Goal: Task Accomplishment & Management: Manage account settings

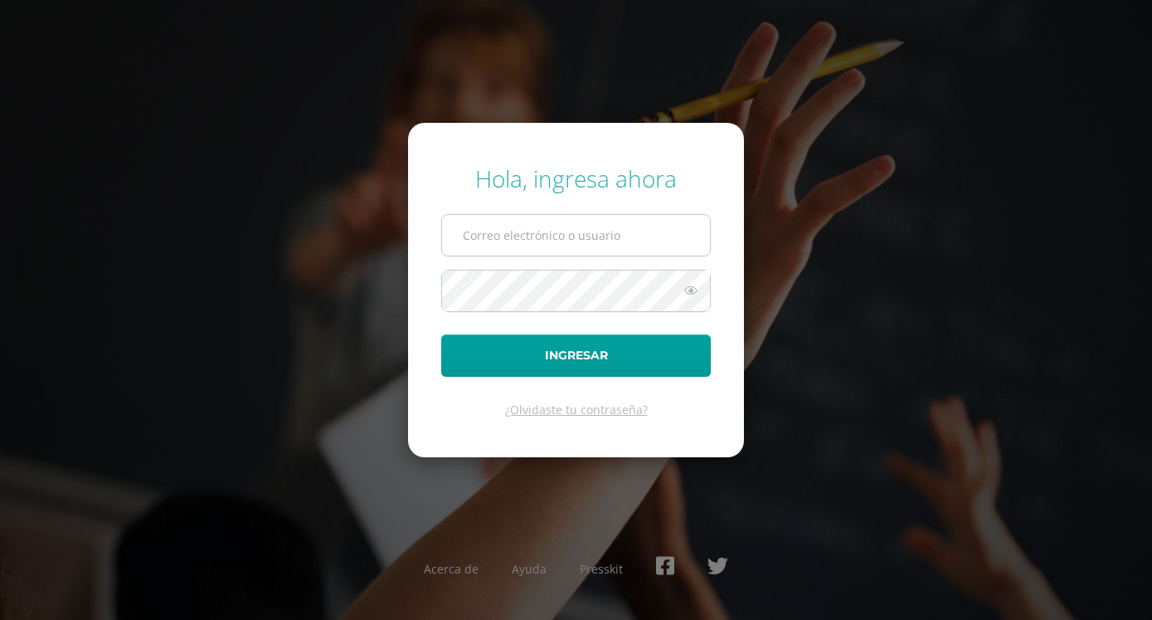
click at [507, 235] on input "text" at bounding box center [576, 235] width 268 height 41
type input "[EMAIL_ADDRESS][DOMAIN_NAME]"
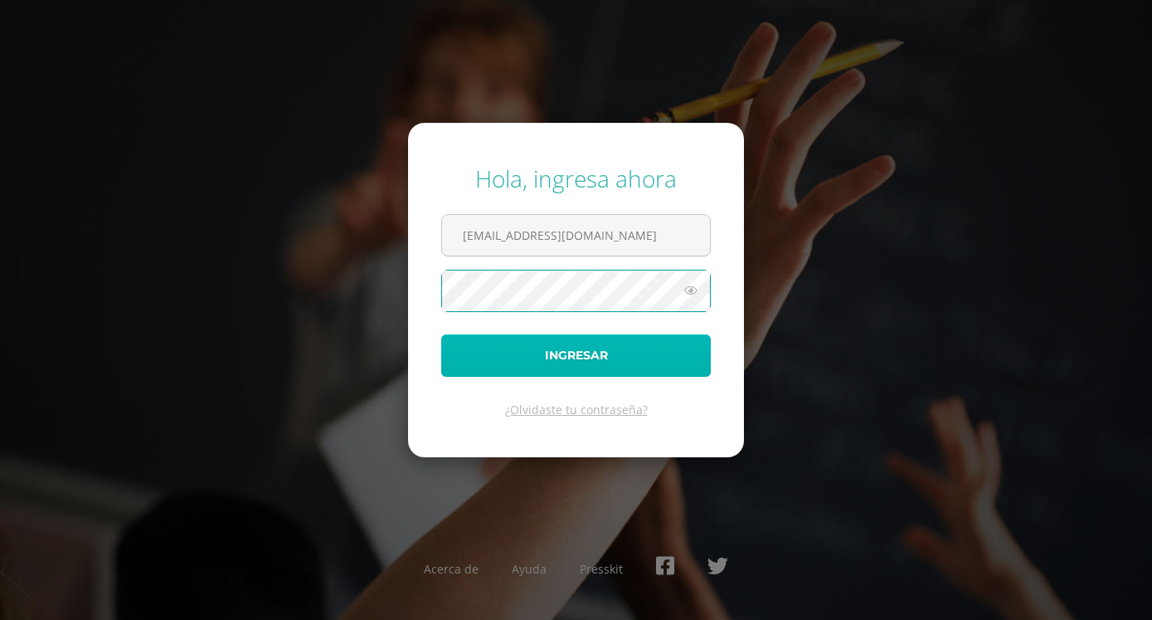
click at [574, 352] on button "Ingresar" at bounding box center [576, 355] width 270 height 42
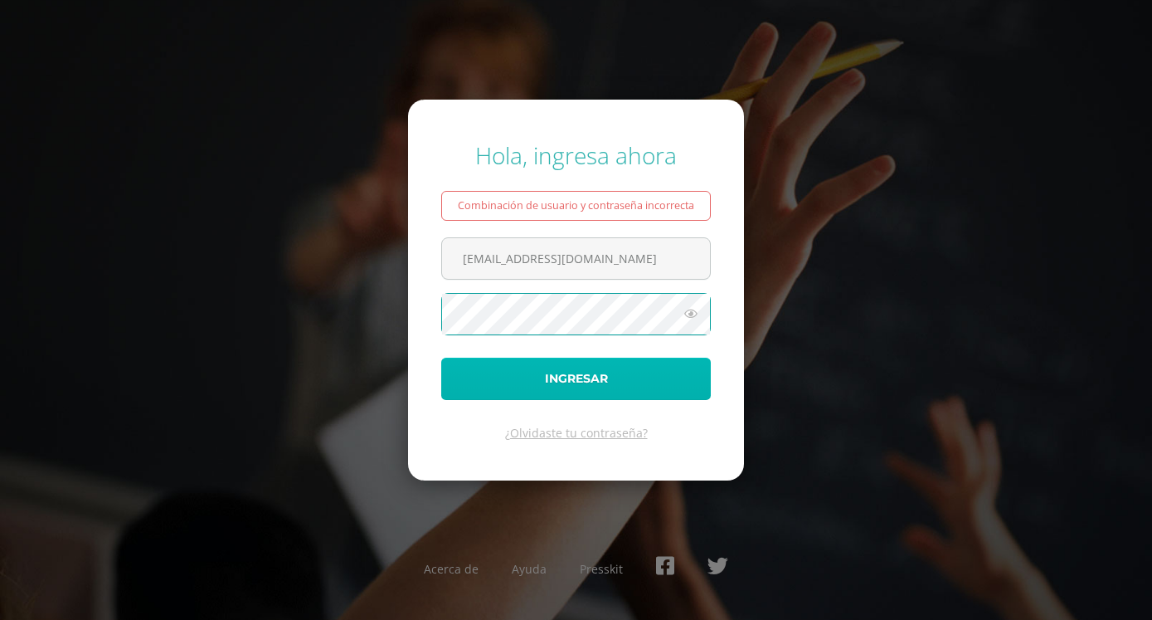
click at [630, 380] on button "Ingresar" at bounding box center [576, 379] width 270 height 42
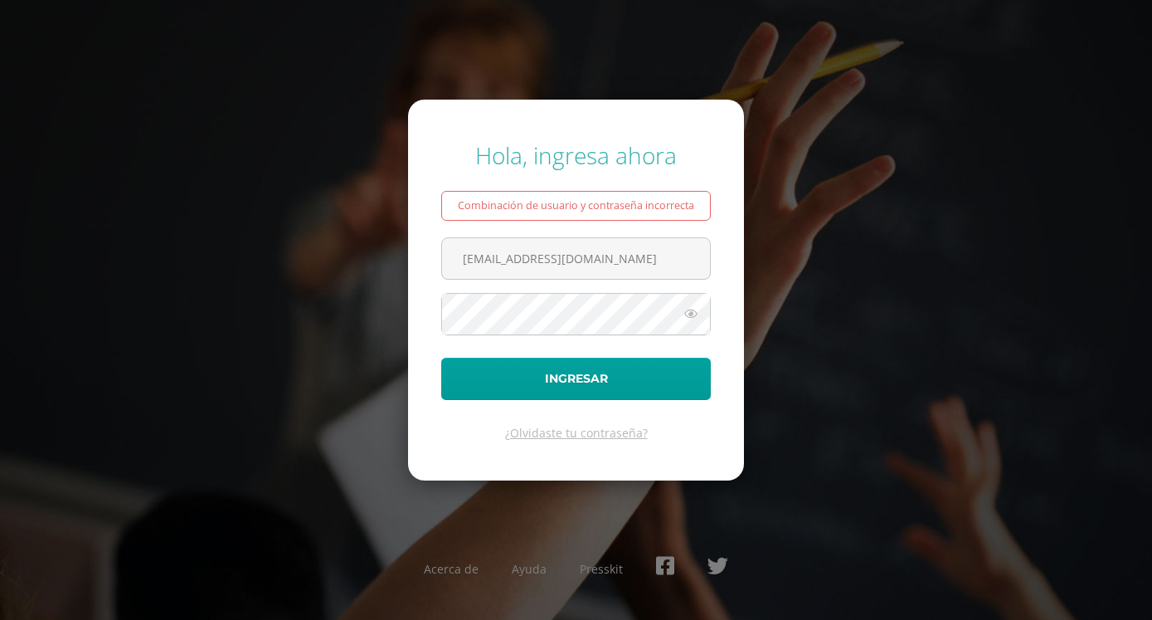
click at [815, 262] on div "Hola, ingresa ahora Combinación de usuario y contraseña incorrecta danielalvare…" at bounding box center [576, 309] width 1070 height 367
click at [694, 308] on icon at bounding box center [691, 314] width 22 height 20
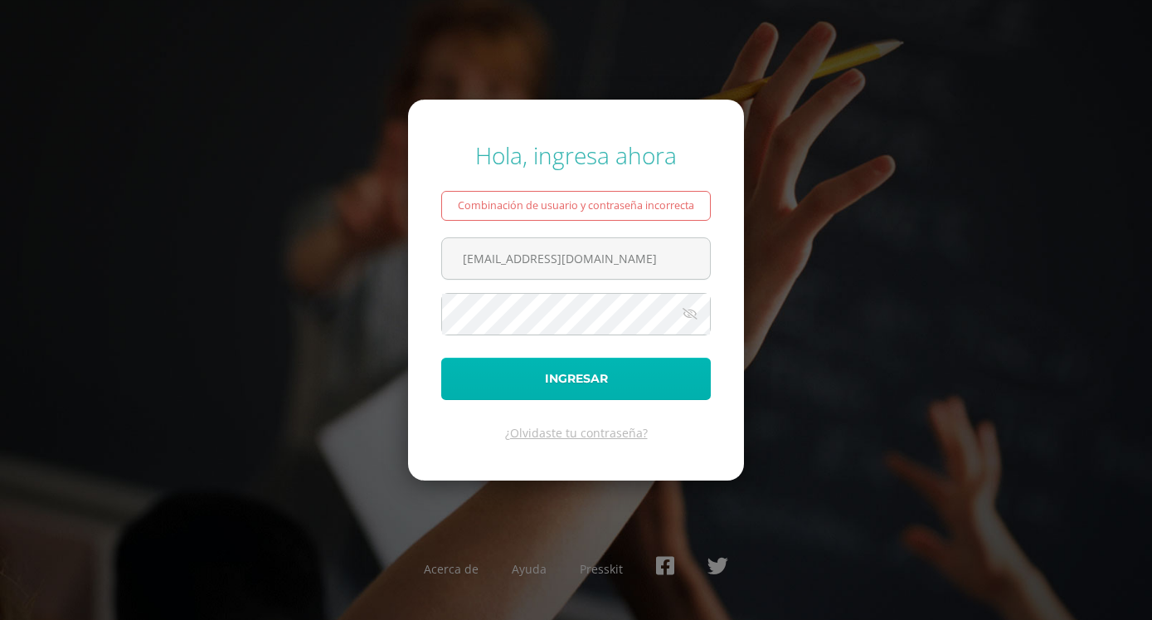
click at [624, 375] on button "Ingresar" at bounding box center [576, 379] width 270 height 42
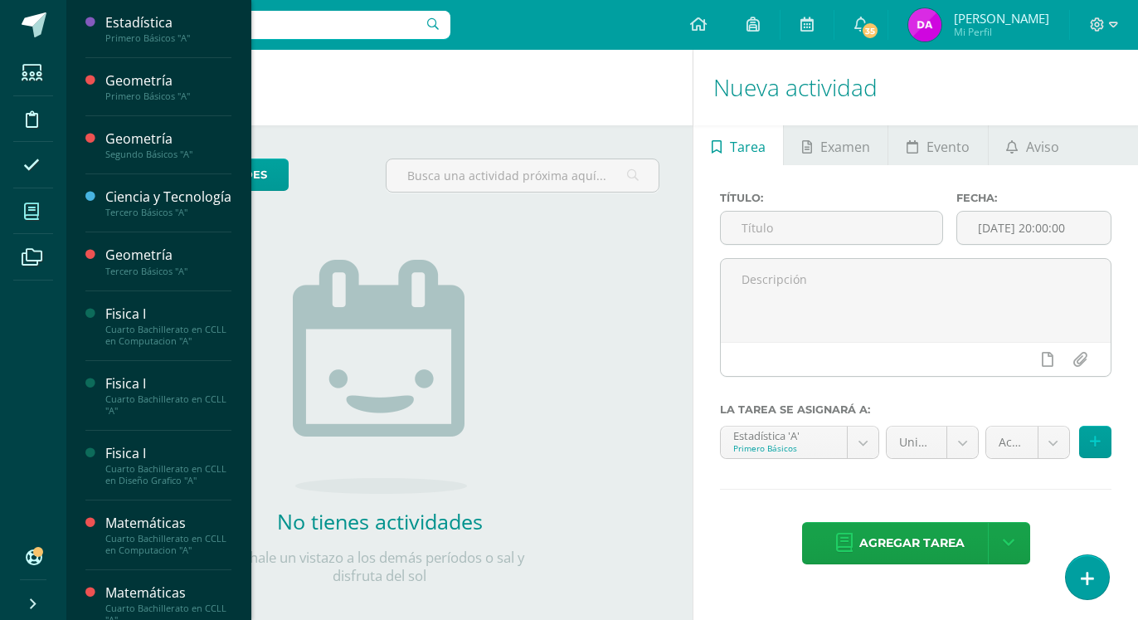
click at [31, 211] on icon at bounding box center [31, 211] width 15 height 17
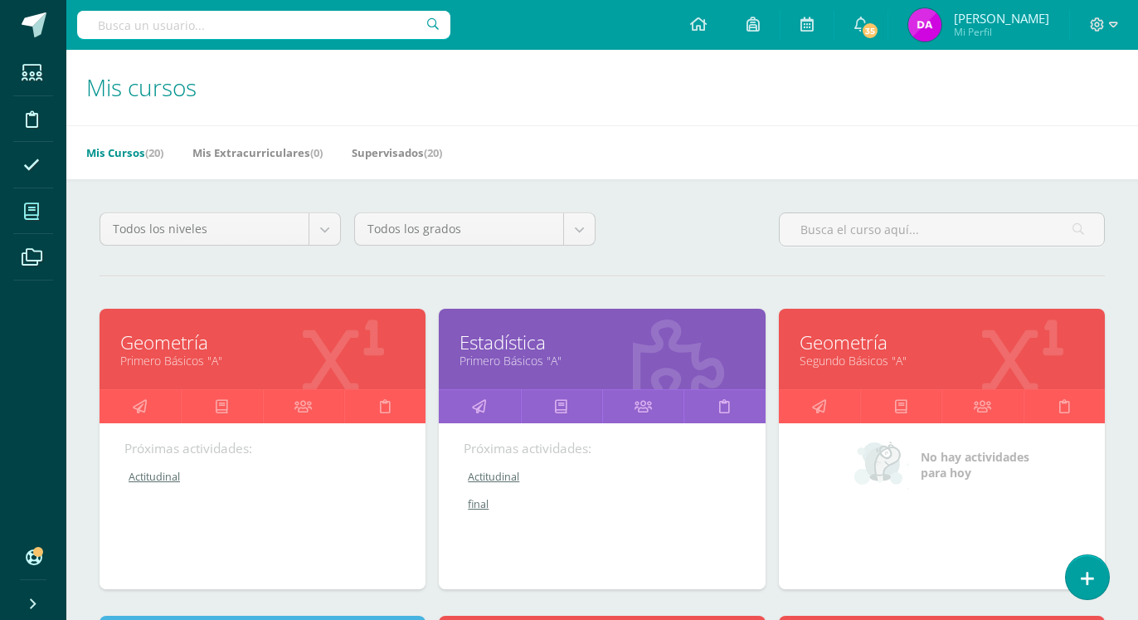
click at [886, 329] on link "Geometría" at bounding box center [942, 342] width 285 height 26
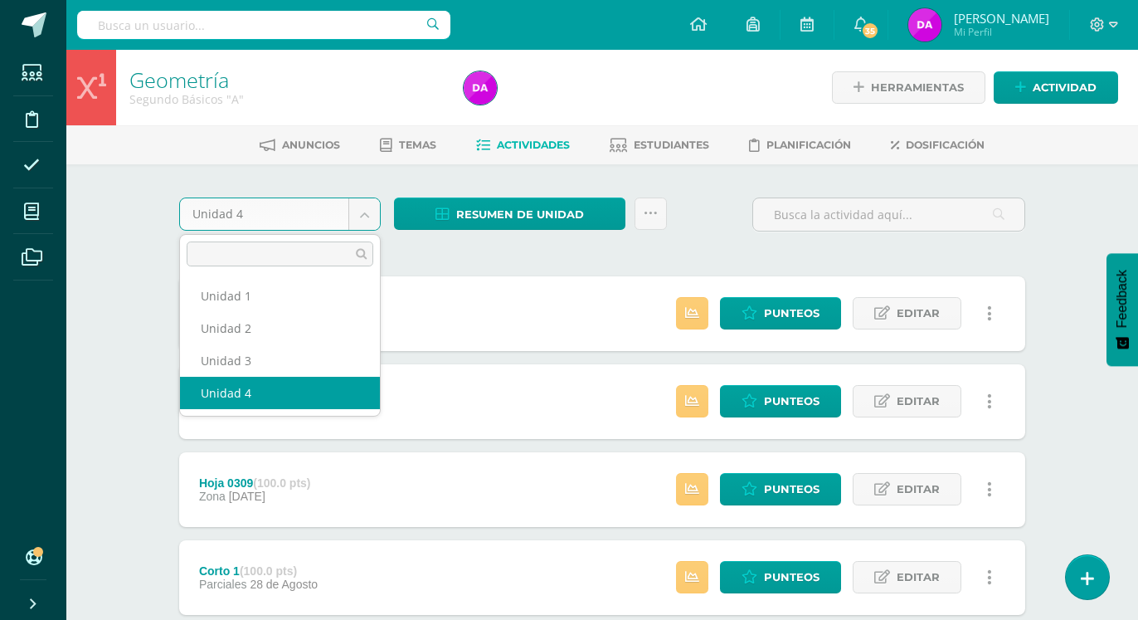
click at [368, 215] on body "Estudiantes Disciplina Asistencia Mis cursos Archivos Soporte Ayuda Reportar un…" at bounding box center [569, 406] width 1138 height 813
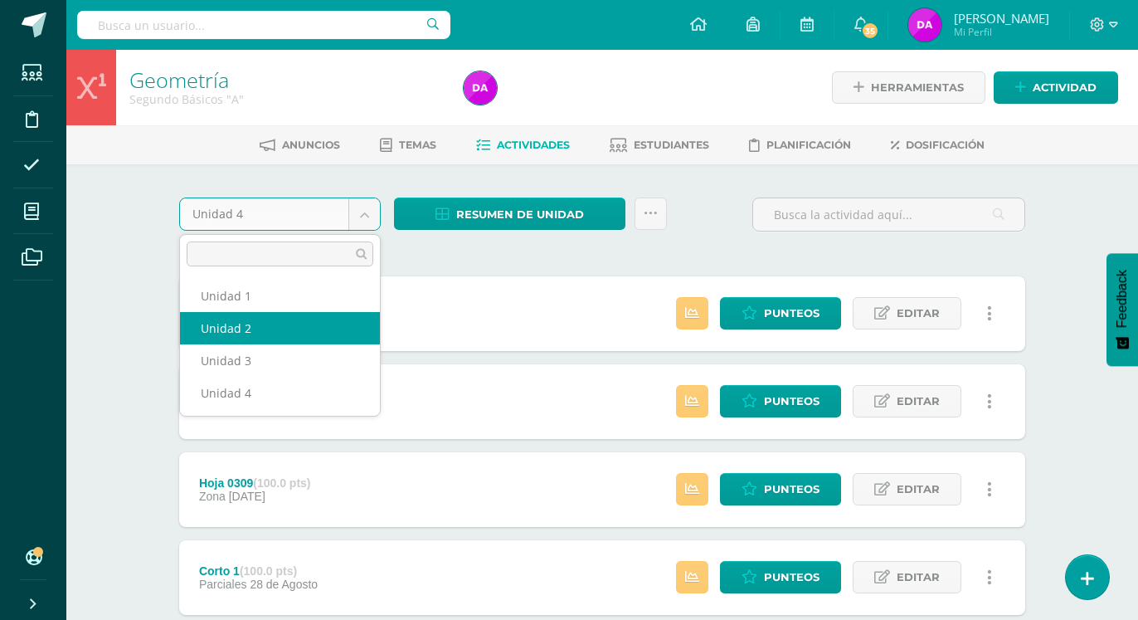
select select "Unidad 2"
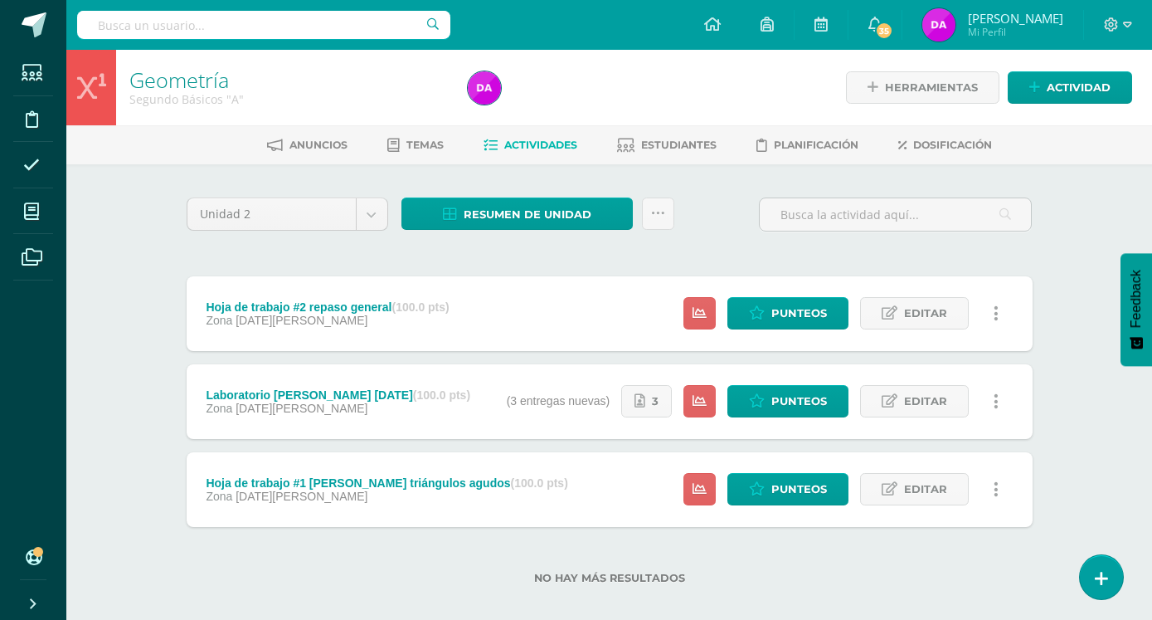
click at [999, 385] on link at bounding box center [997, 401] width 32 height 32
click at [932, 450] on link "Eliminar" at bounding box center [965, 449] width 170 height 26
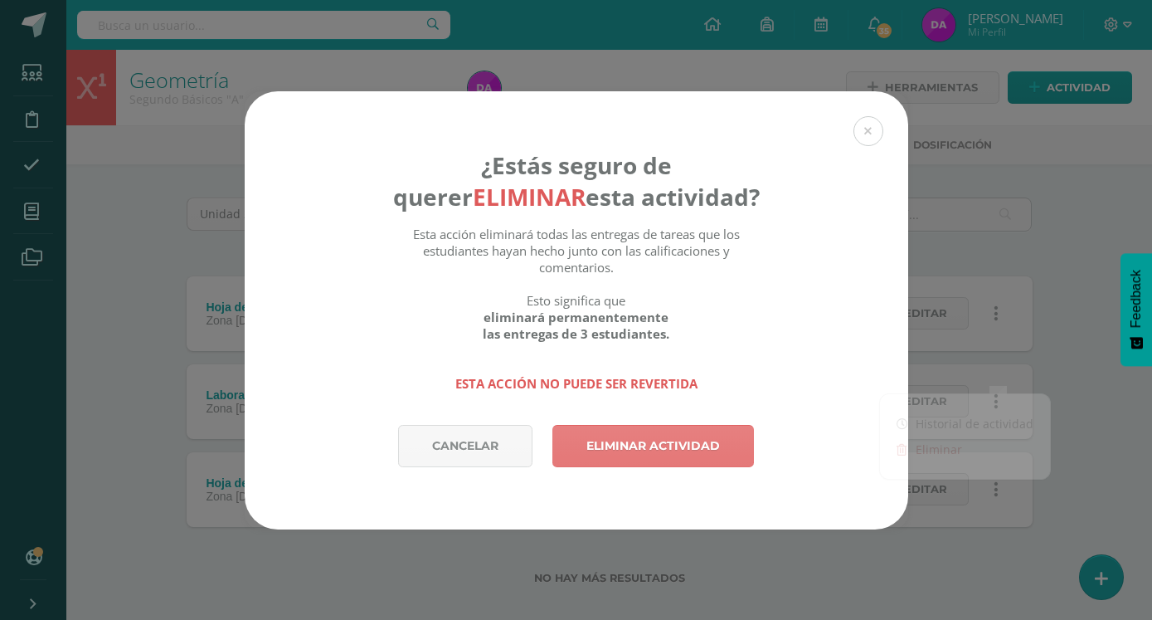
click at [676, 425] on link "Eliminar actividad" at bounding box center [653, 446] width 202 height 42
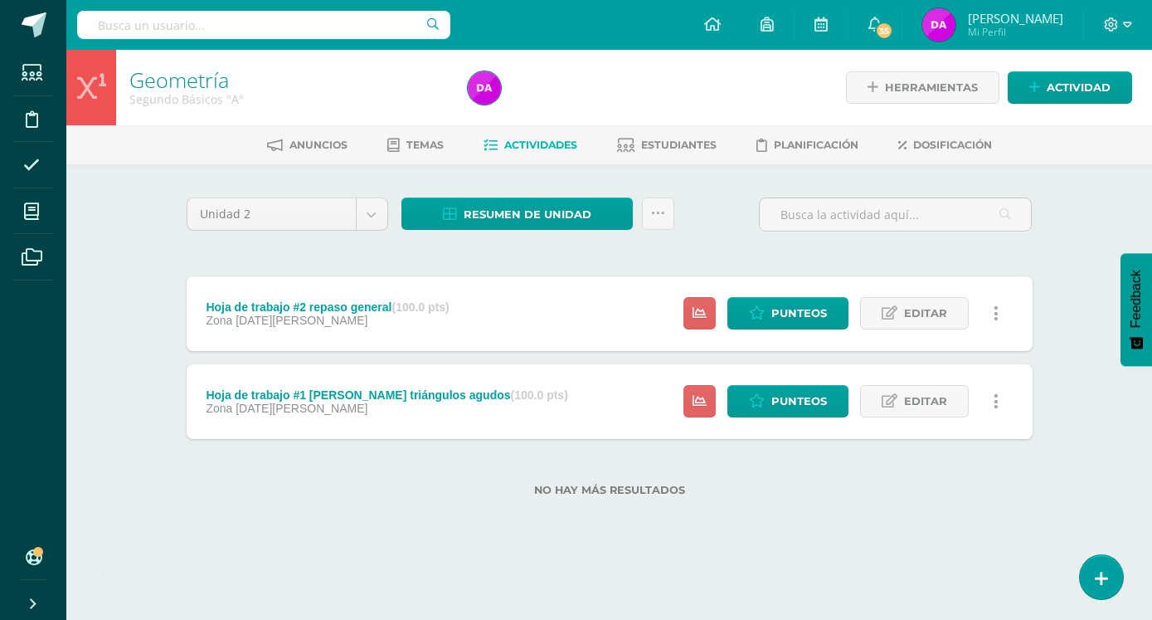
click at [997, 392] on icon at bounding box center [996, 401] width 5 height 18
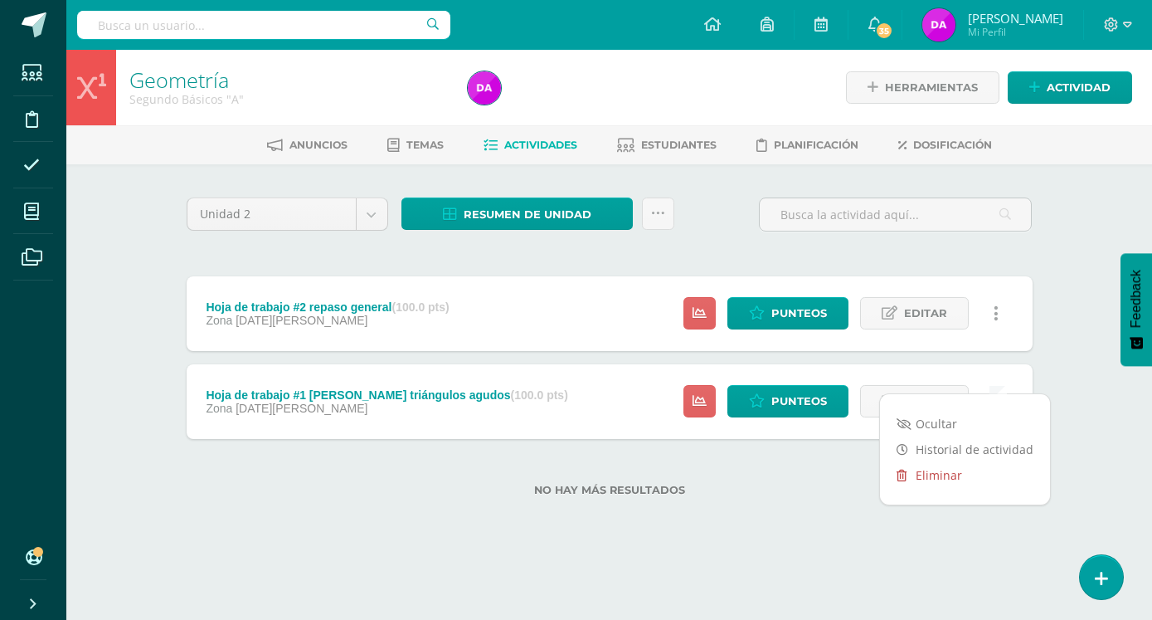
click at [939, 474] on link "Eliminar" at bounding box center [965, 475] width 170 height 26
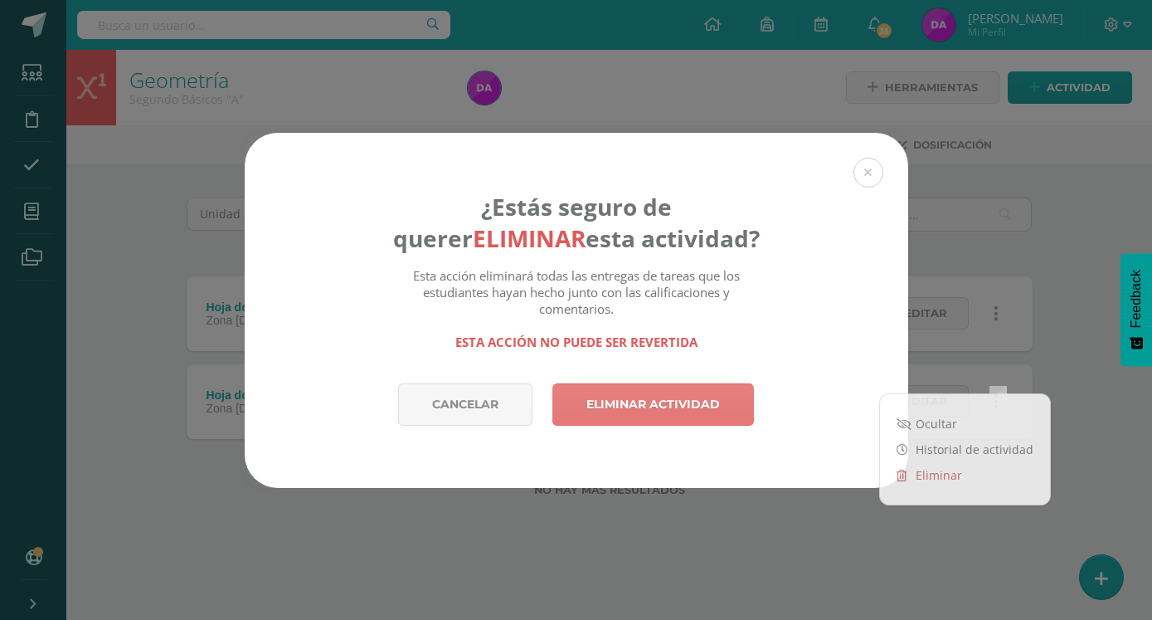
click at [696, 402] on link "Eliminar actividad" at bounding box center [653, 404] width 202 height 42
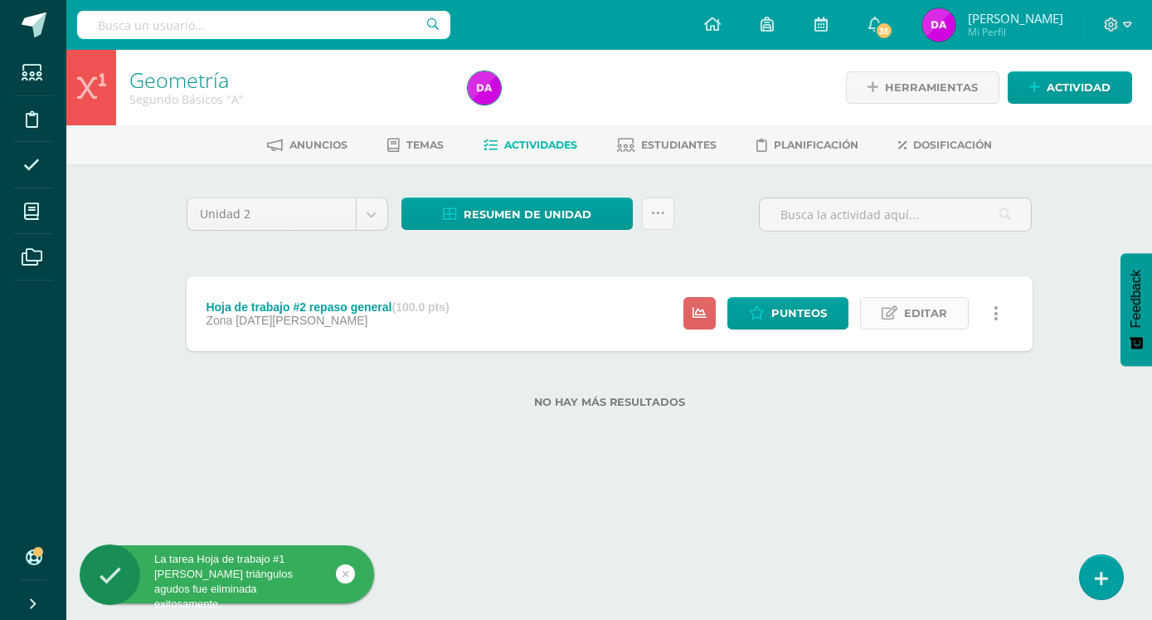
click at [938, 298] on span "Editar" at bounding box center [925, 313] width 43 height 31
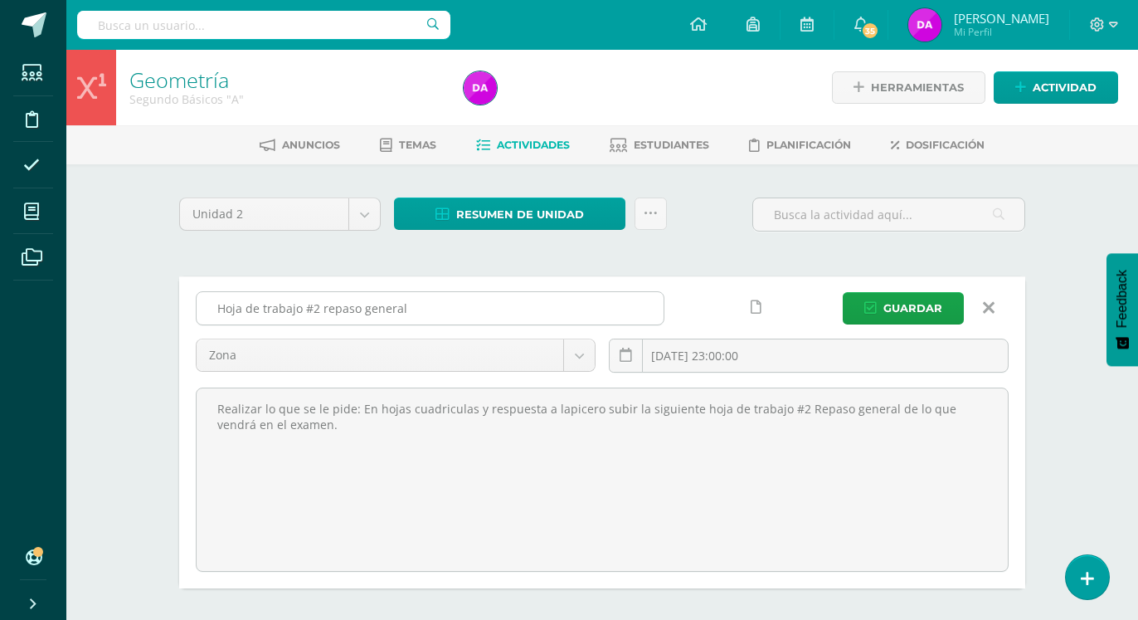
drag, startPoint x: 217, startPoint y: 280, endPoint x: 410, endPoint y: 290, distance: 192.8
click at [410, 292] on input "Hoja de trabajo #2 repaso general" at bounding box center [430, 308] width 467 height 32
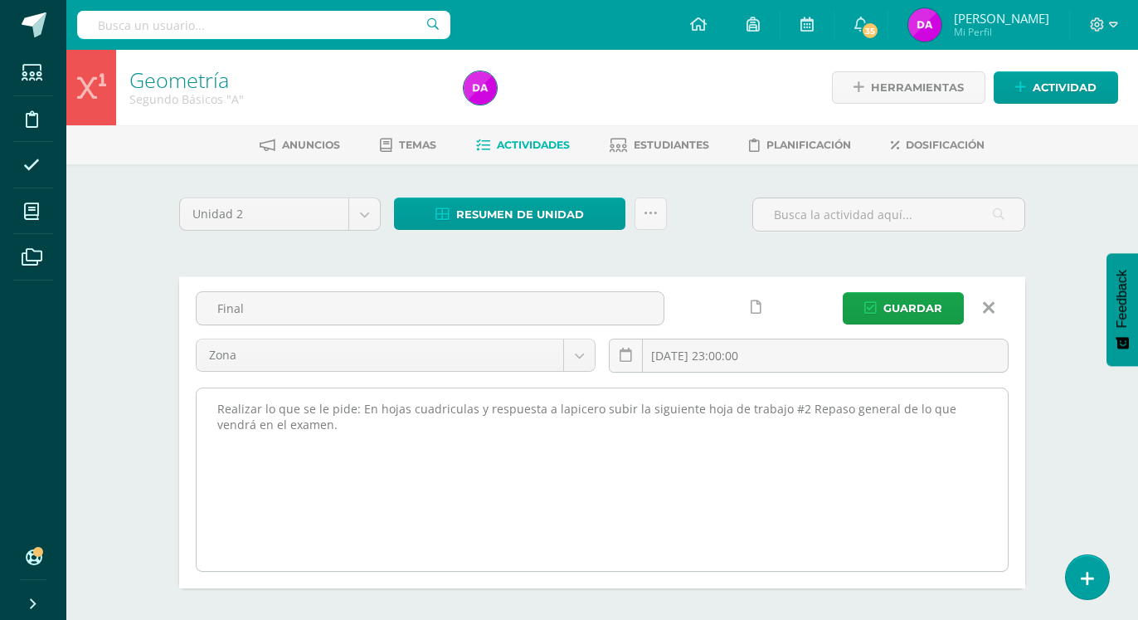
type input "Final"
drag, startPoint x: 218, startPoint y: 375, endPoint x: 296, endPoint y: 396, distance: 80.7
click at [296, 396] on textarea "Realizar lo que se le pide: En hojas cuadriculas y respuesta a lapicero subir l…" at bounding box center [602, 479] width 811 height 183
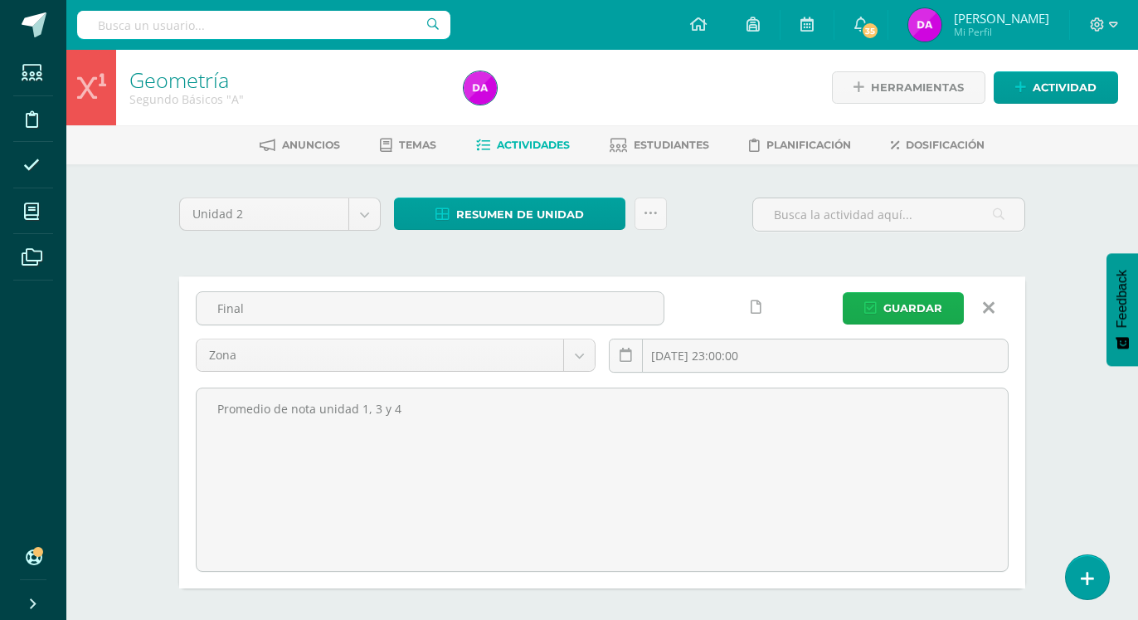
type textarea "Promedio de nota unidad 1, 3 y 4"
click at [925, 293] on span "Guardar" at bounding box center [912, 308] width 59 height 31
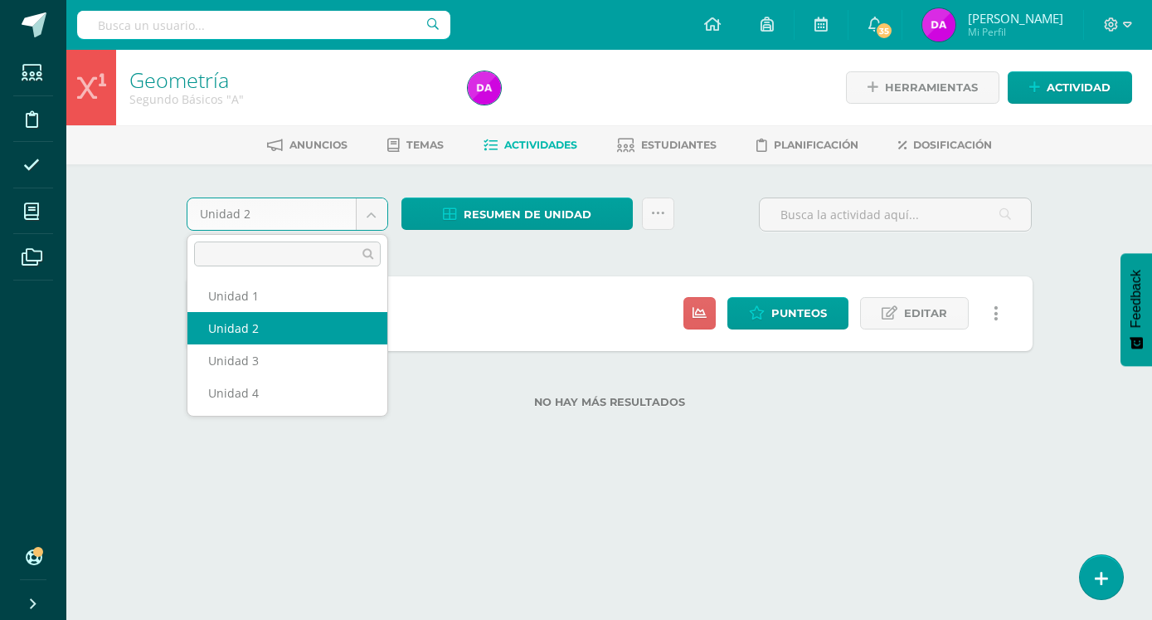
click at [370, 217] on body "La tarea Final fue editada exitosamente. Estudiantes Disciplina Asistencia Mis …" at bounding box center [576, 230] width 1152 height 461
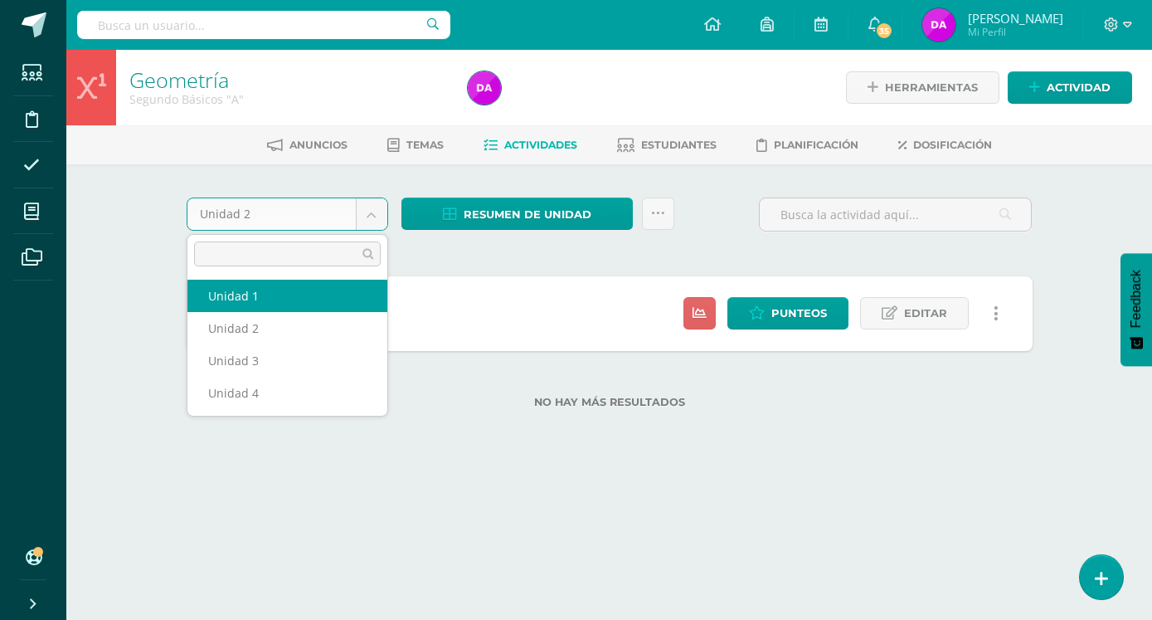
select select "Unidad 1"
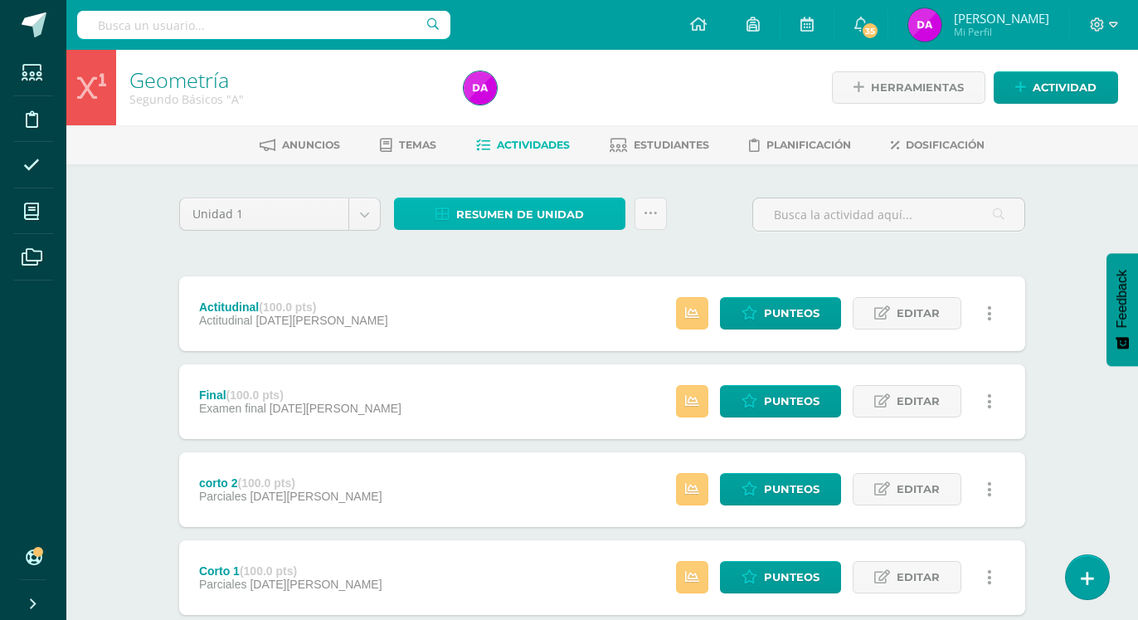
click at [561, 207] on span "Resumen de unidad" at bounding box center [520, 214] width 128 height 31
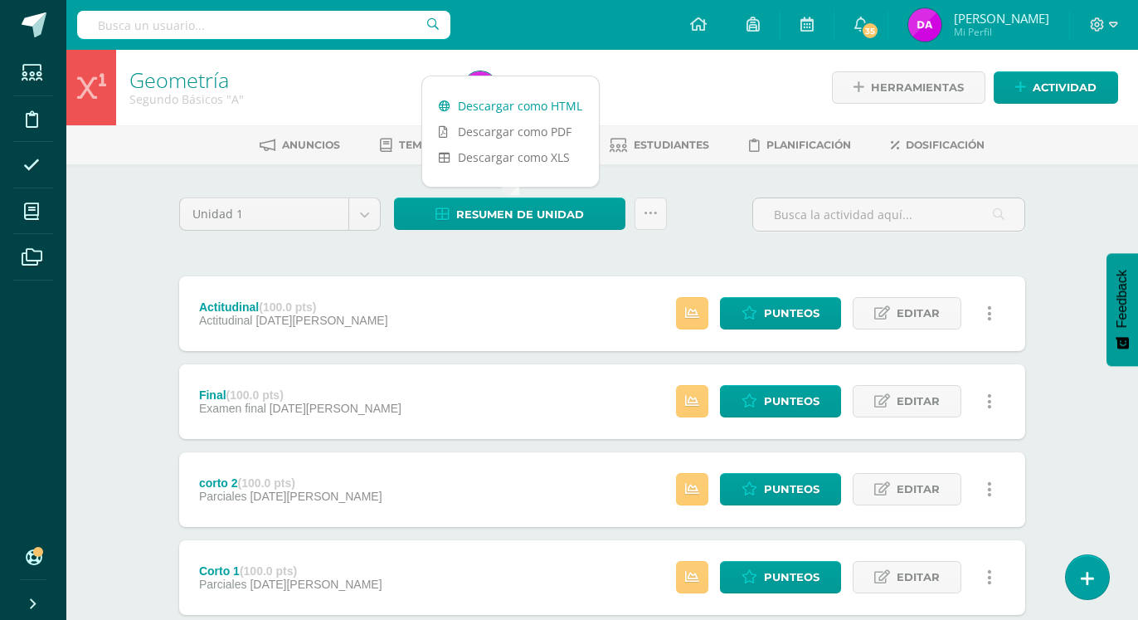
click at [560, 105] on link "Descargar como HTML" at bounding box center [510, 106] width 177 height 26
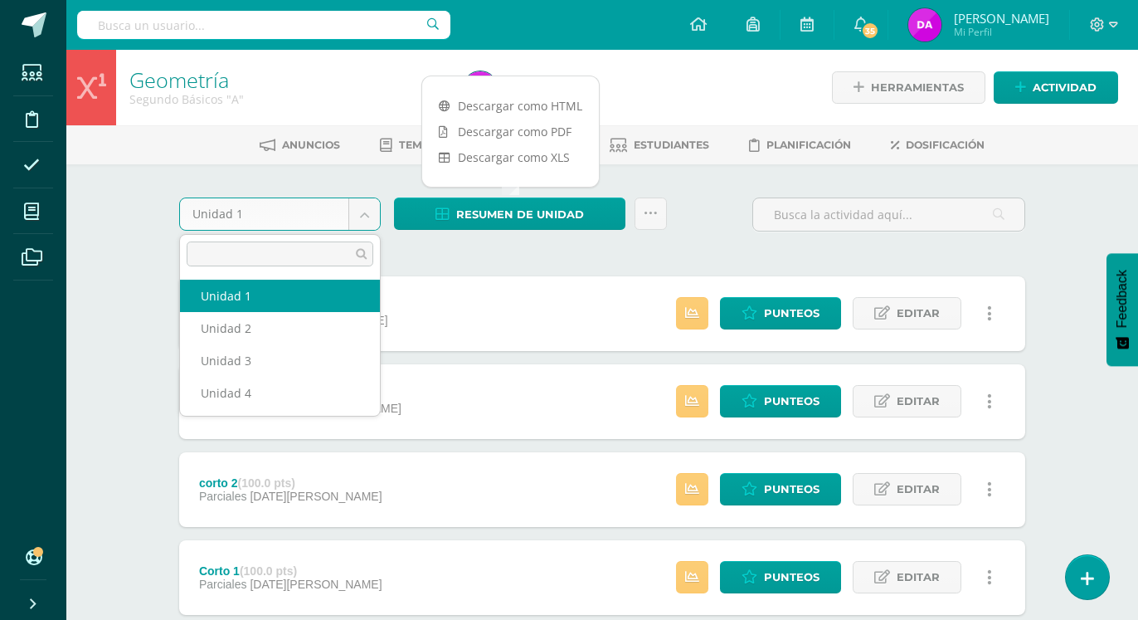
click at [367, 210] on body "Estudiantes Disciplina Asistencia Mis cursos Archivos Soporte Ayuda Reportar un…" at bounding box center [569, 450] width 1138 height 901
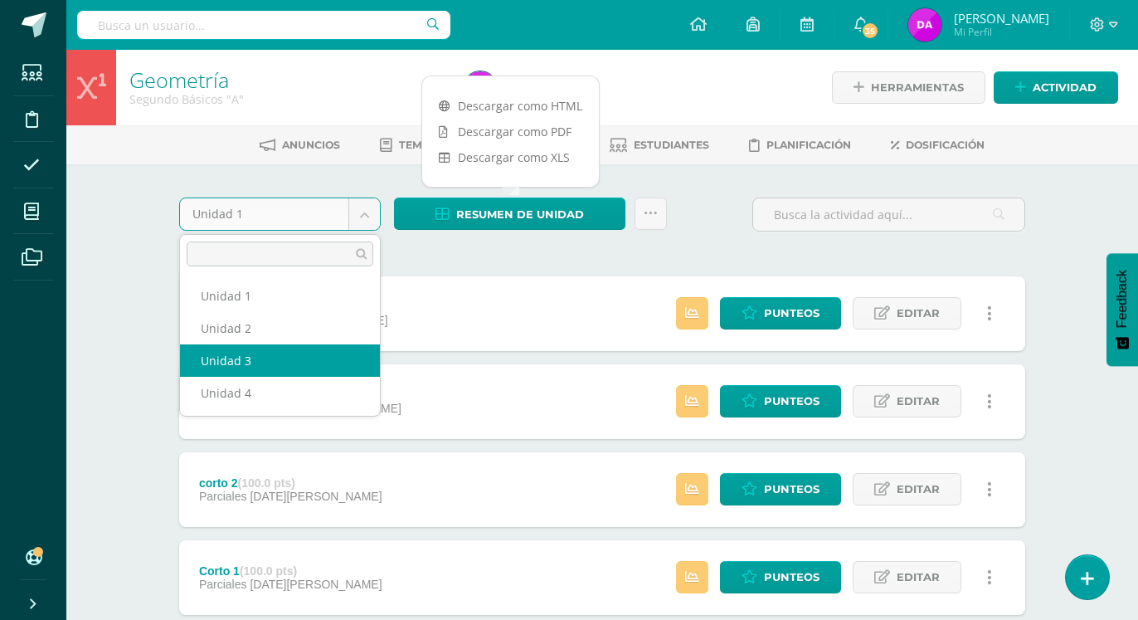
select select "Unidad 3"
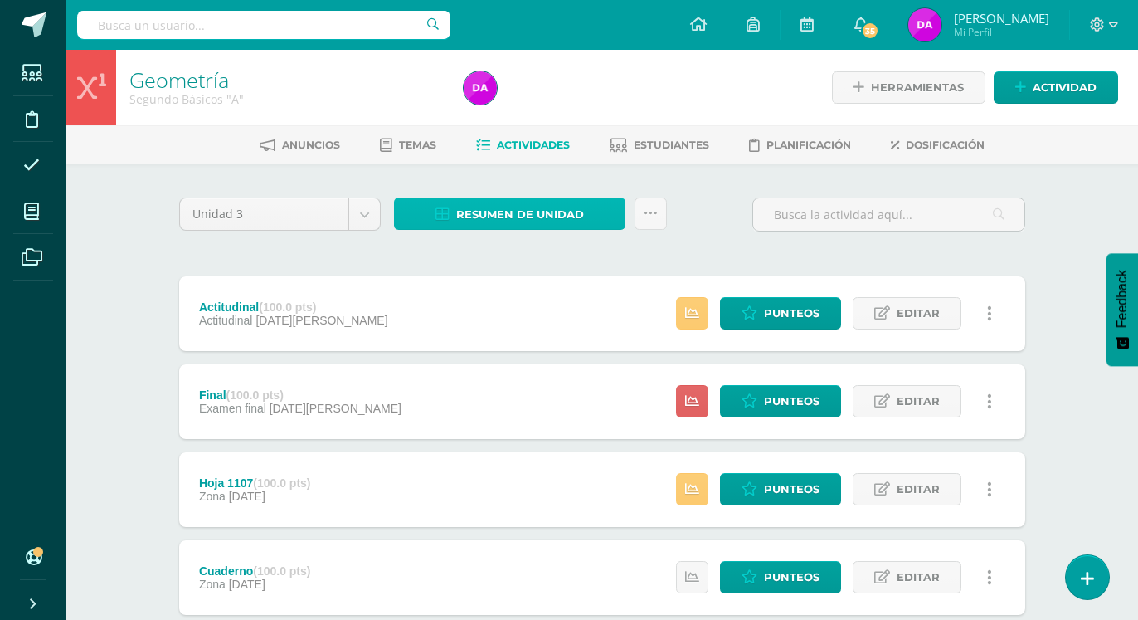
click at [528, 216] on span "Resumen de unidad" at bounding box center [520, 214] width 128 height 31
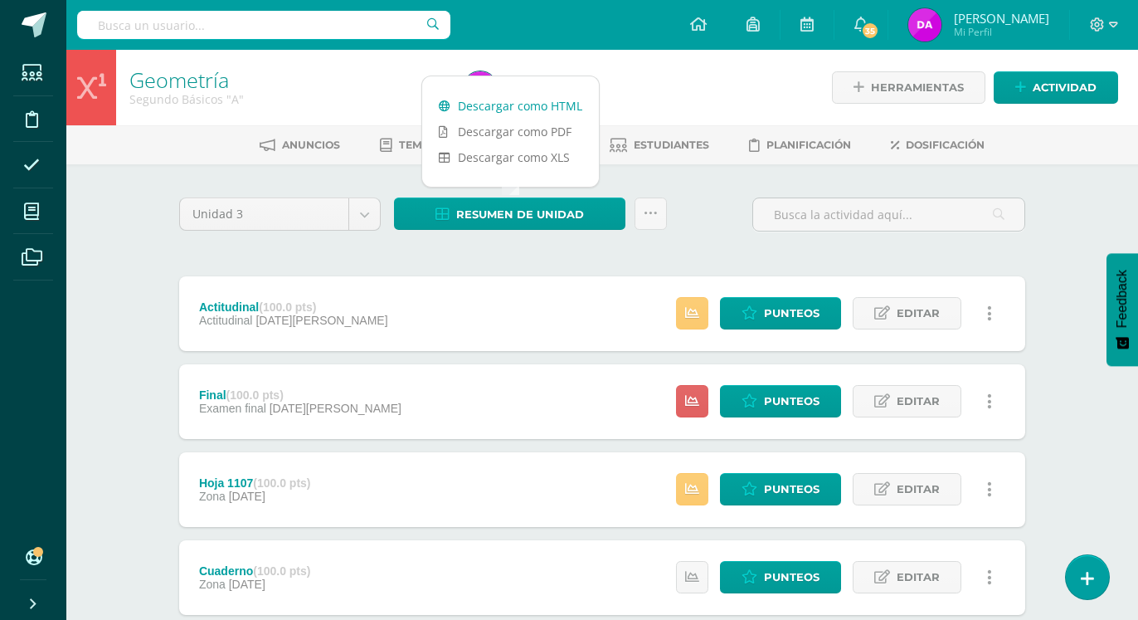
click at [555, 105] on link "Descargar como HTML" at bounding box center [510, 106] width 177 height 26
click at [368, 216] on body "Estudiantes Disciplina Asistencia Mis cursos Archivos Soporte Ayuda Reportar un…" at bounding box center [569, 406] width 1138 height 813
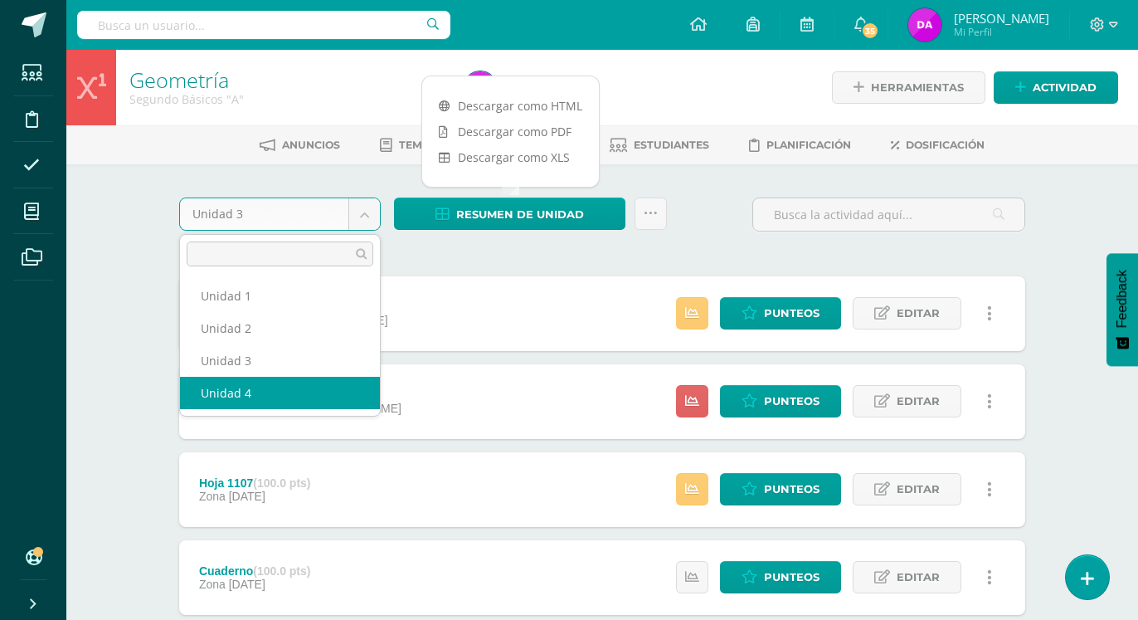
select select "Unidad 4"
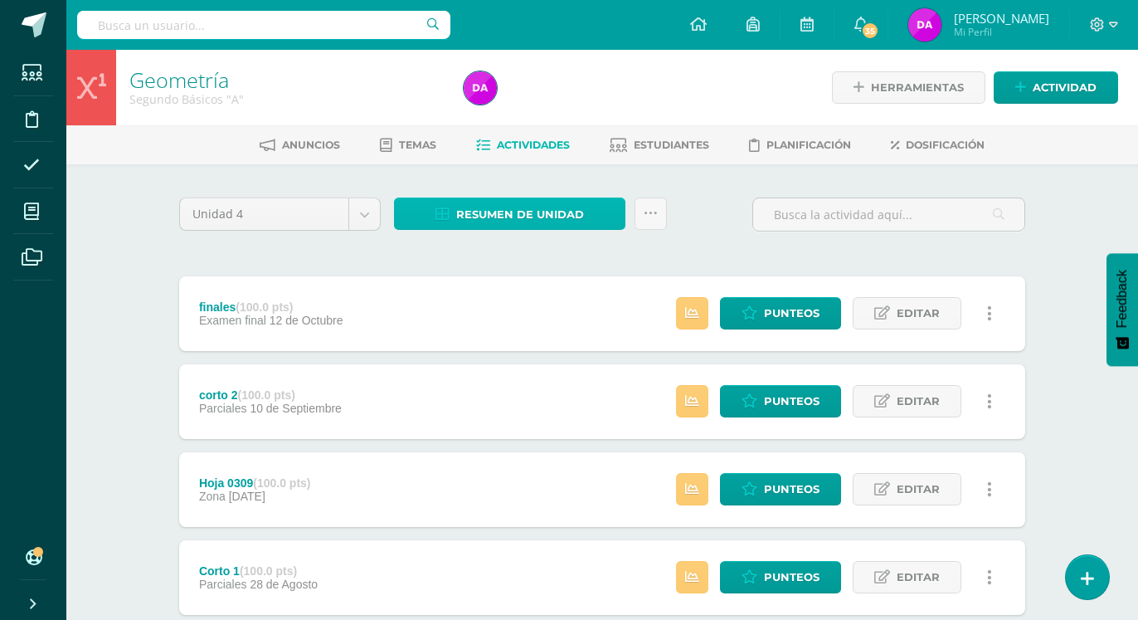
click at [523, 209] on span "Resumen de unidad" at bounding box center [520, 214] width 128 height 31
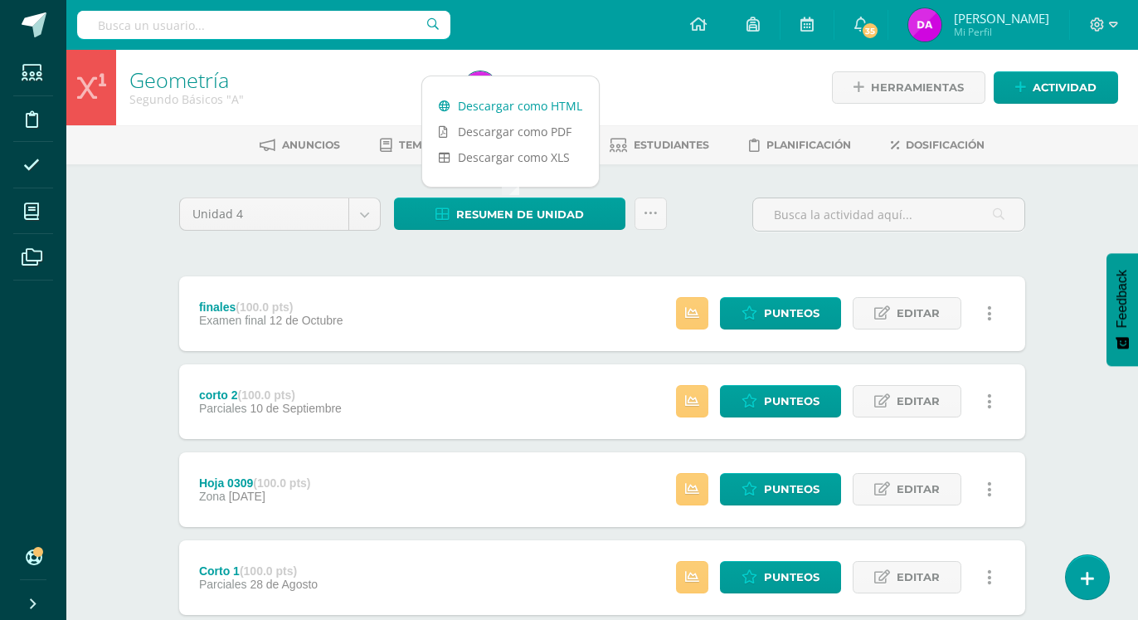
click at [565, 100] on link "Descargar como HTML" at bounding box center [510, 106] width 177 height 26
click at [371, 214] on body "Estudiantes Disciplina Asistencia Mis cursos Archivos Soporte Ayuda Reportar un…" at bounding box center [569, 406] width 1138 height 813
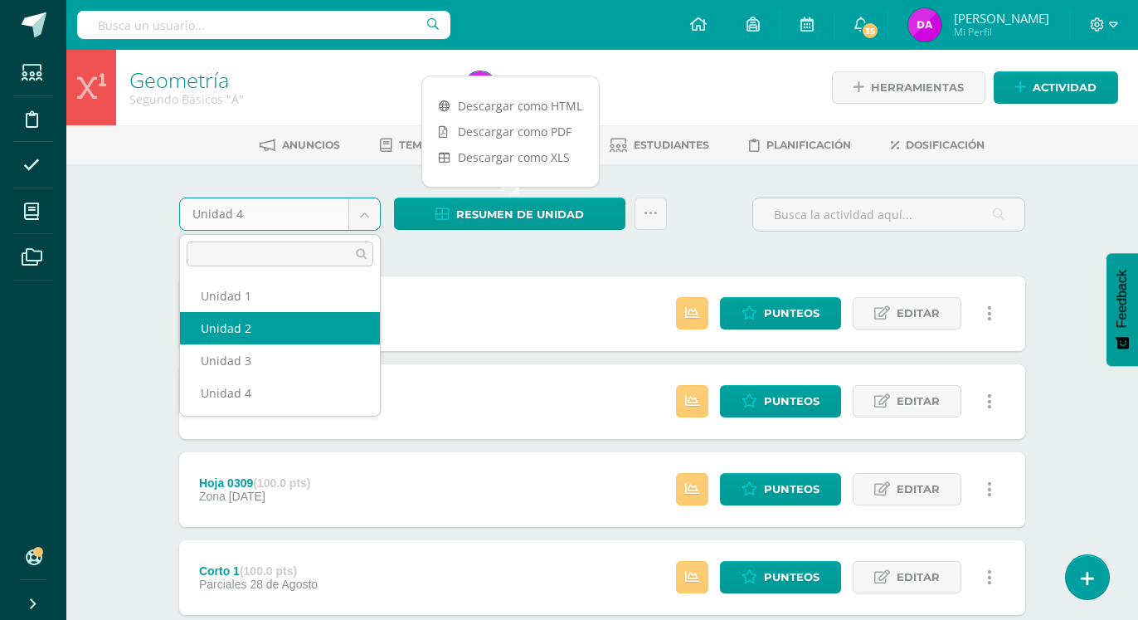
select select "Unidad 2"
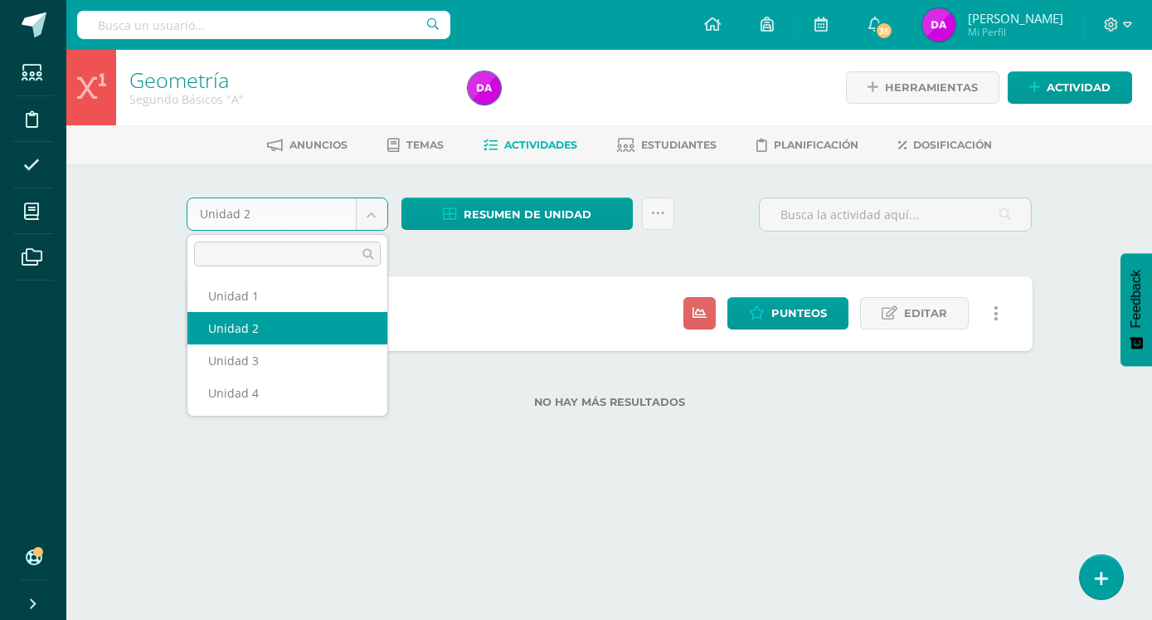
click at [370, 213] on body "Estudiantes Disciplina Asistencia Mis cursos Archivos Soporte Ayuda Reportar un…" at bounding box center [576, 230] width 1152 height 461
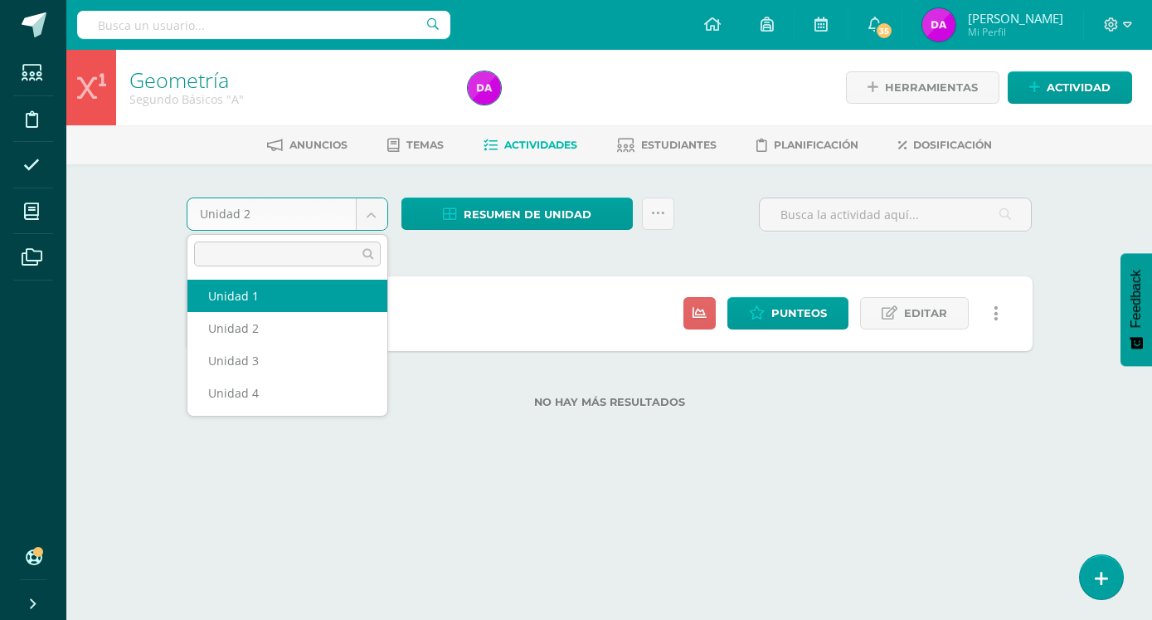
select select "Unidad 1"
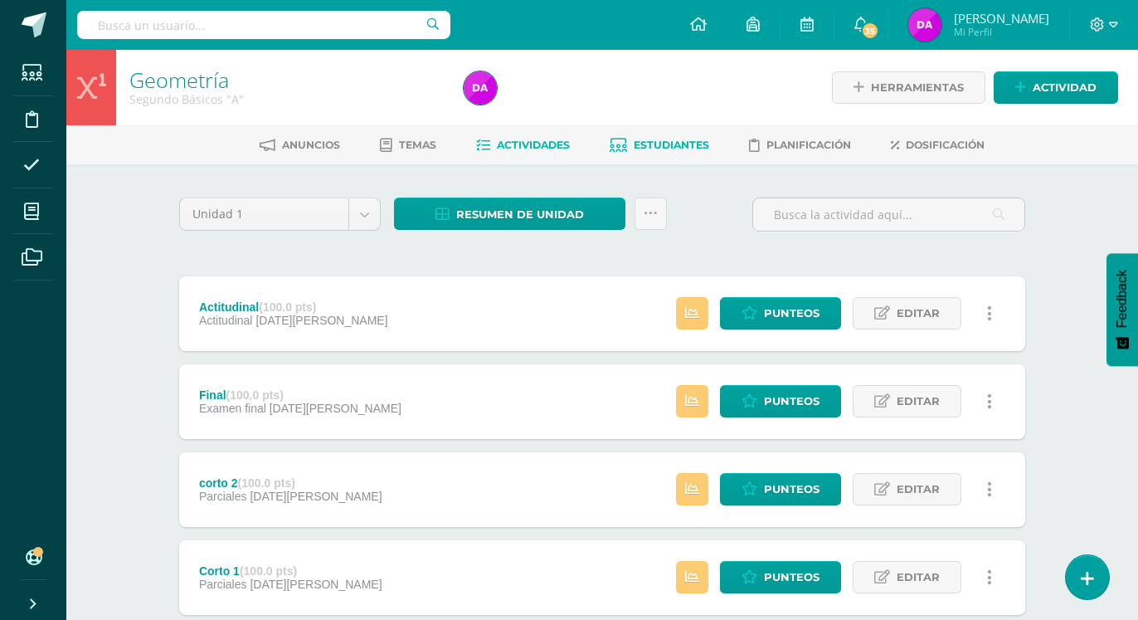
click at [675, 141] on span "Estudiantes" at bounding box center [671, 145] width 75 height 12
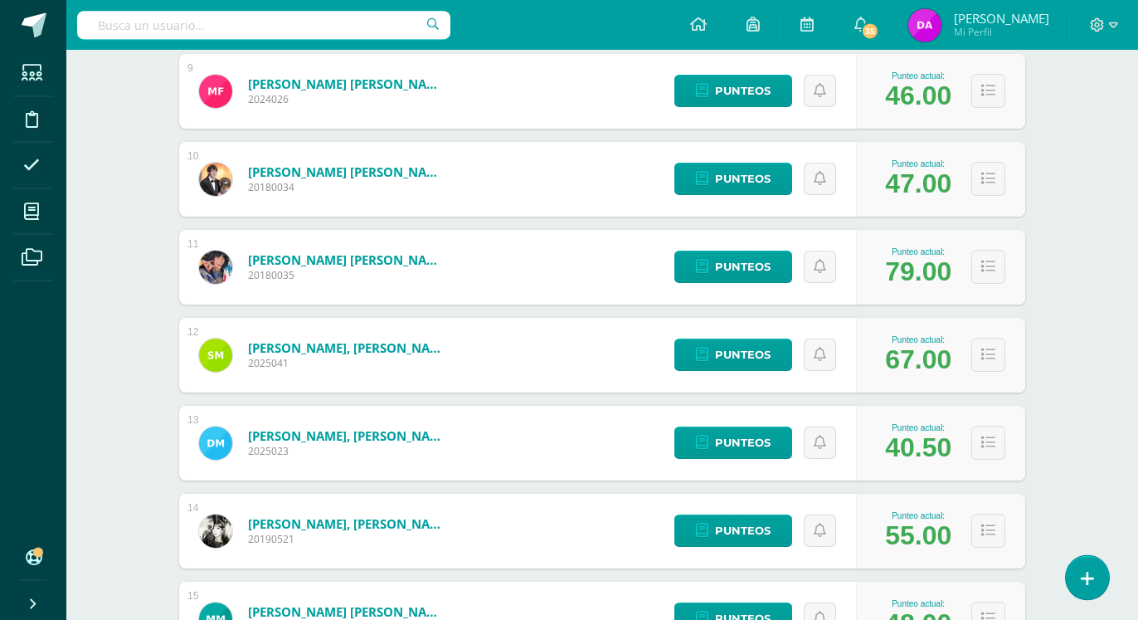
scroll to position [1100, 0]
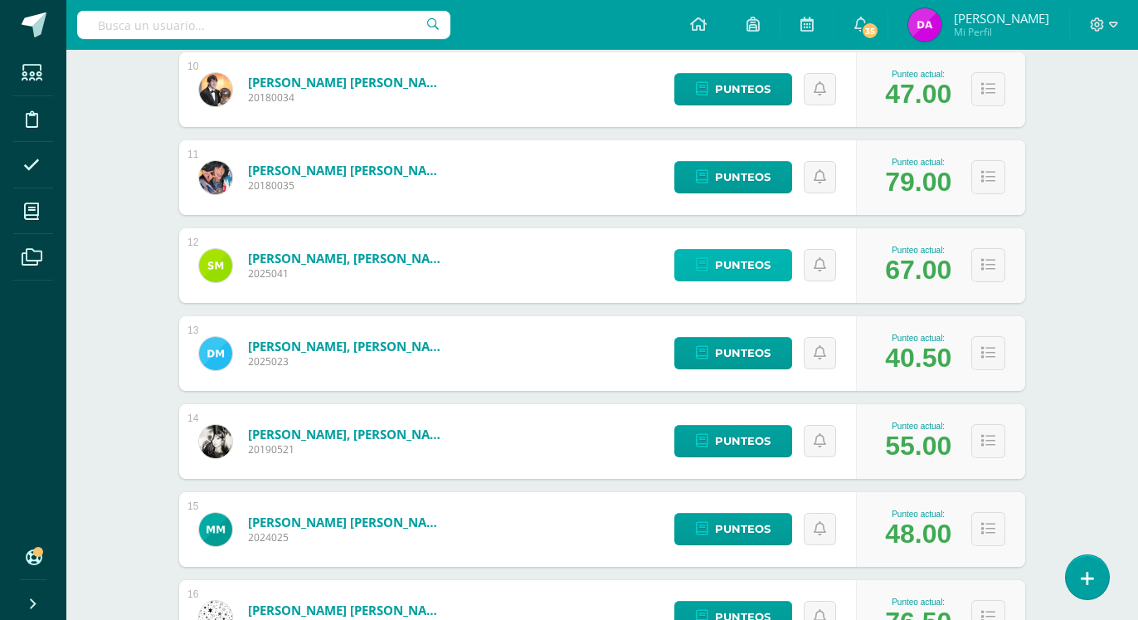
click at [749, 250] on span "Punteos" at bounding box center [743, 265] width 56 height 31
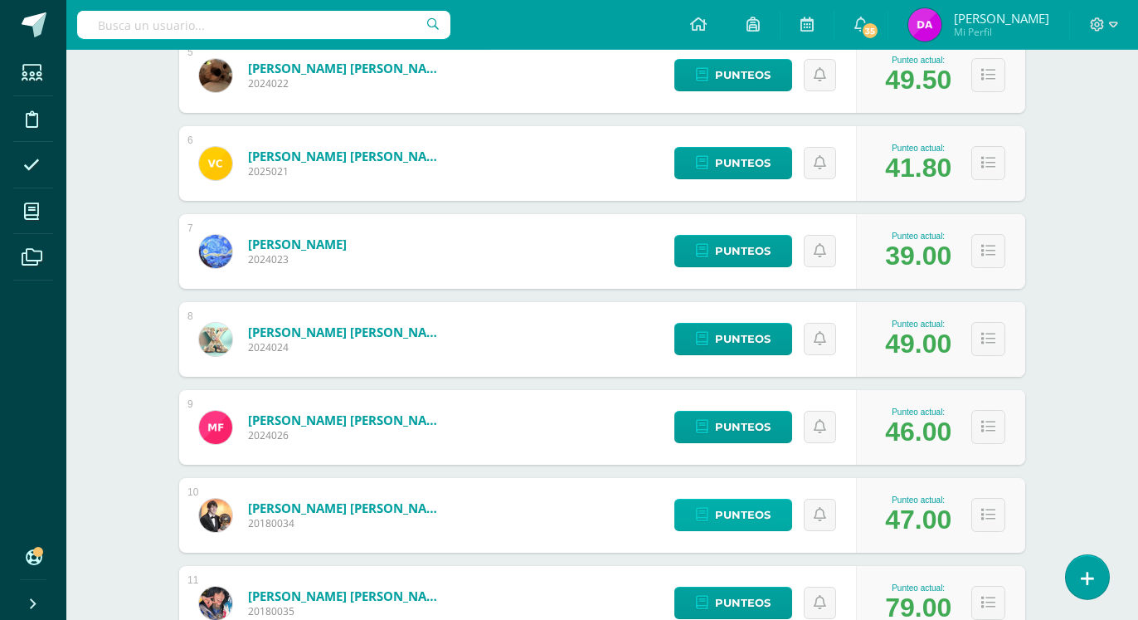
scroll to position [508, 0]
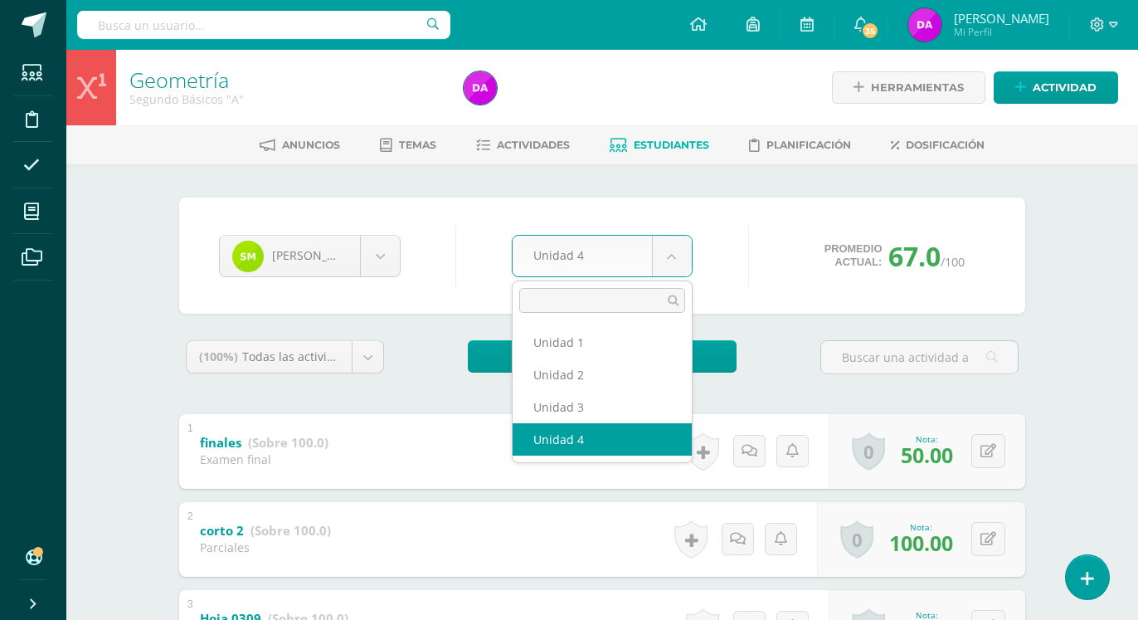
click at [669, 258] on body "Estudiantes Disciplina Asistencia Mis cursos Archivos Soporte Ayuda Reportar un…" at bounding box center [569, 475] width 1138 height 951
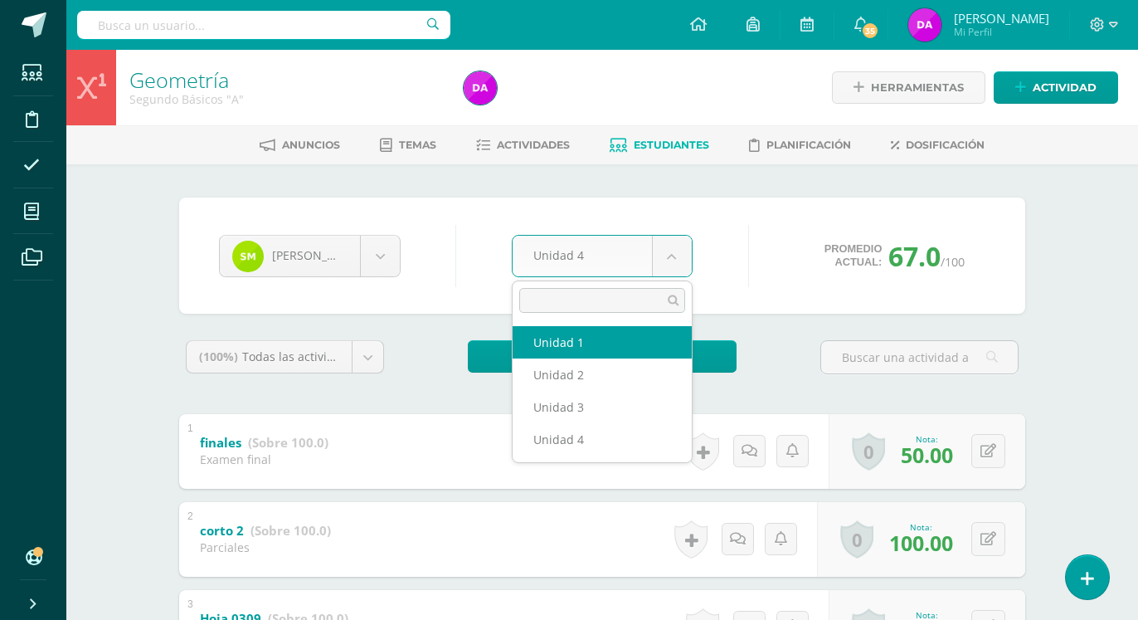
select select "Unidad 1"
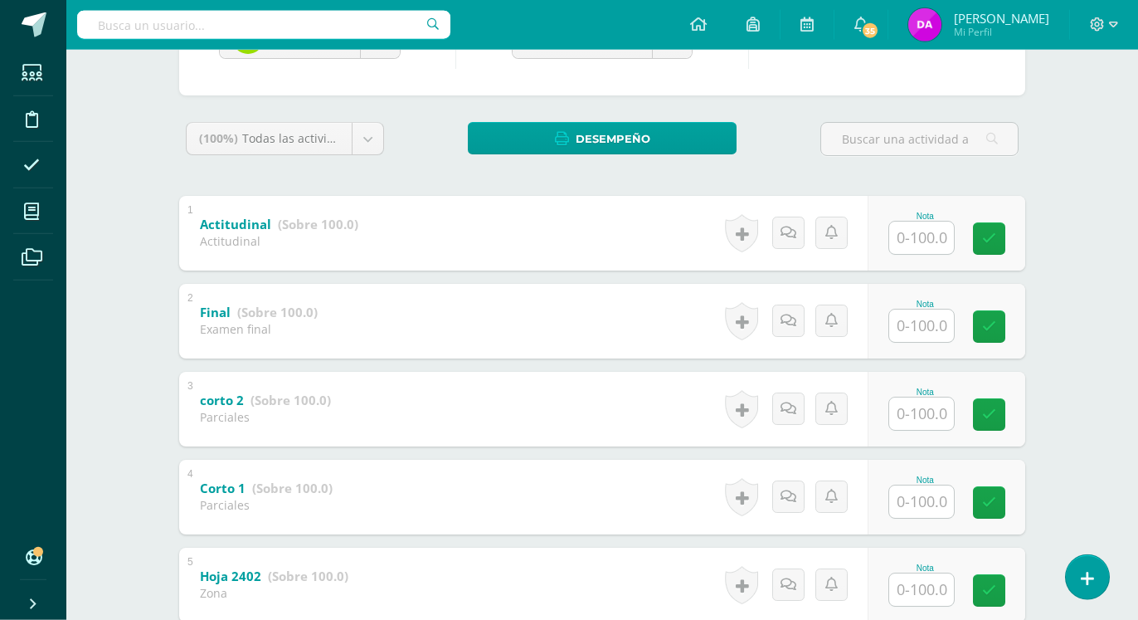
scroll to position [217, 0]
click at [923, 238] on input "text" at bounding box center [921, 238] width 65 height 32
click at [917, 240] on input "text" at bounding box center [921, 238] width 65 height 32
type input "80"
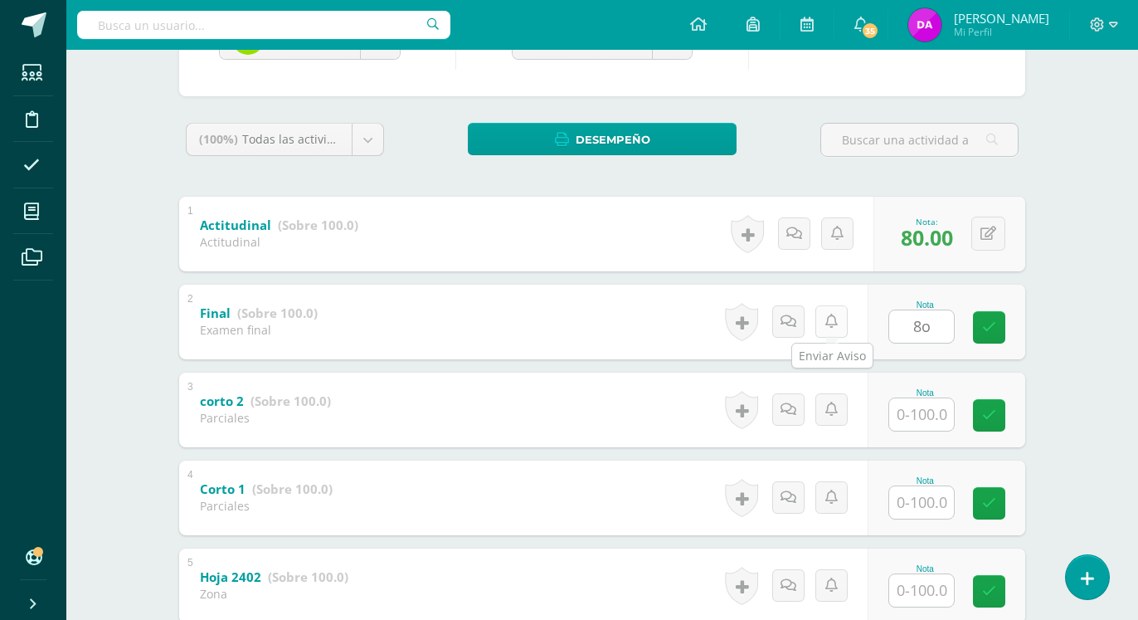
type input "8o"
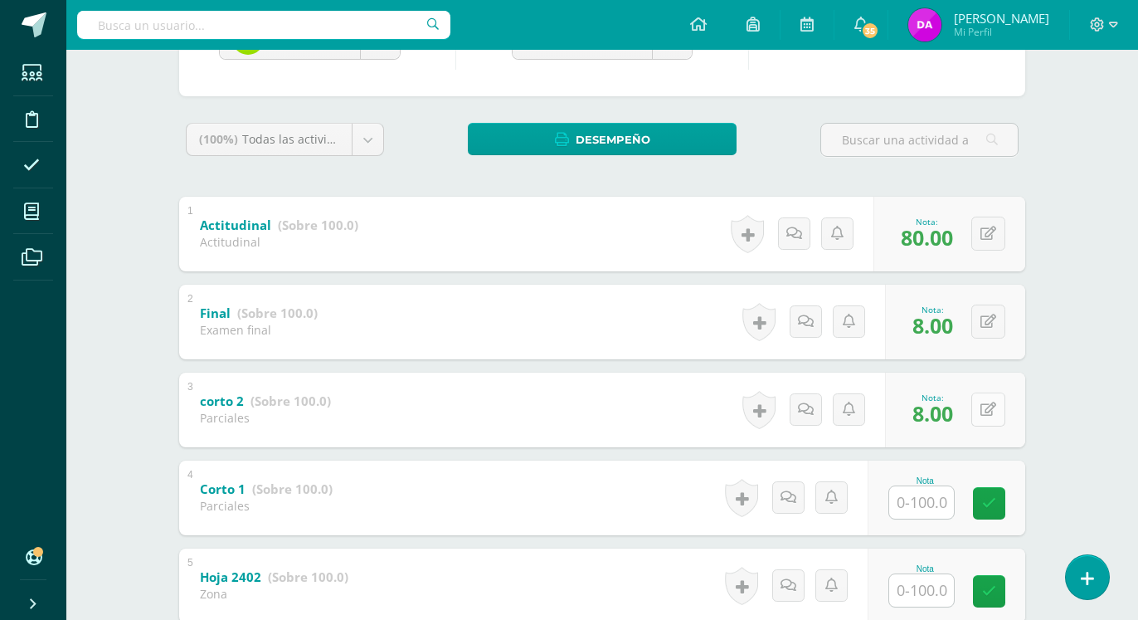
click at [986, 407] on icon at bounding box center [989, 409] width 16 height 14
type input "80"
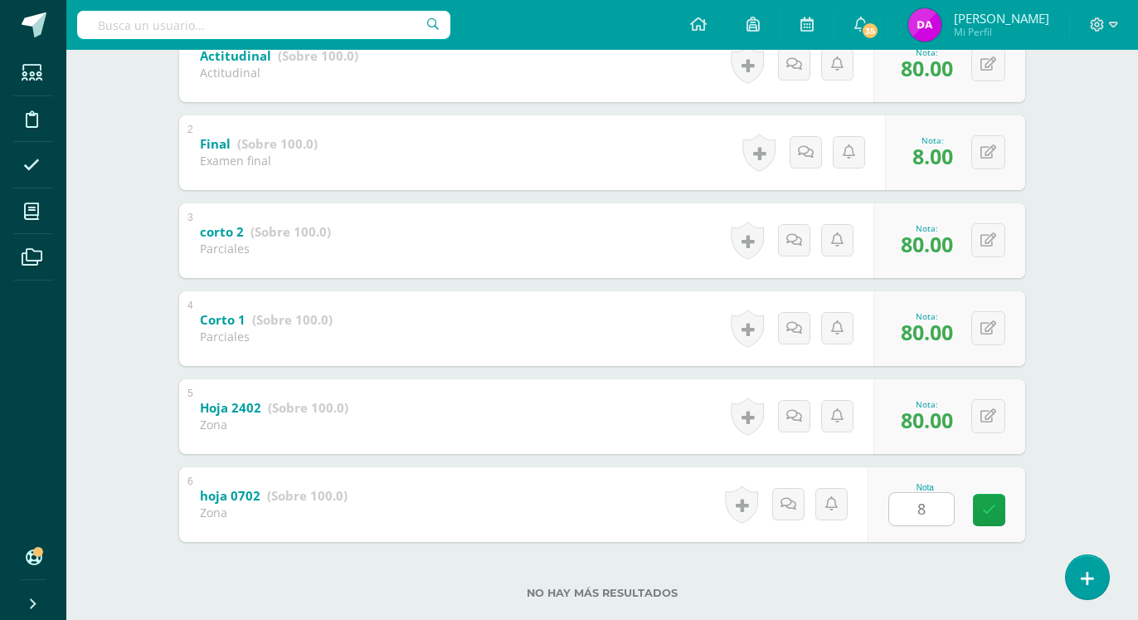
type input "80"
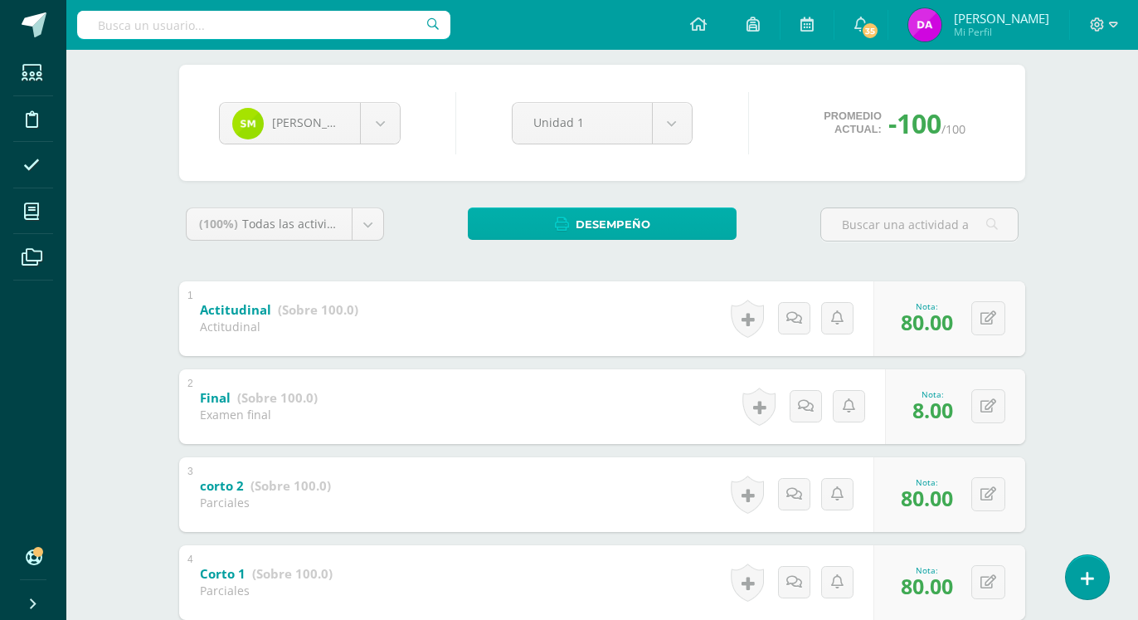
scroll to position [0, 0]
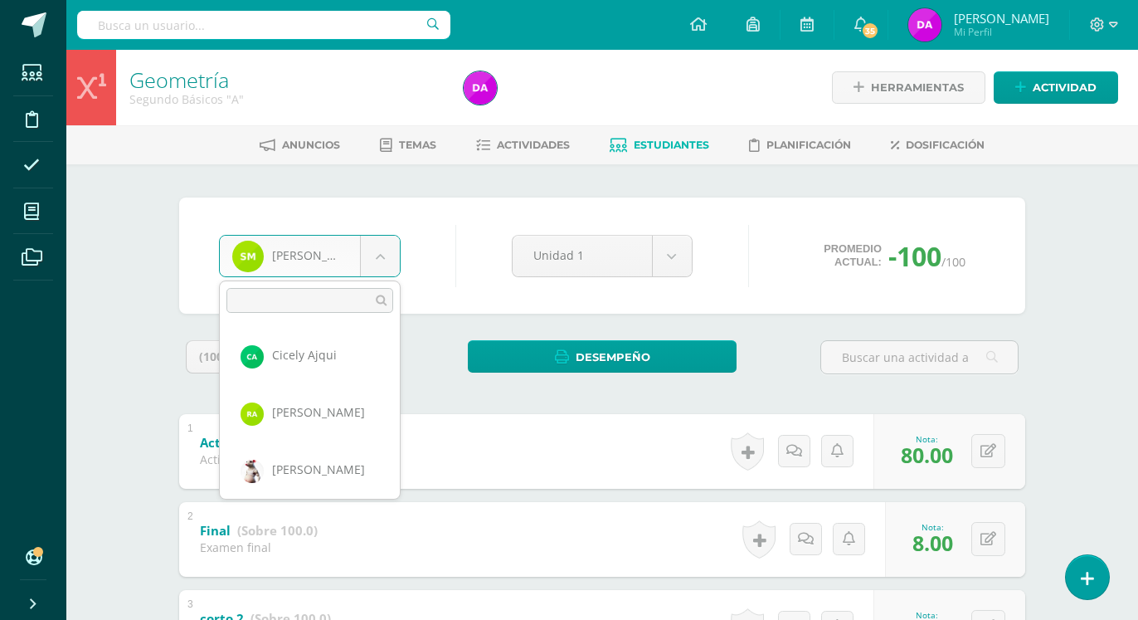
click at [377, 261] on body "Estudiantes Disciplina Asistencia Mis cursos Archivos Soporte Ayuda Reportar un…" at bounding box center [569, 519] width 1138 height 1039
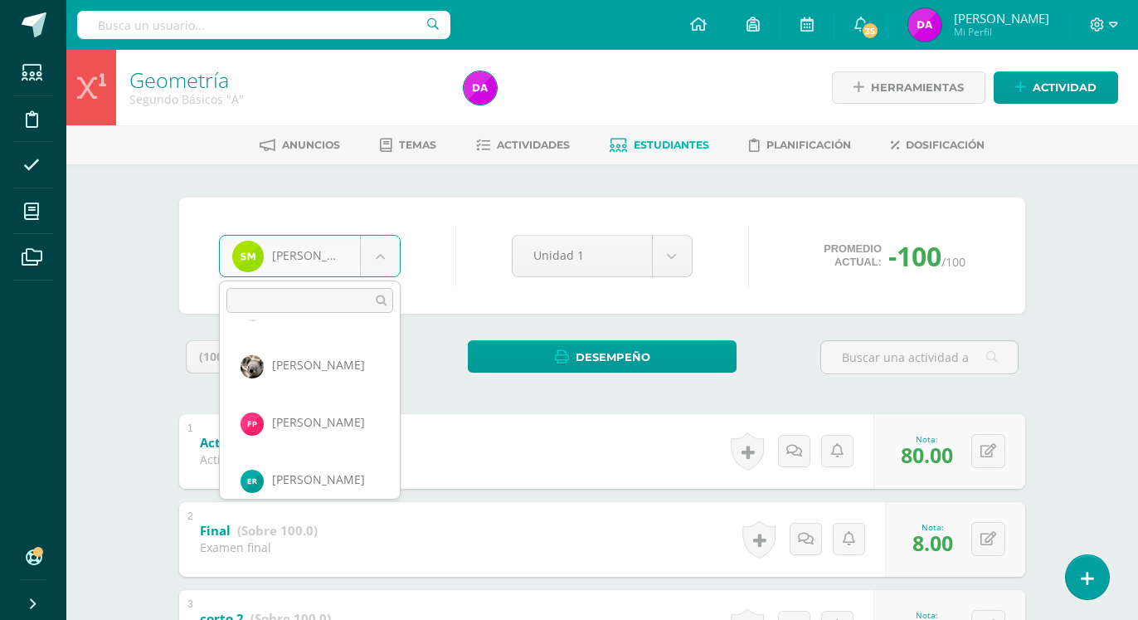
scroll to position [922, 0]
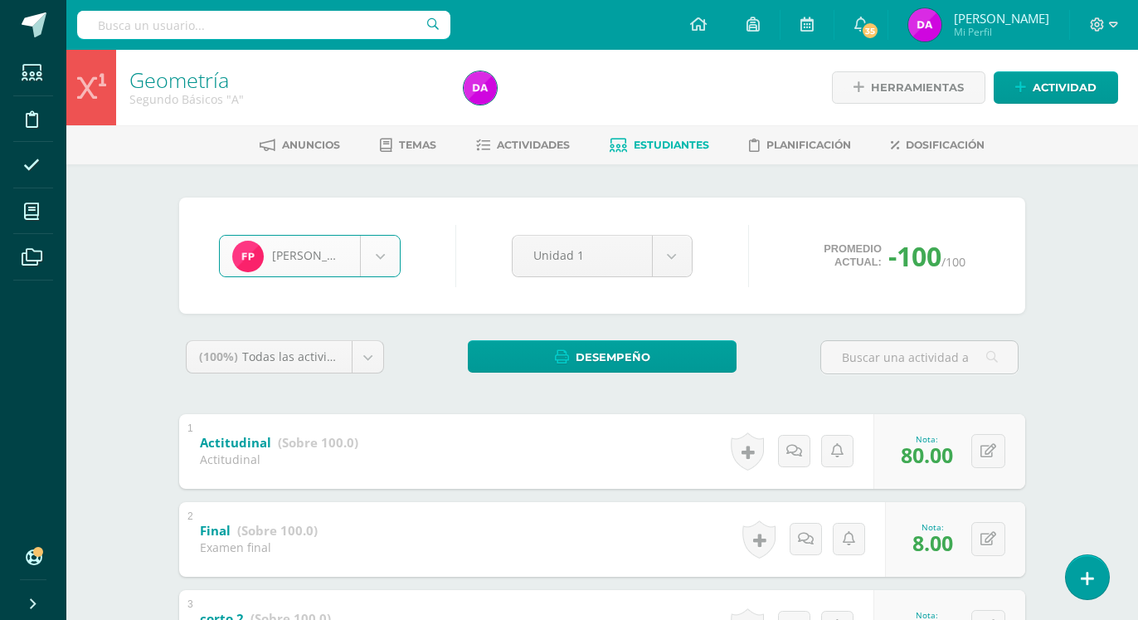
select select "637"
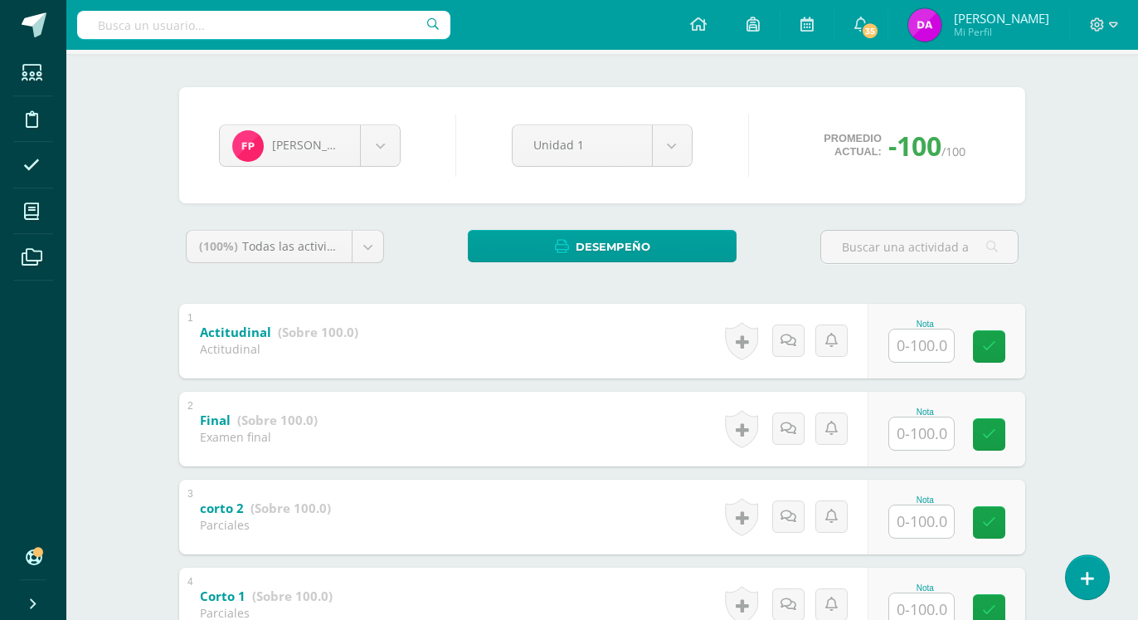
scroll to position [85, 0]
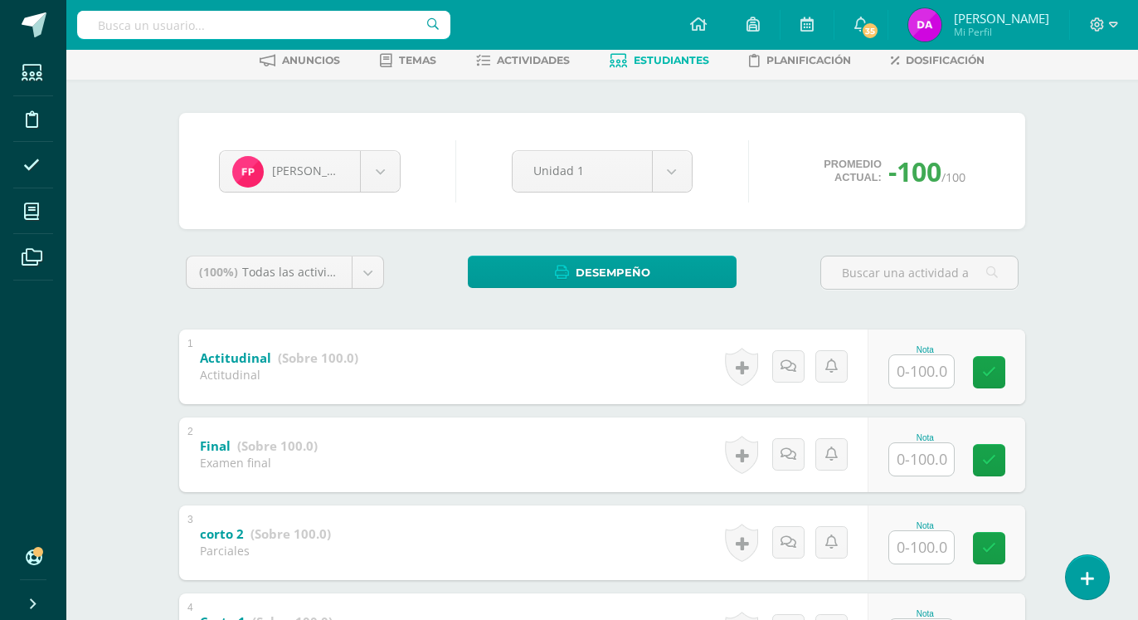
click at [935, 366] on input "text" at bounding box center [921, 371] width 65 height 32
type input "7"
type input "61"
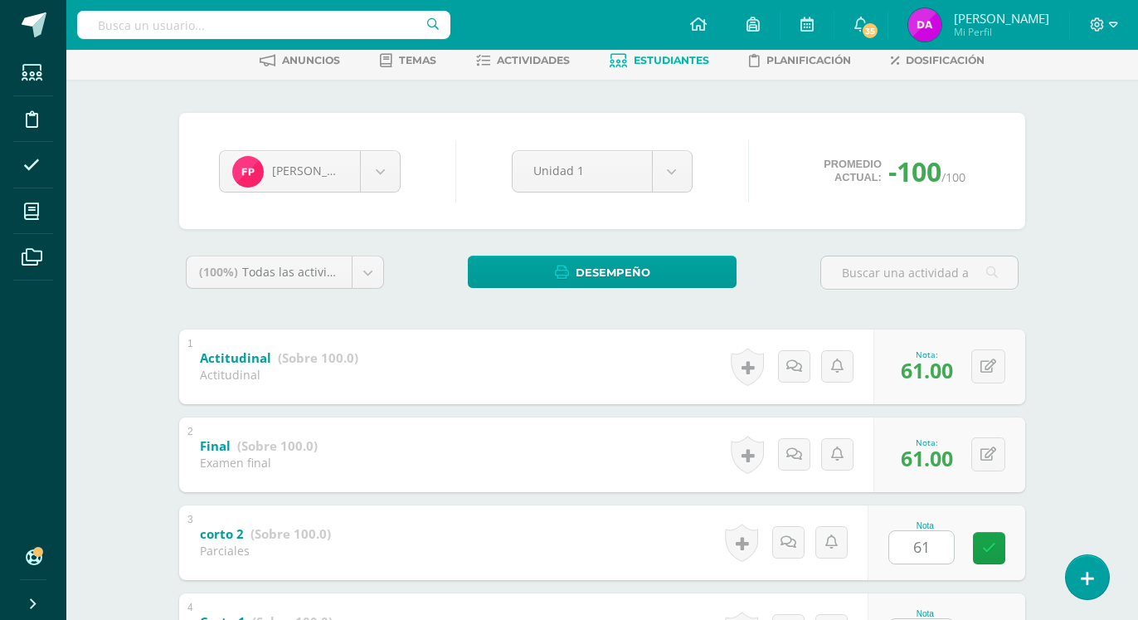
scroll to position [387, 0]
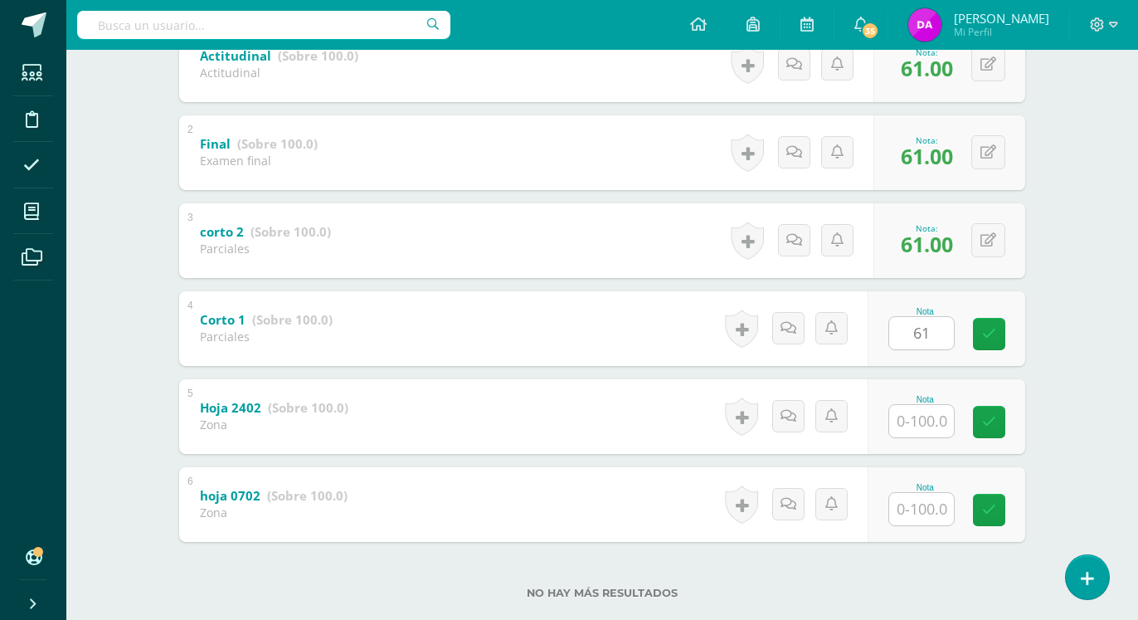
type input "61"
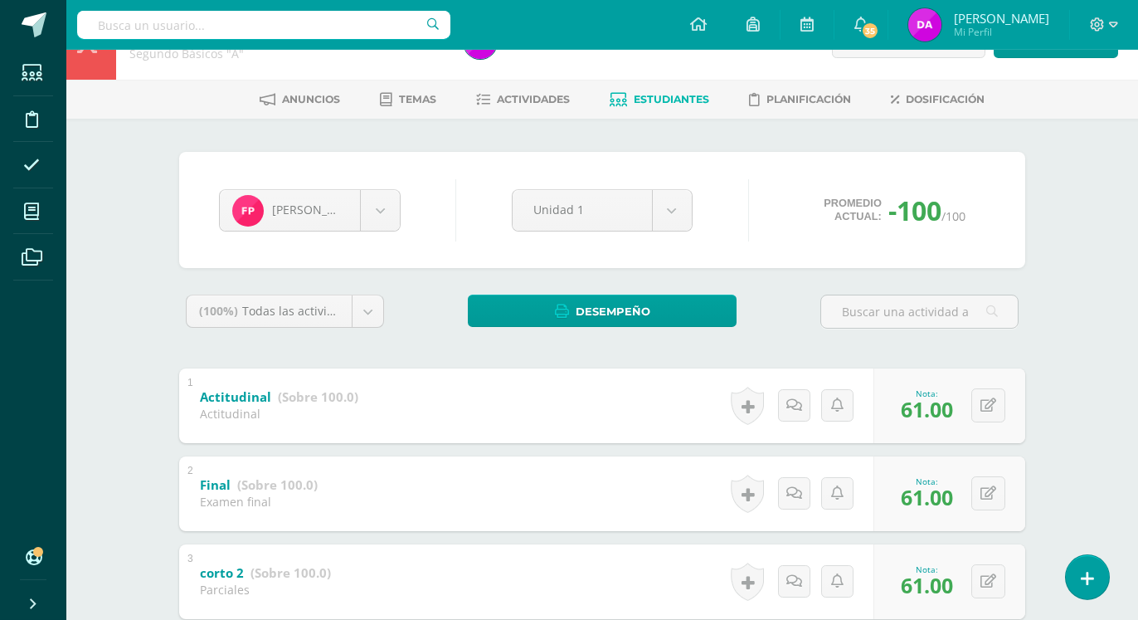
scroll to position [0, 0]
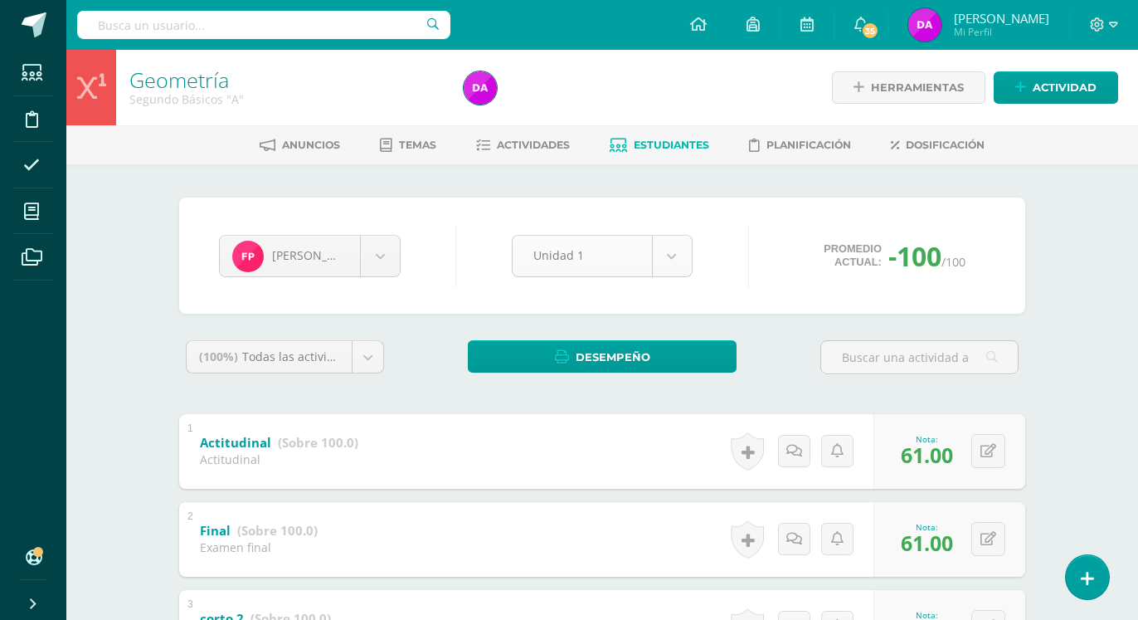
click at [677, 253] on body "Estudiantes Disciplina Asistencia Mis cursos Archivos Soporte Ayuda Reportar un…" at bounding box center [569, 519] width 1138 height 1039
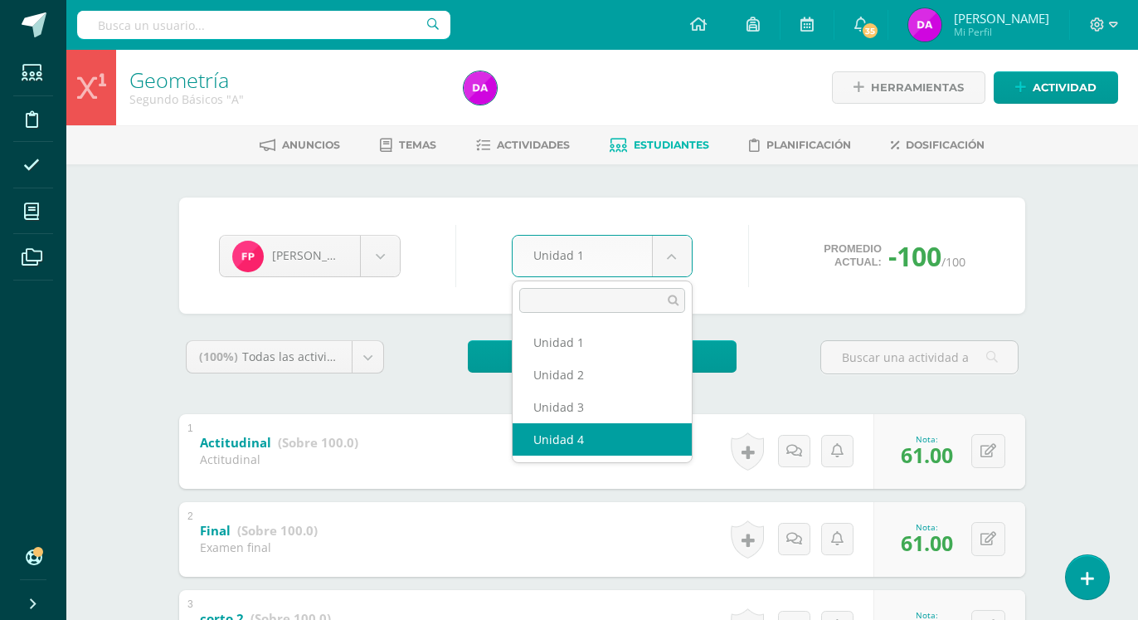
select select "Unidad 4"
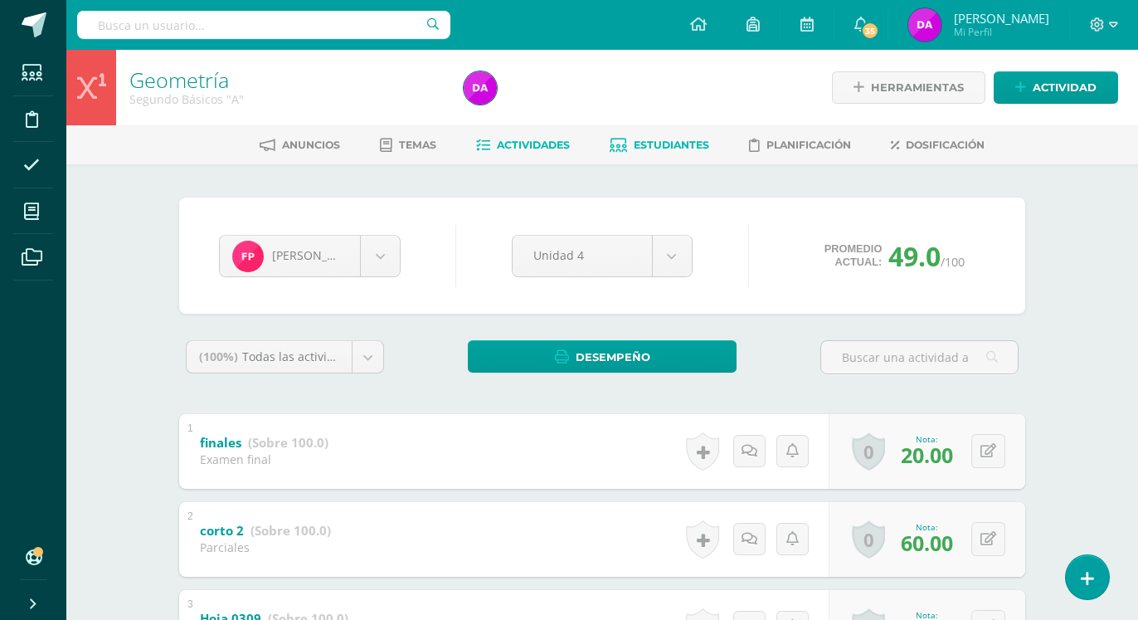
click at [535, 146] on span "Actividades" at bounding box center [533, 145] width 73 height 12
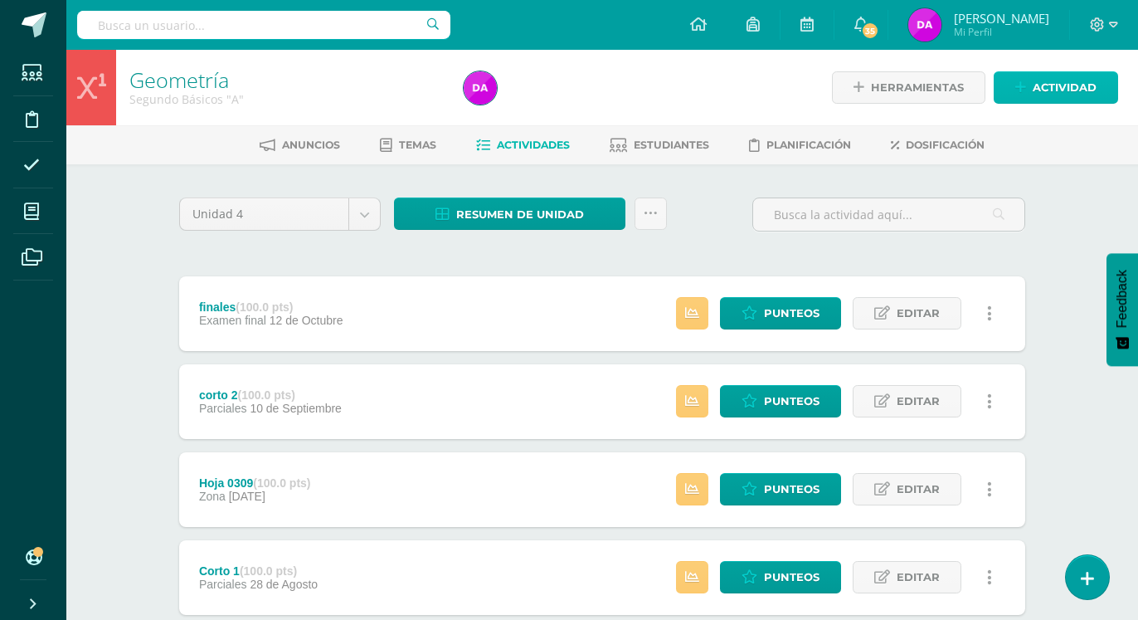
click at [1064, 85] on span "Actividad" at bounding box center [1065, 87] width 64 height 31
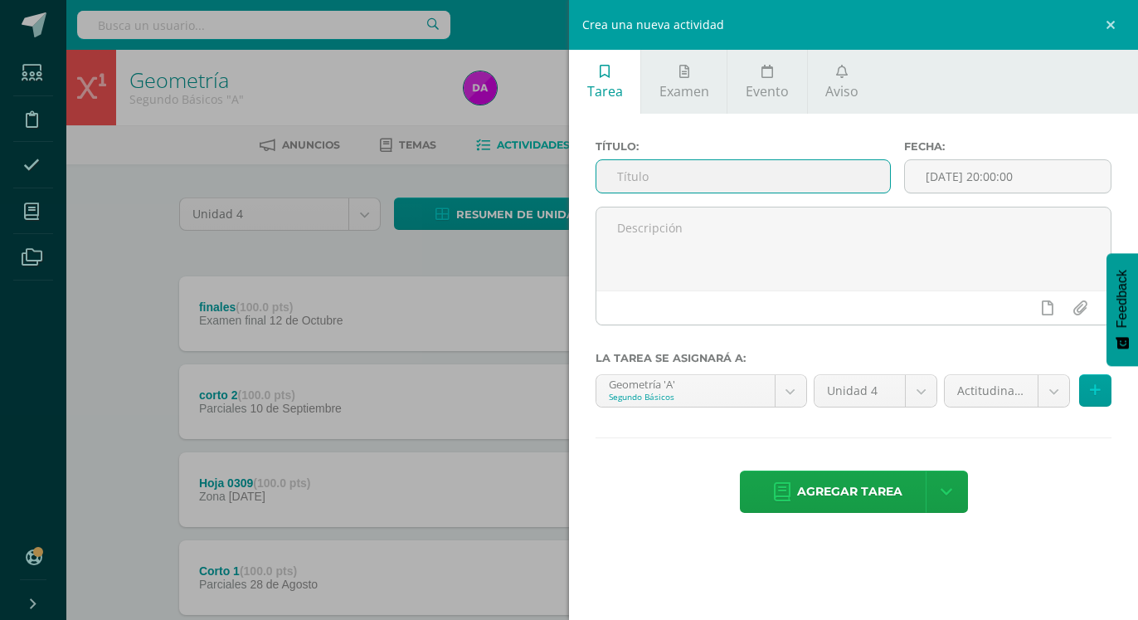
click at [650, 176] on input "text" at bounding box center [743, 176] width 294 height 32
type input "m"
type input "Actitudinal"
click at [873, 474] on span "Agregar tarea" at bounding box center [849, 491] width 105 height 41
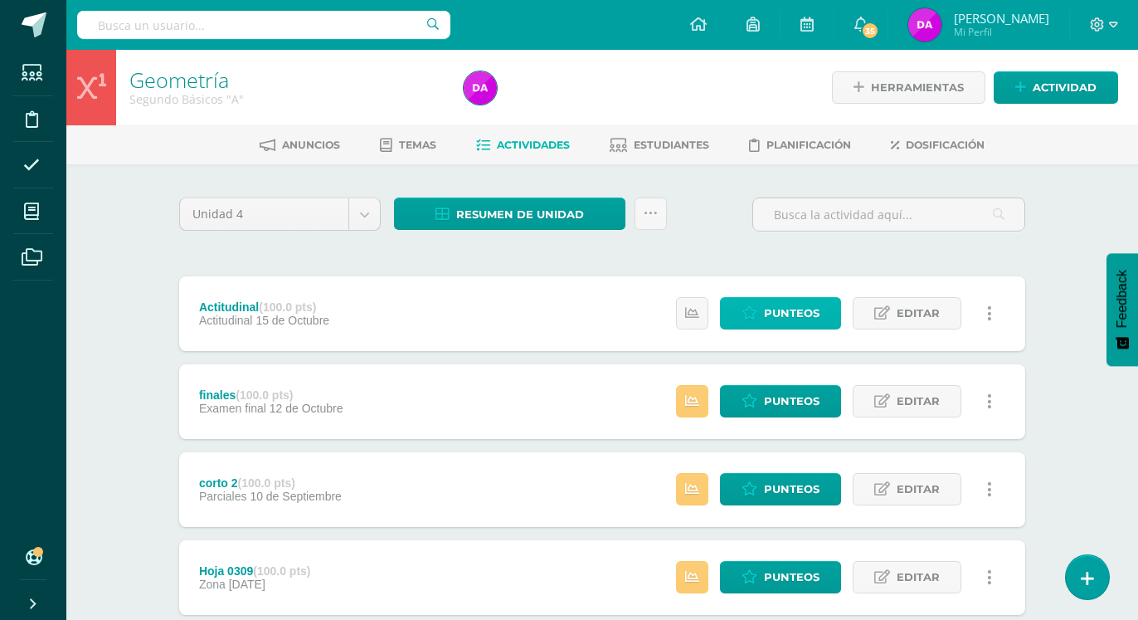
click at [806, 298] on span "Punteos" at bounding box center [792, 313] width 56 height 31
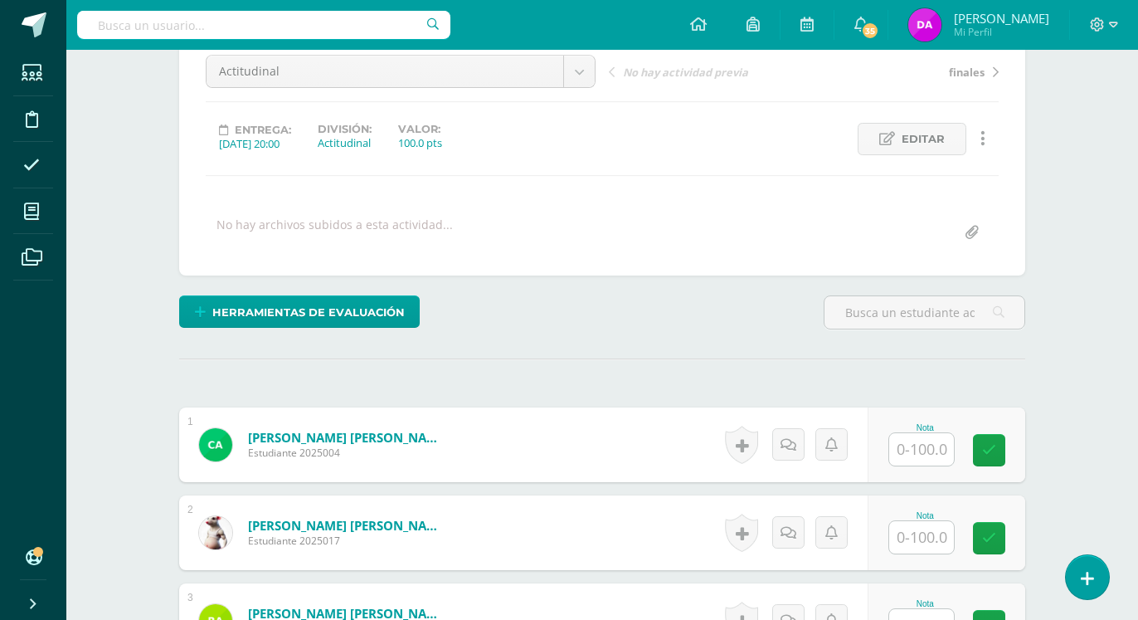
scroll to position [170, 0]
click at [920, 432] on input "text" at bounding box center [921, 448] width 65 height 32
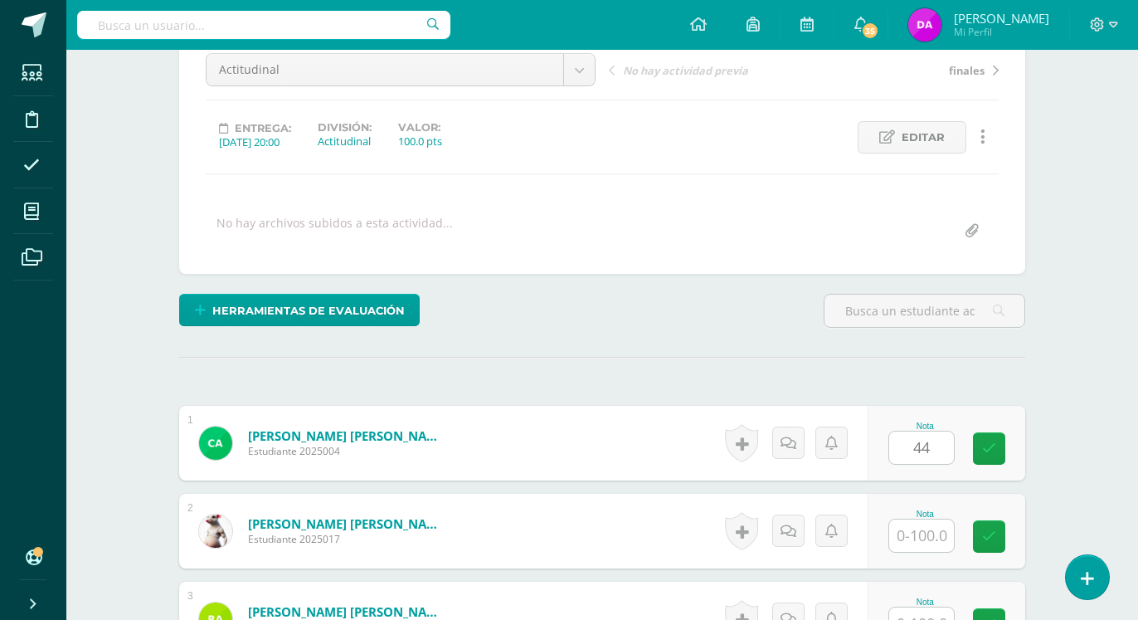
type input "44"
type input "48"
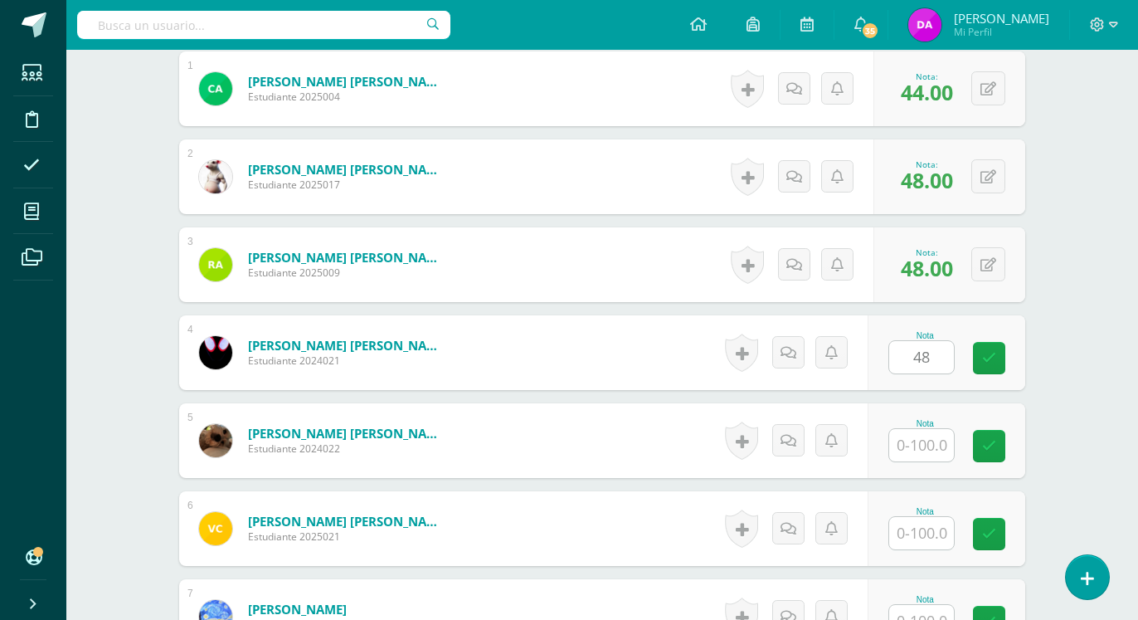
type input "48"
type input "83"
type input "48"
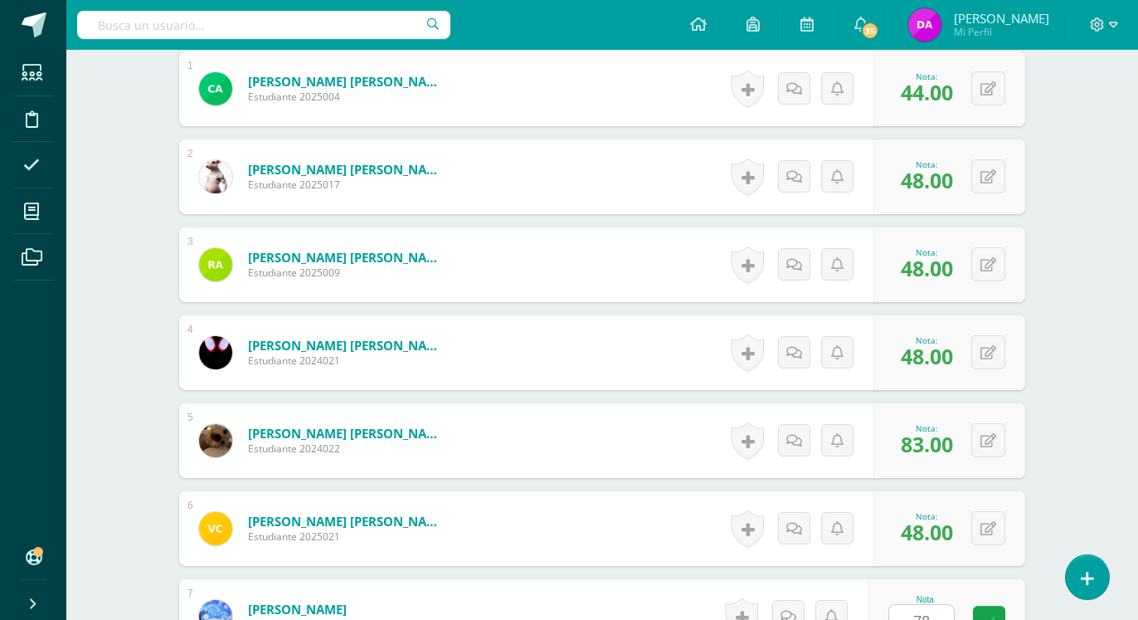
type input "78"
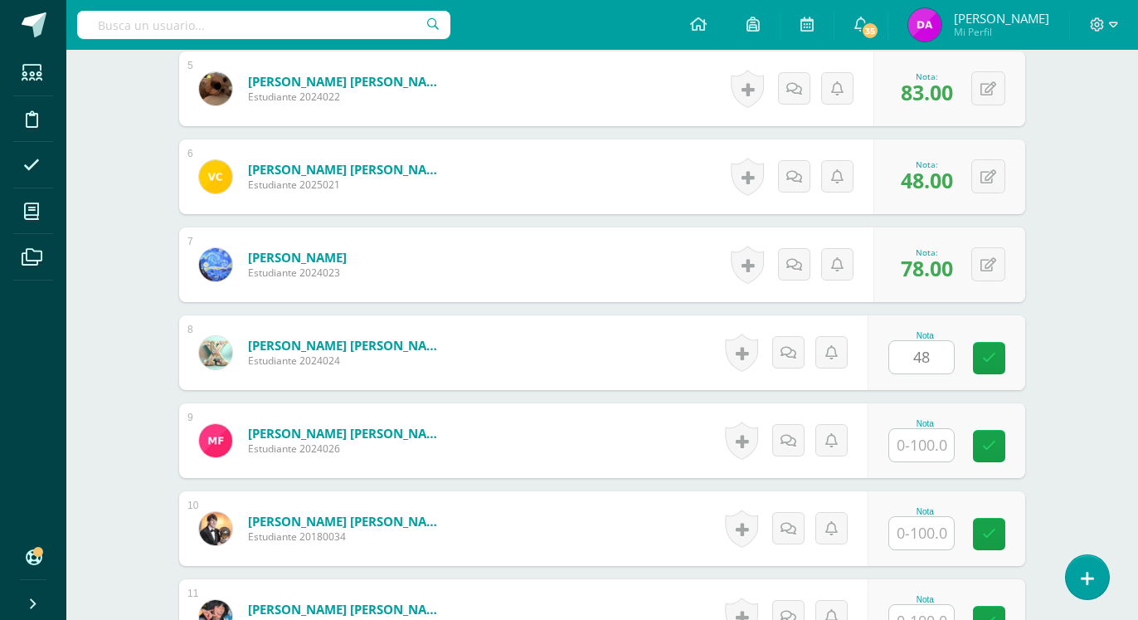
type input "48"
type input "72"
type input "48"
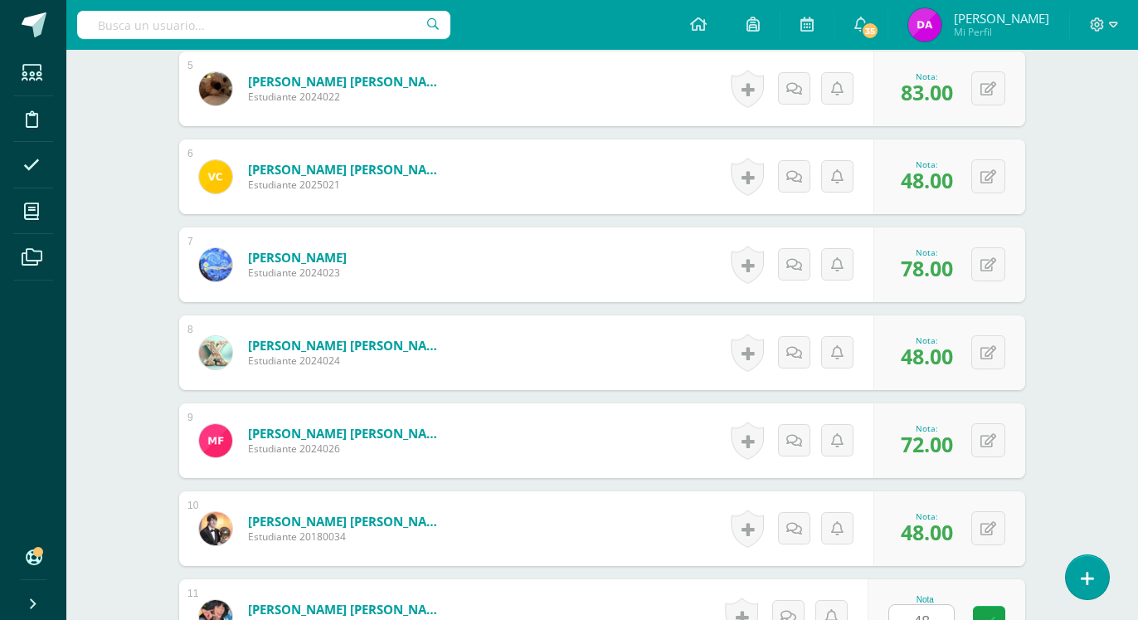
type input "48"
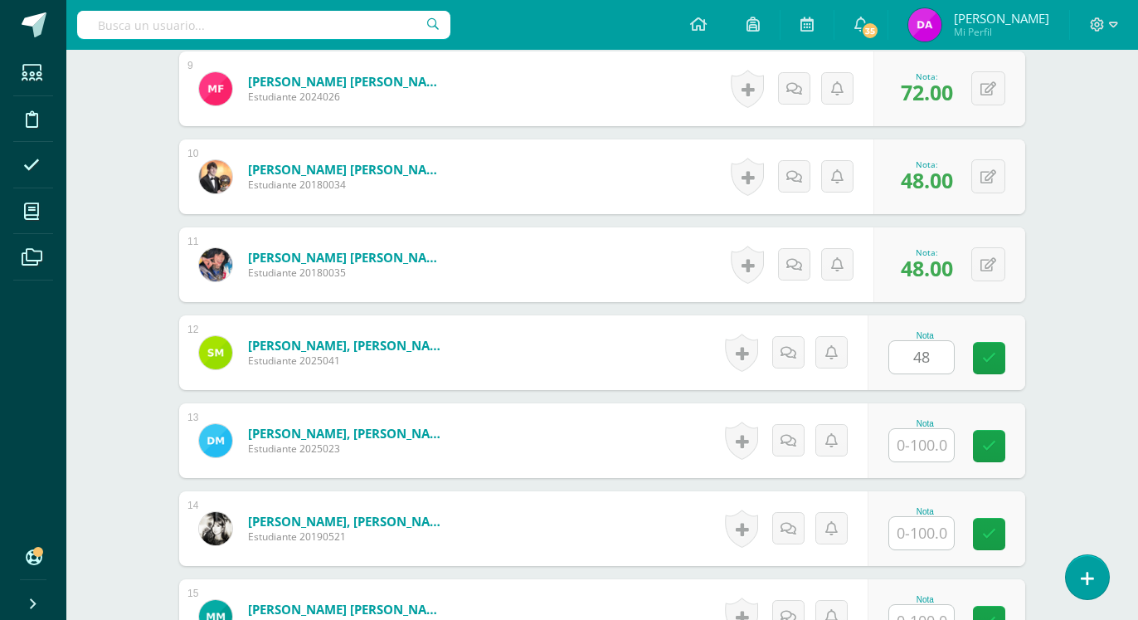
type input "48"
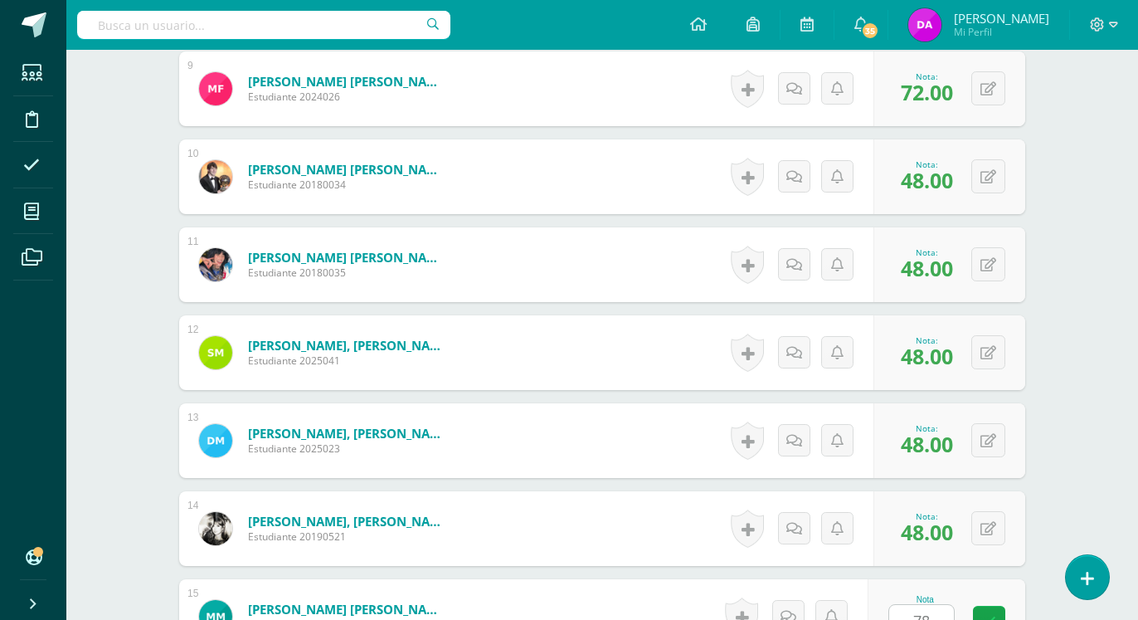
type input "78"
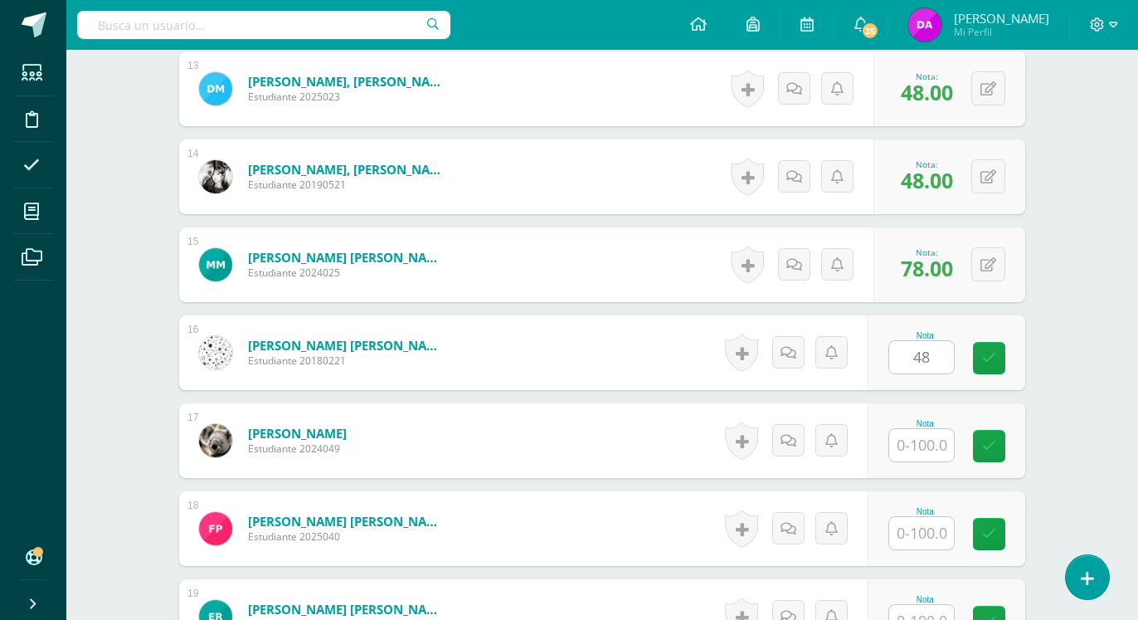
type input "48"
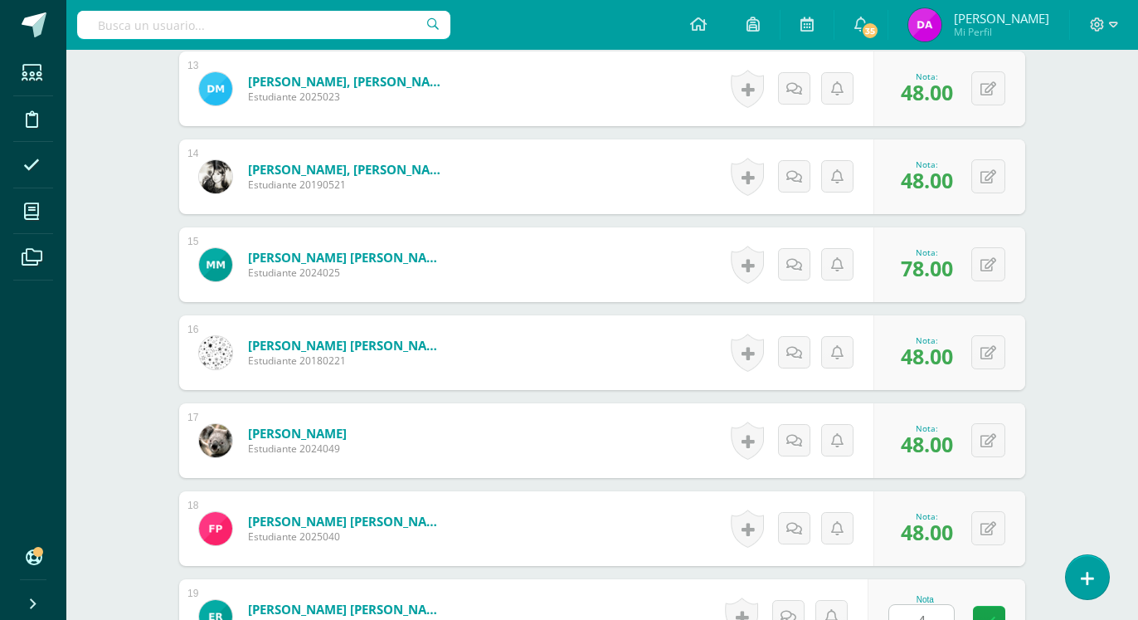
type input "48"
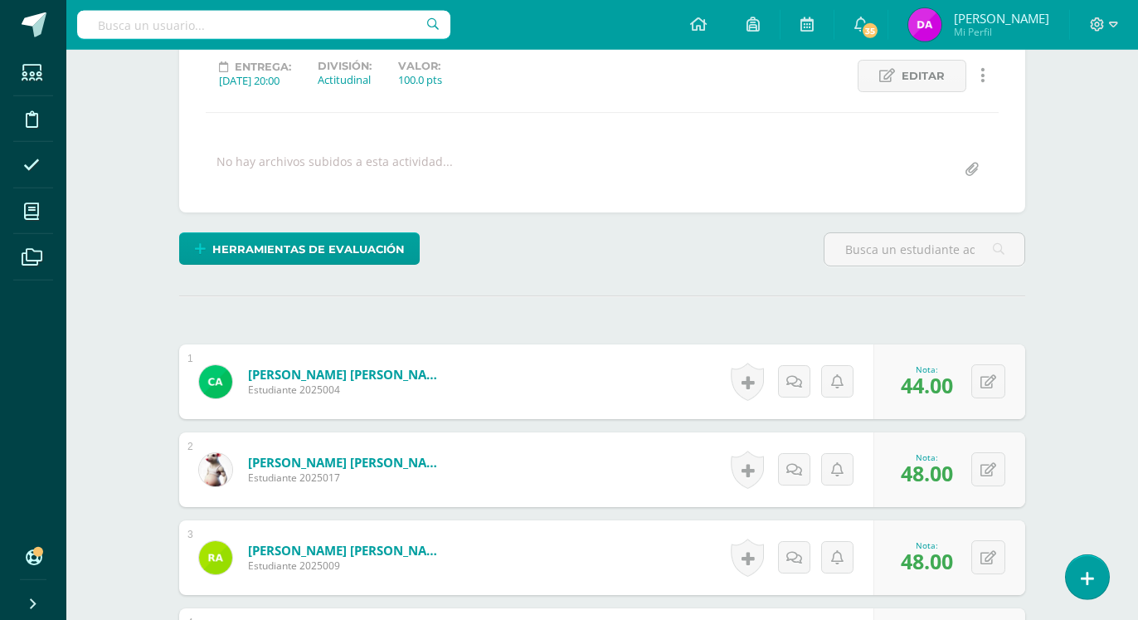
scroll to position [0, 0]
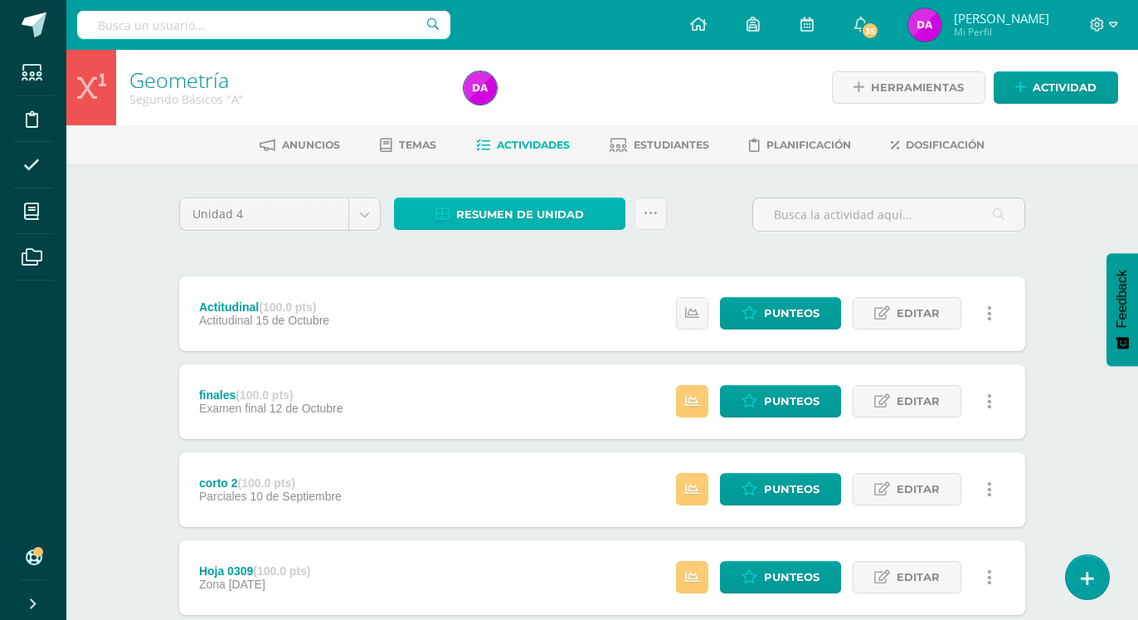
click at [567, 213] on span "Resumen de unidad" at bounding box center [520, 214] width 128 height 31
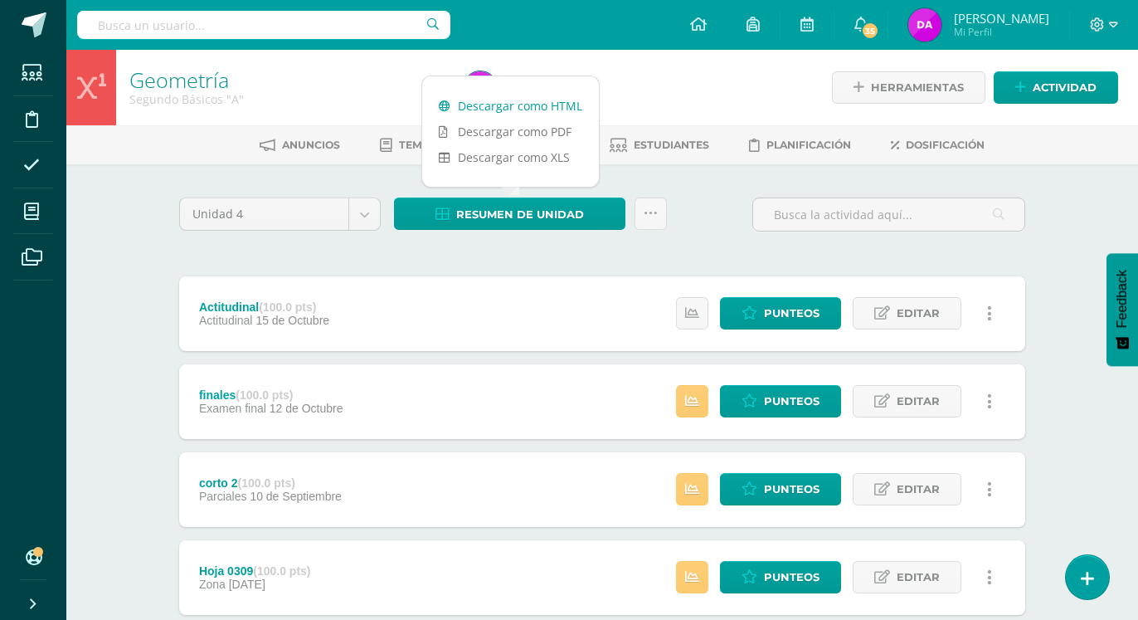
click at [562, 106] on link "Descargar como HTML" at bounding box center [510, 106] width 177 height 26
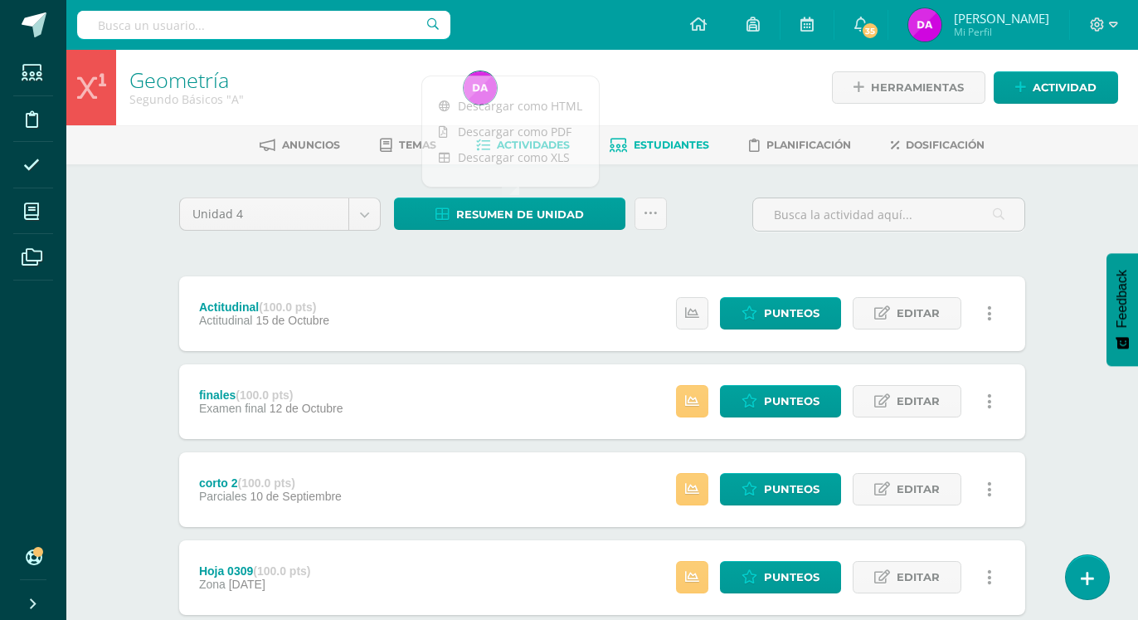
click at [676, 143] on span "Estudiantes" at bounding box center [671, 145] width 75 height 12
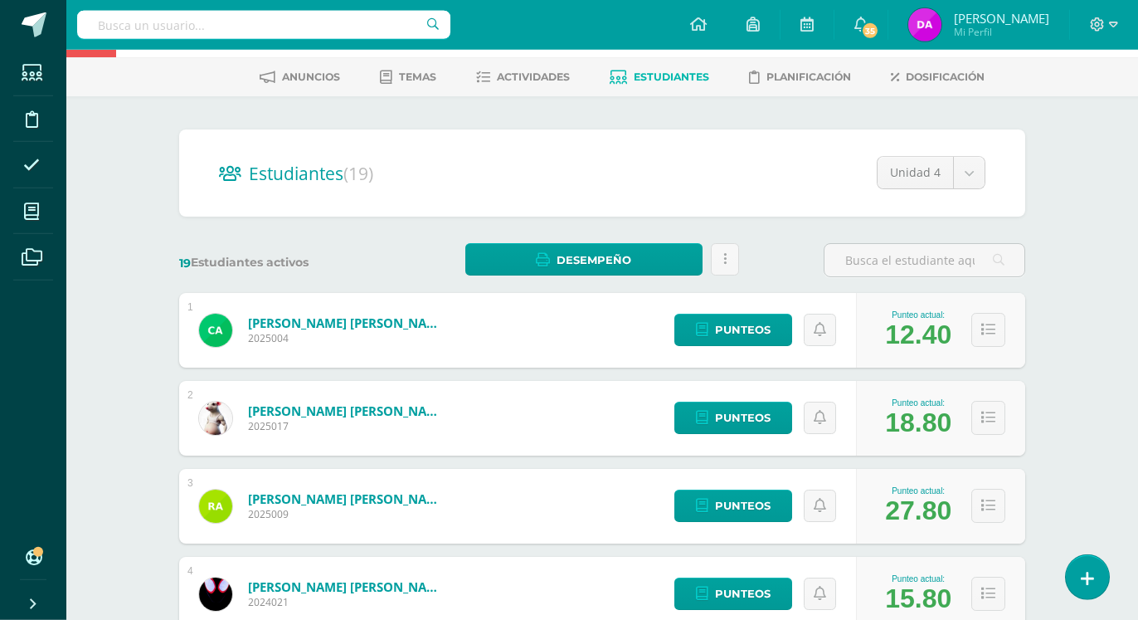
scroll to position [85, 0]
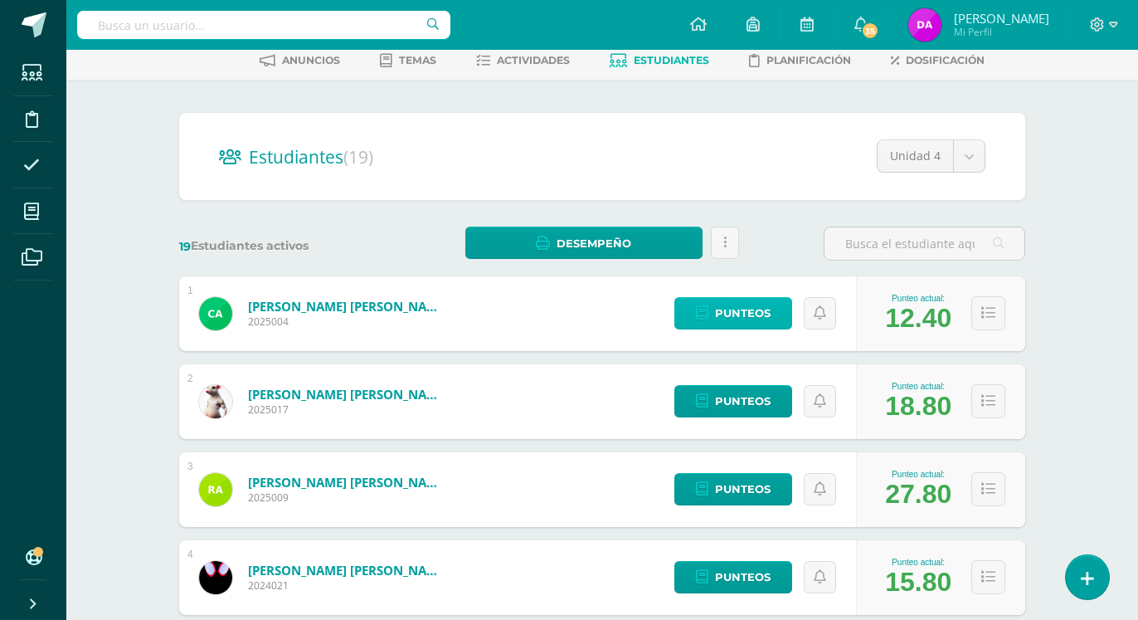
click at [744, 299] on span "Punteos" at bounding box center [743, 313] width 56 height 31
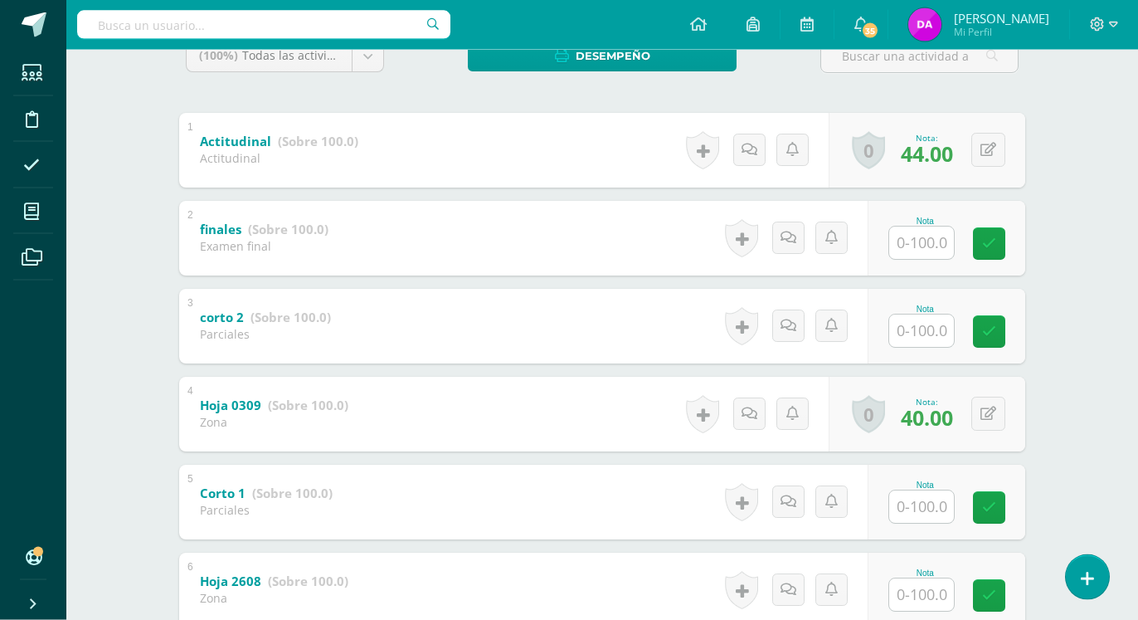
scroll to position [302, 0]
click at [918, 241] on input "text" at bounding box center [921, 242] width 65 height 32
type input "0"
click at [937, 333] on input "text" at bounding box center [921, 330] width 65 height 32
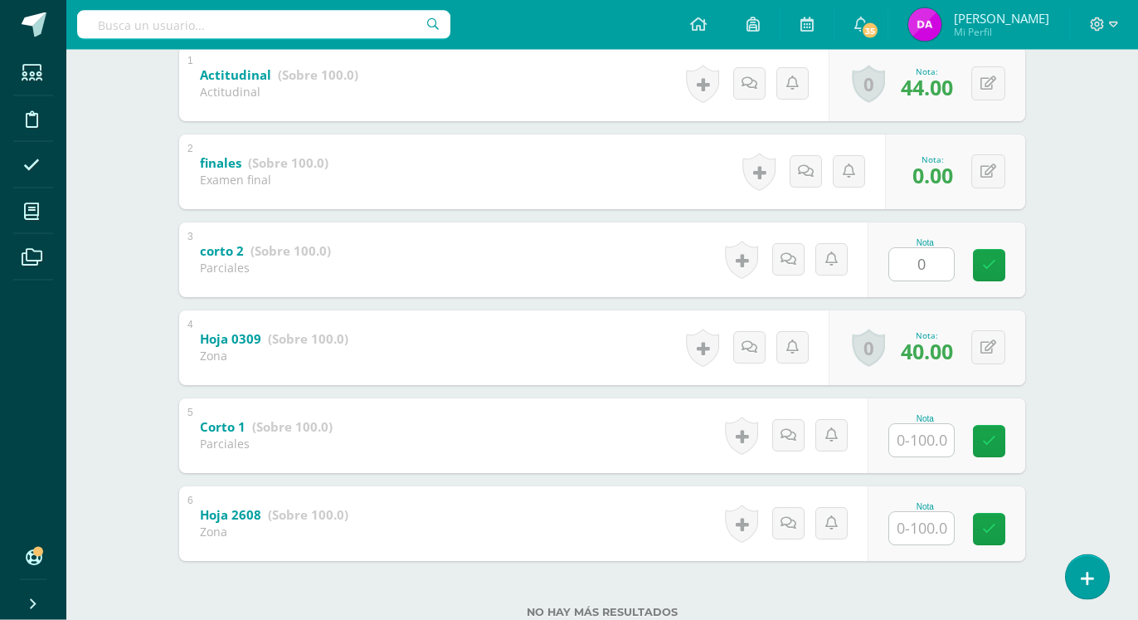
scroll to position [387, 0]
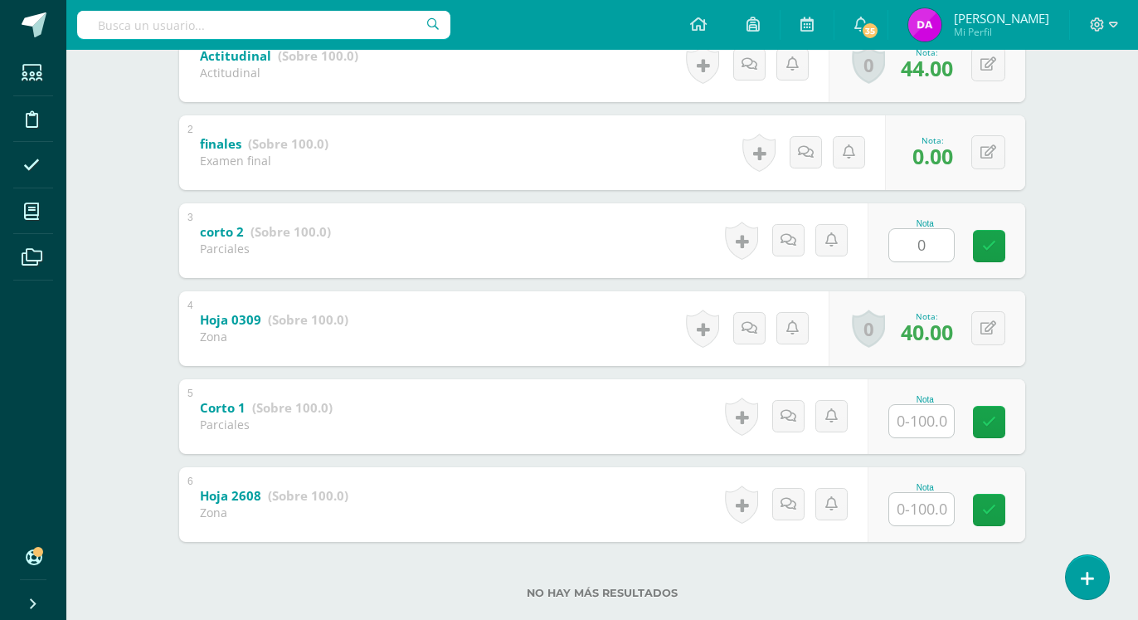
type input "0"
click at [918, 412] on input "text" at bounding box center [921, 421] width 65 height 32
type input "0"
click at [935, 512] on input "text" at bounding box center [921, 509] width 65 height 32
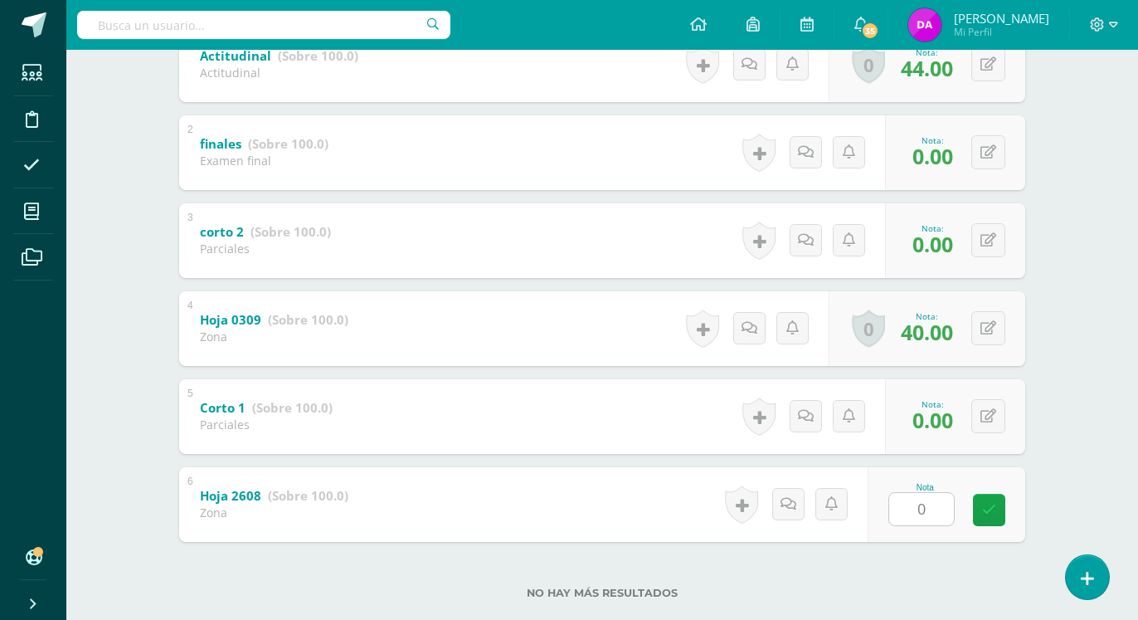
type input "0"
click at [1095, 450] on div "Geometría Segundo Básicos "A" Herramientas Detalle de asistencias Actividad Anu…" at bounding box center [602, 157] width 1072 height 989
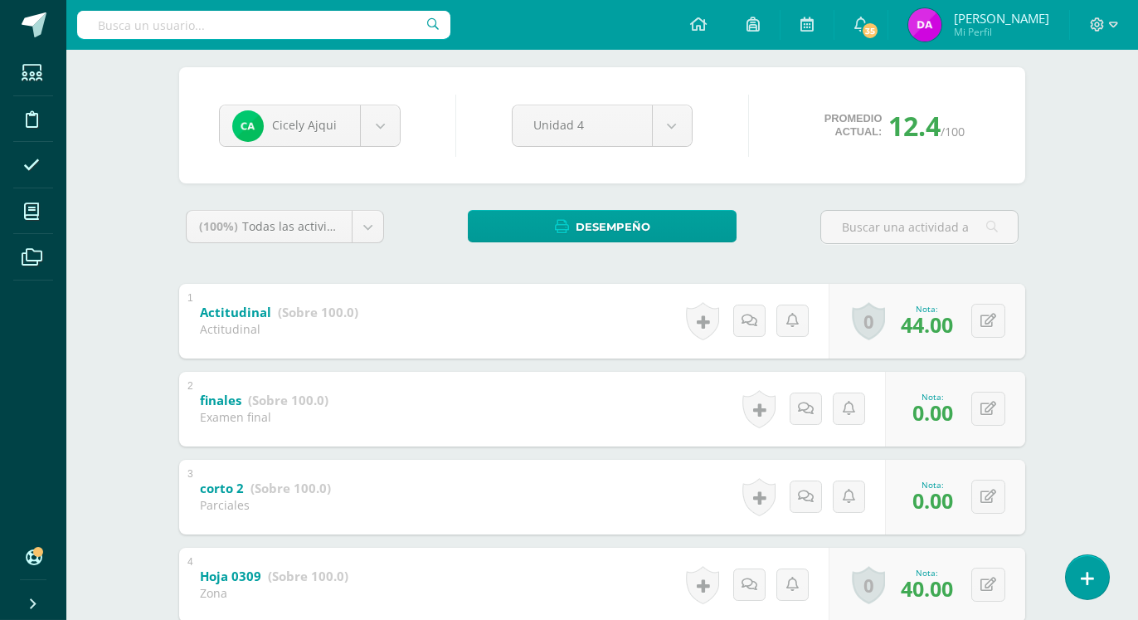
scroll to position [0, 0]
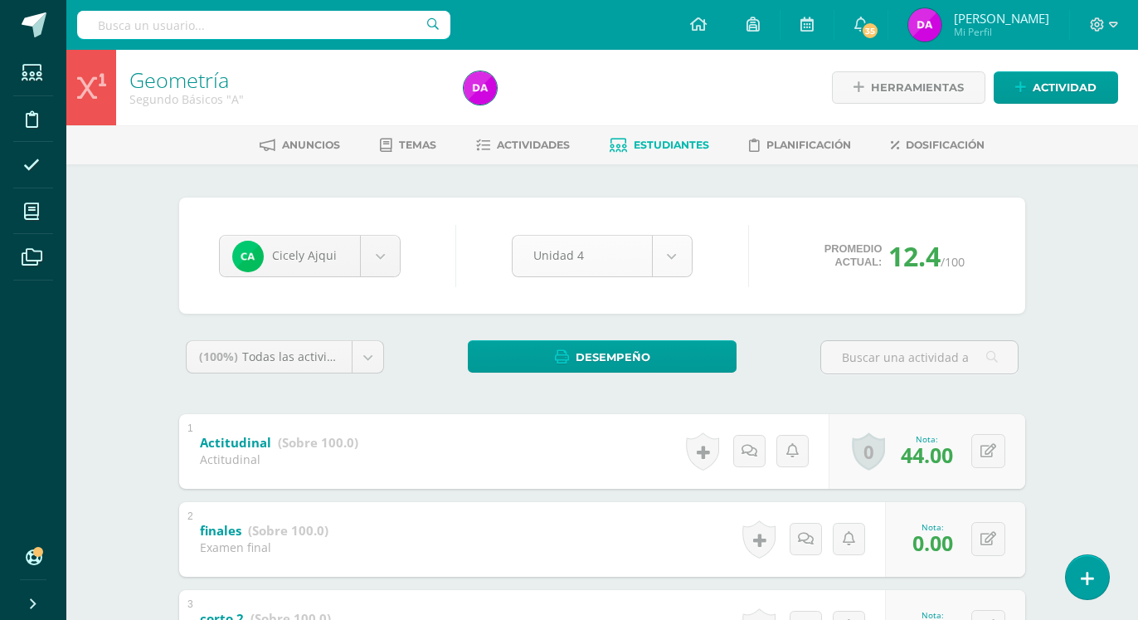
click at [673, 254] on body "Estudiantes Disciplina Asistencia Mis cursos Archivos Soporte Ayuda Reportar un…" at bounding box center [569, 519] width 1138 height 1039
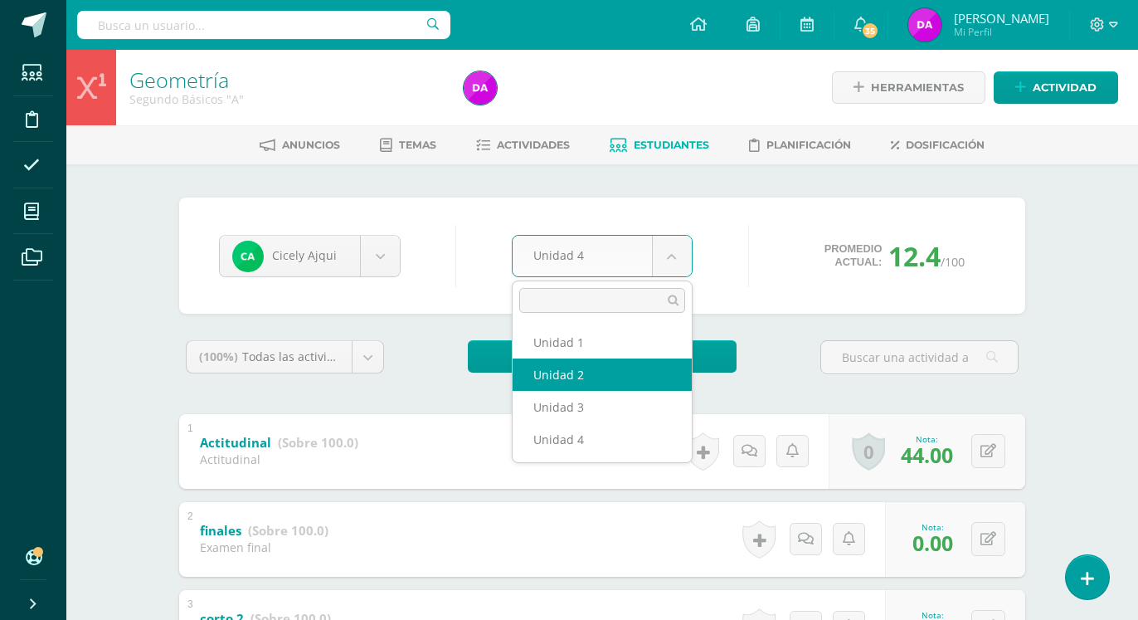
select select "Unidad 2"
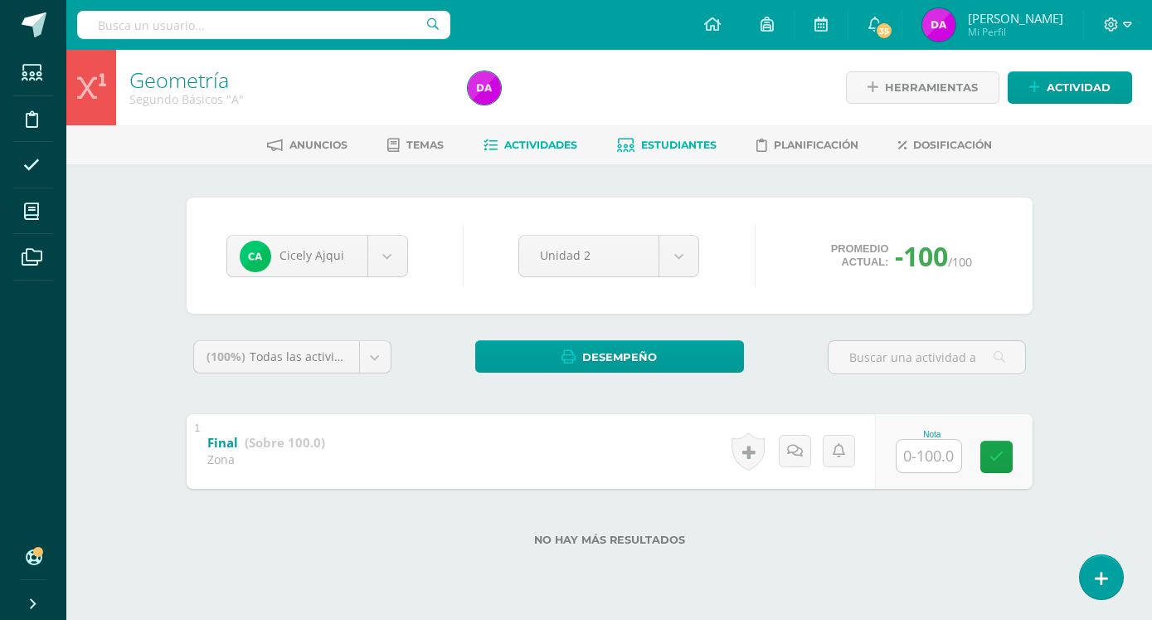
click at [538, 145] on span "Actividades" at bounding box center [540, 145] width 73 height 12
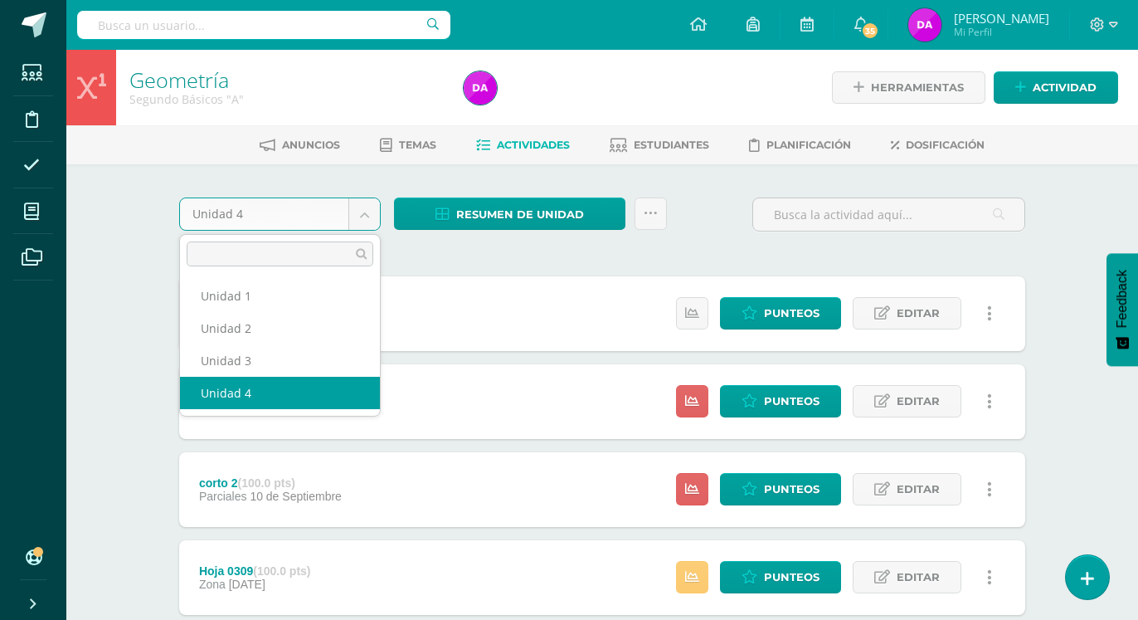
click at [372, 214] on body "Estudiantes Disciplina Asistencia Mis cursos Archivos Soporte Ayuda Reportar un…" at bounding box center [569, 450] width 1138 height 901
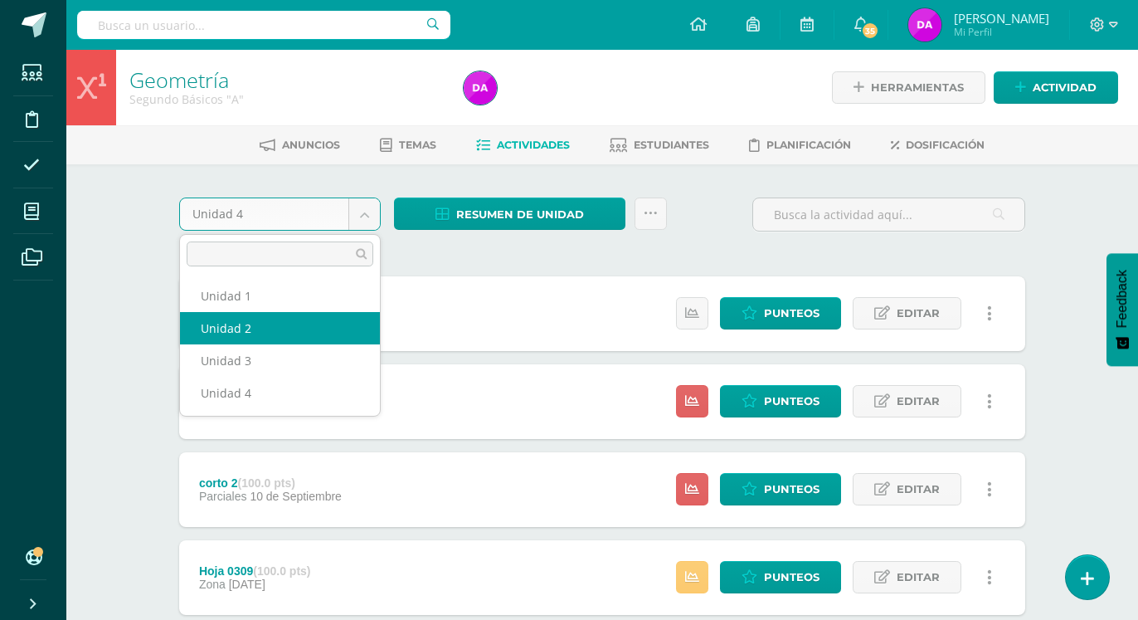
select select "Unidad 2"
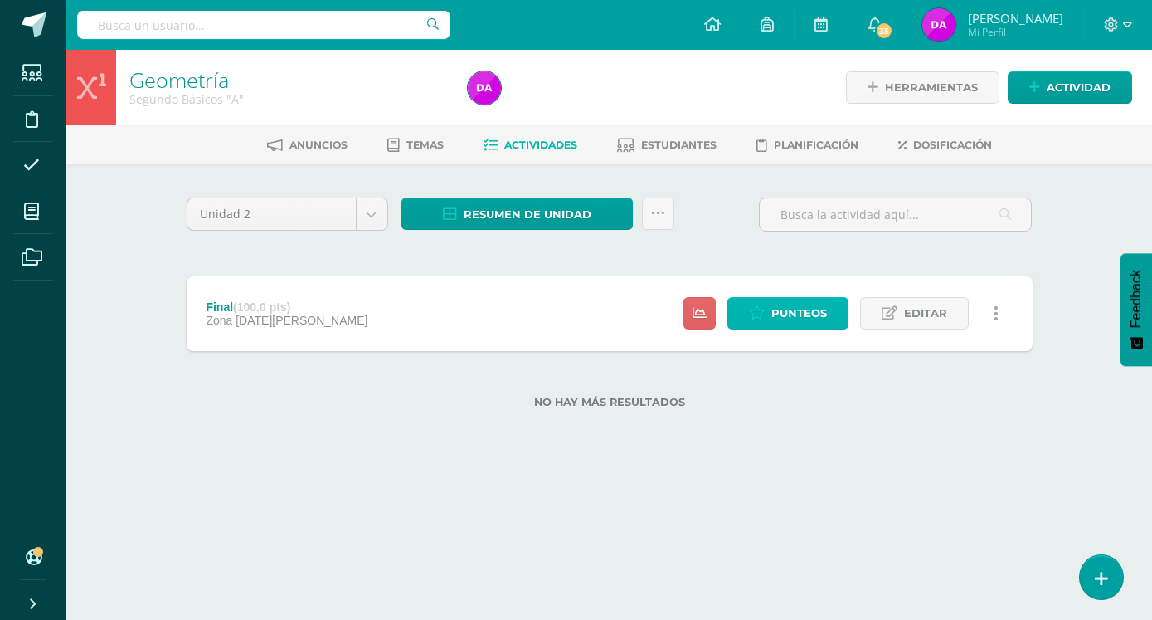
click at [791, 298] on span "Punteos" at bounding box center [800, 313] width 56 height 31
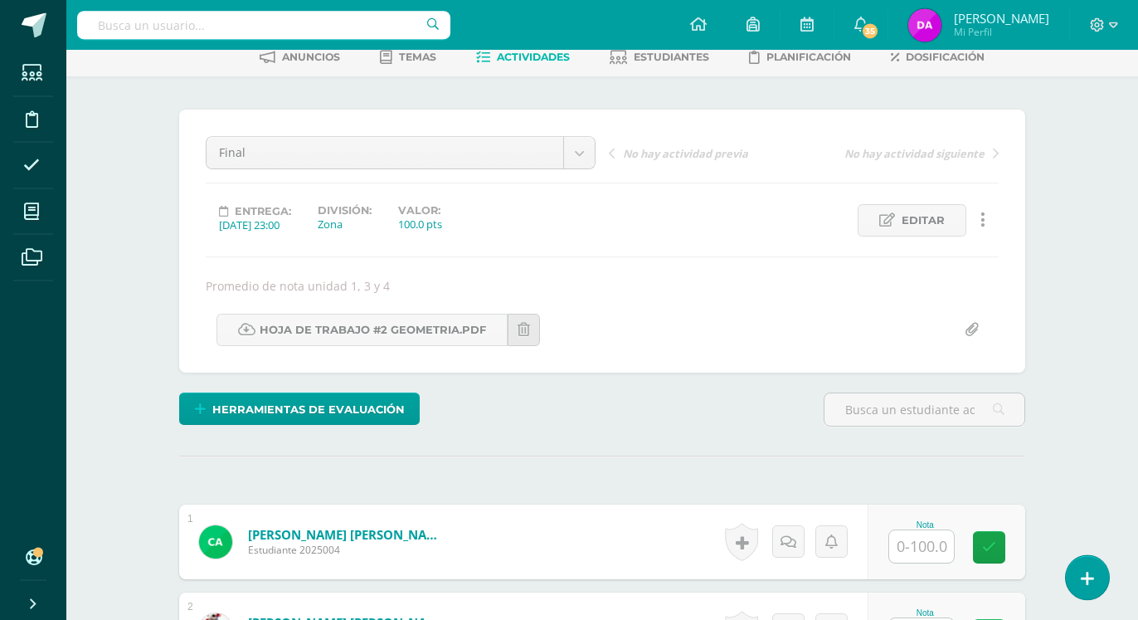
scroll to position [171, 0]
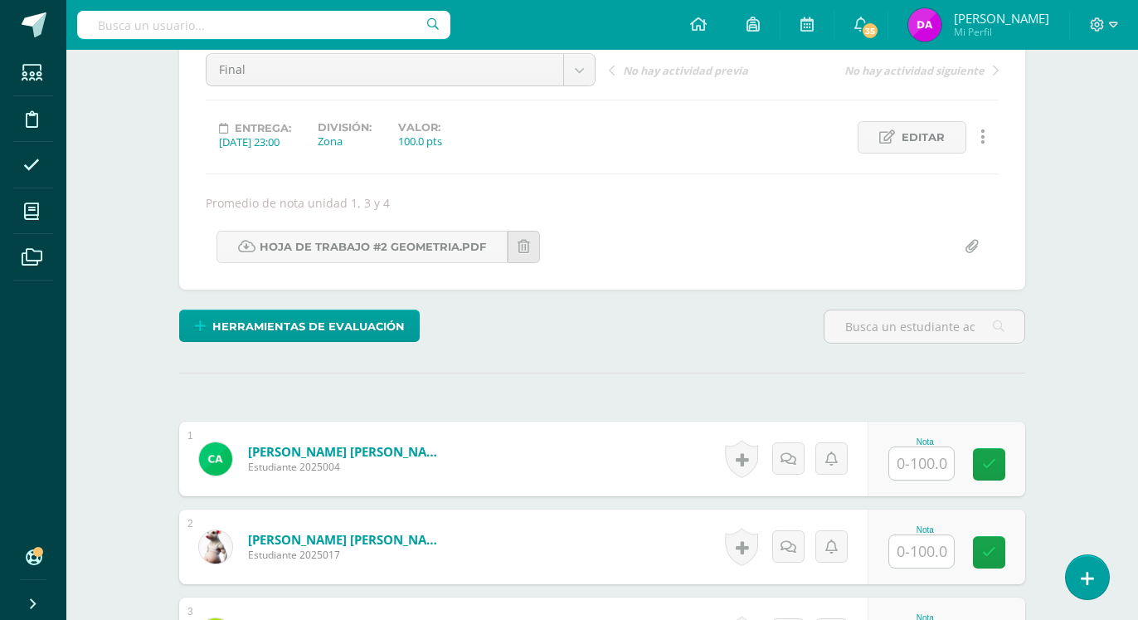
click at [923, 447] on input "text" at bounding box center [921, 463] width 65 height 32
type input "35"
type input "38"
type input "37"
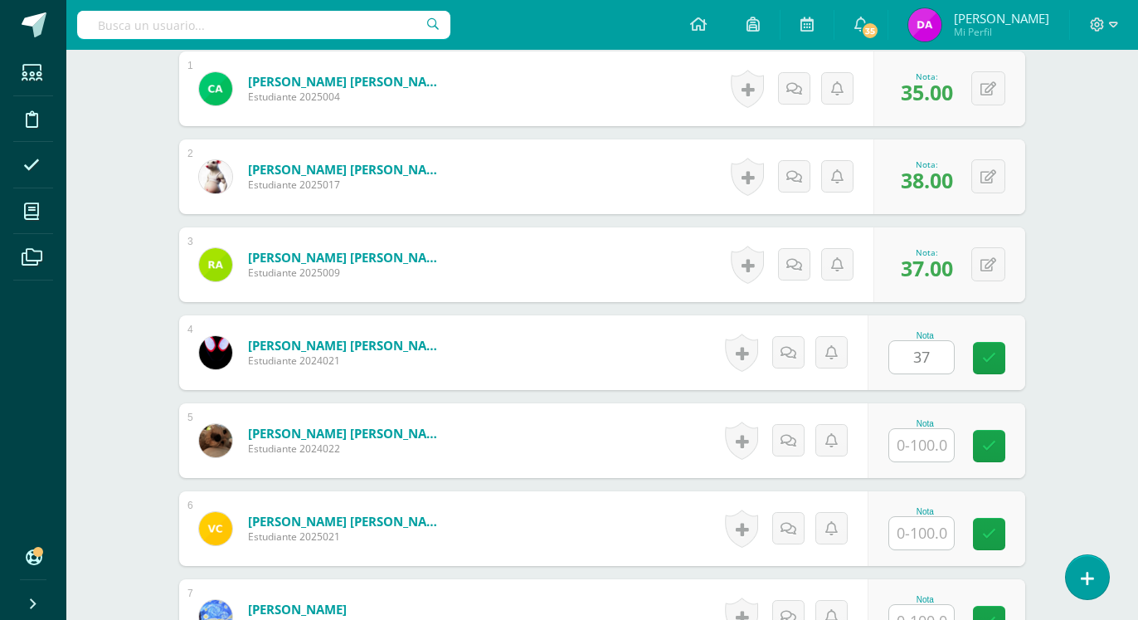
type input "37"
type input "54"
type input "49"
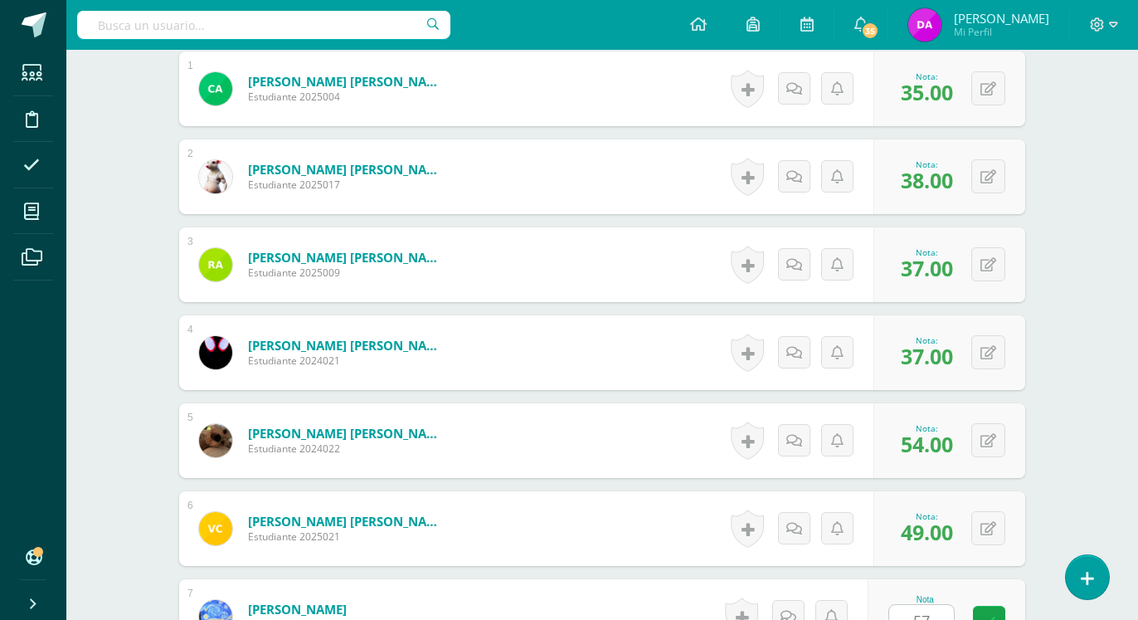
type input "57"
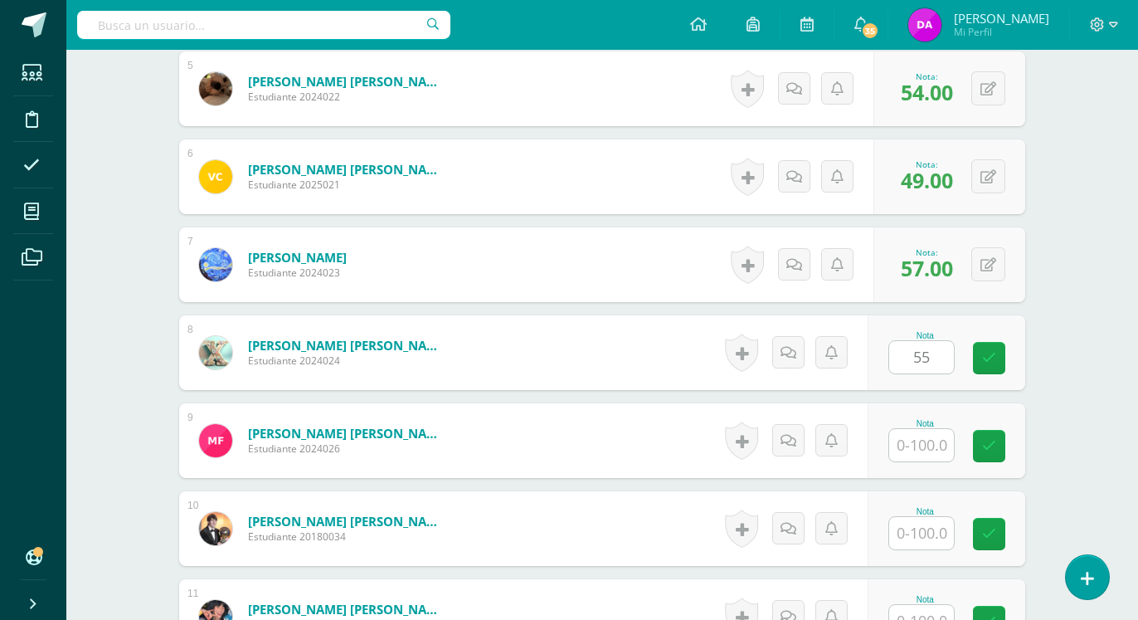
type input "55"
type input "63"
type input "65"
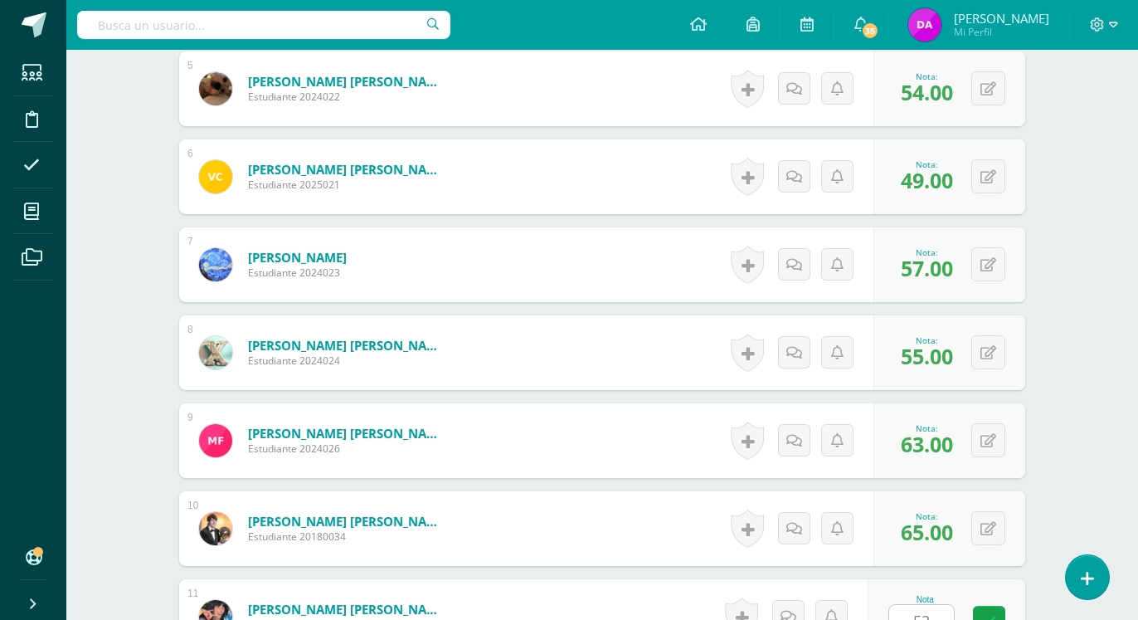
type input "53"
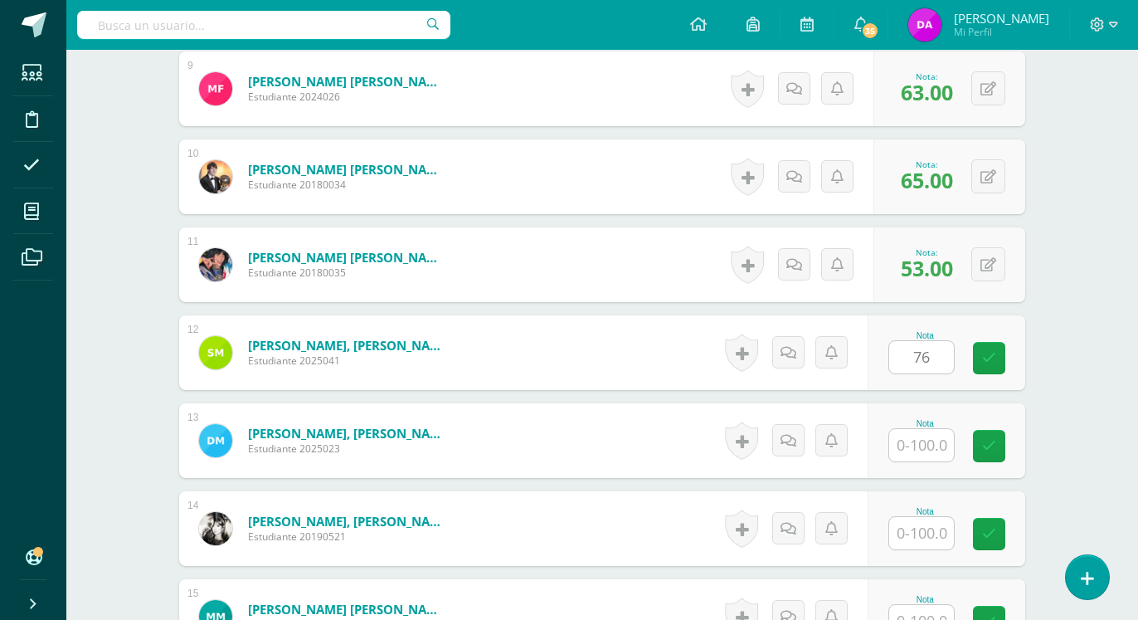
type input "76"
type input "53"
type input "61"
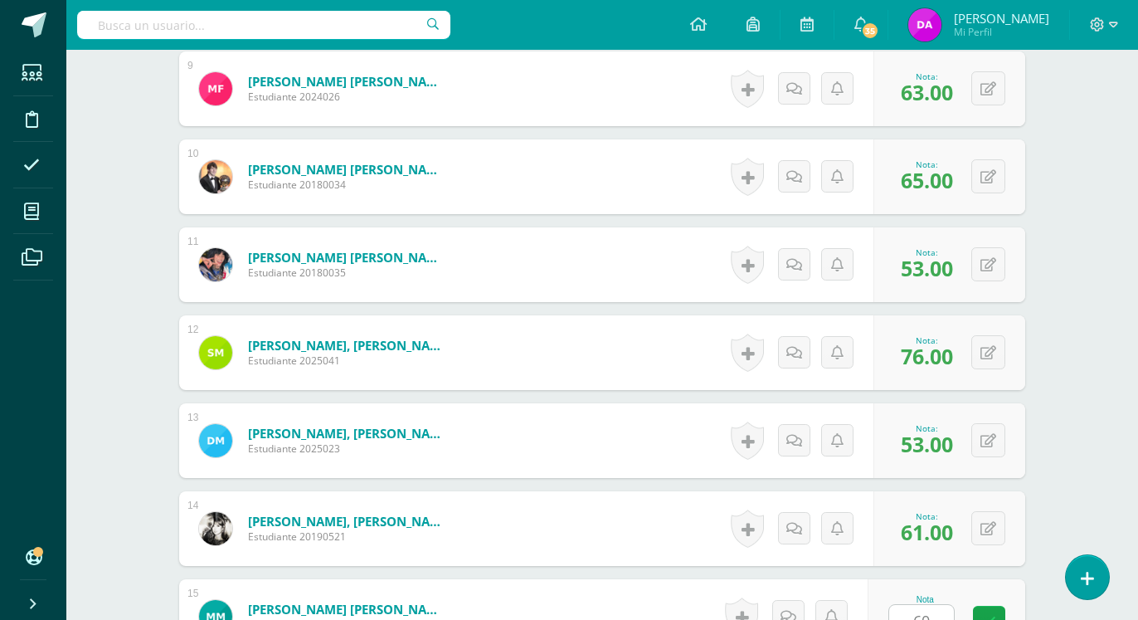
type input "60"
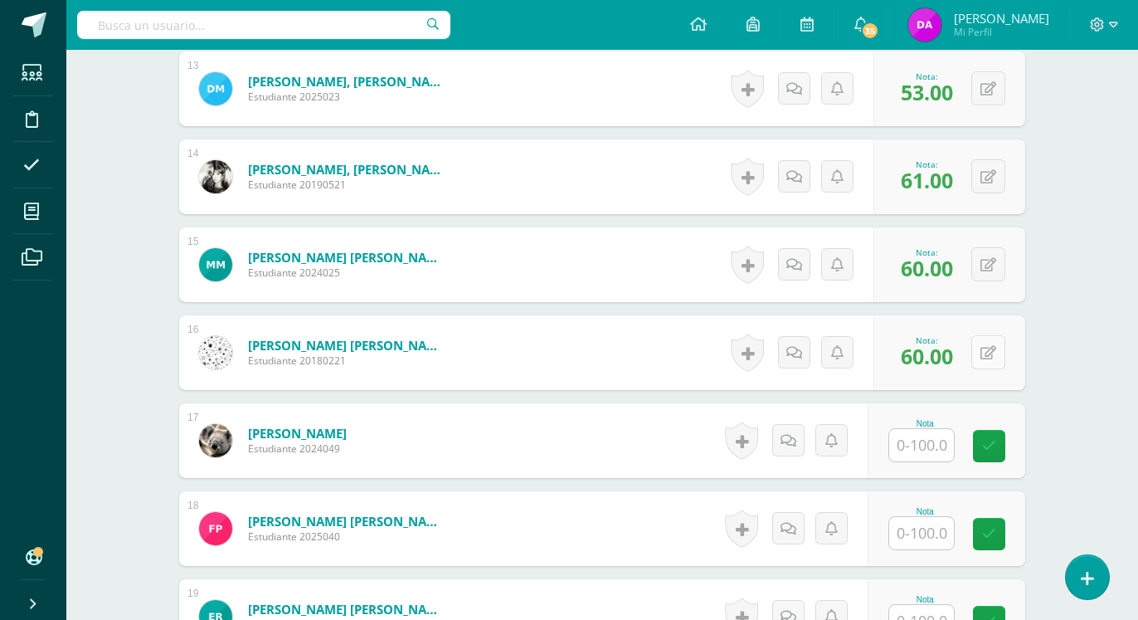
click at [991, 346] on icon at bounding box center [989, 353] width 16 height 14
type input "78"
type input "54"
type input "70"
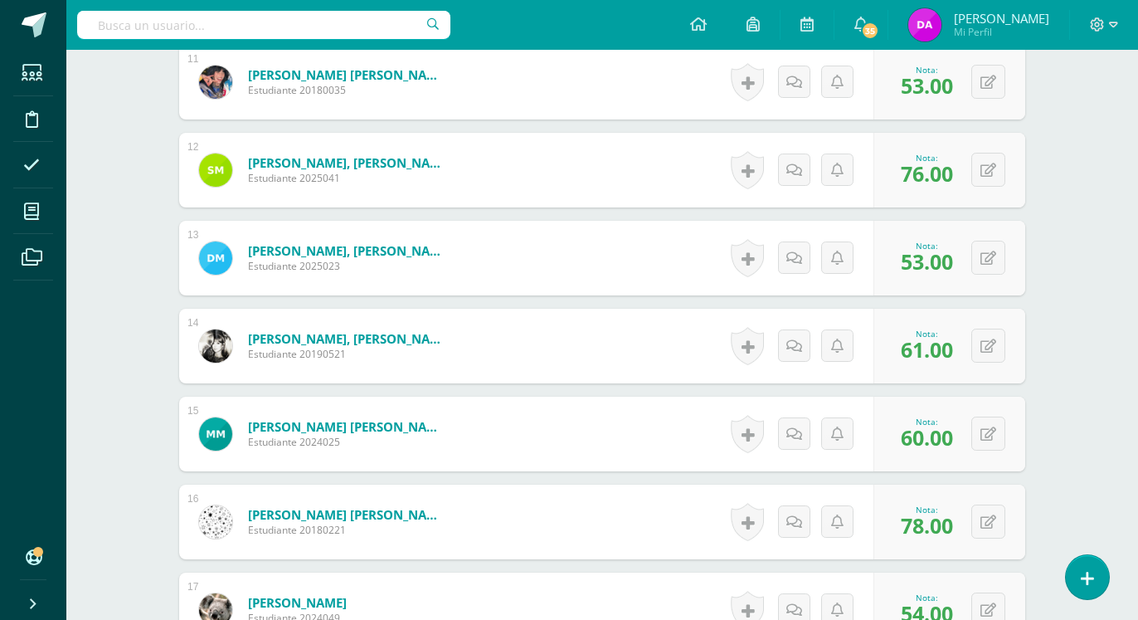
scroll to position [1342, 0]
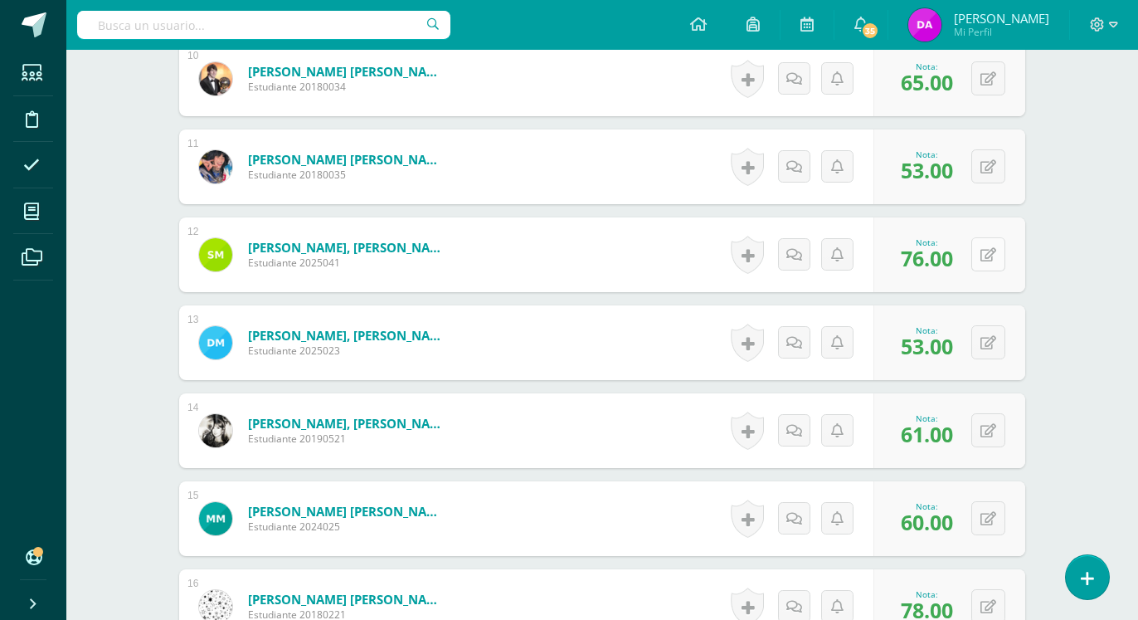
click at [985, 248] on icon at bounding box center [989, 255] width 16 height 14
type input "80"
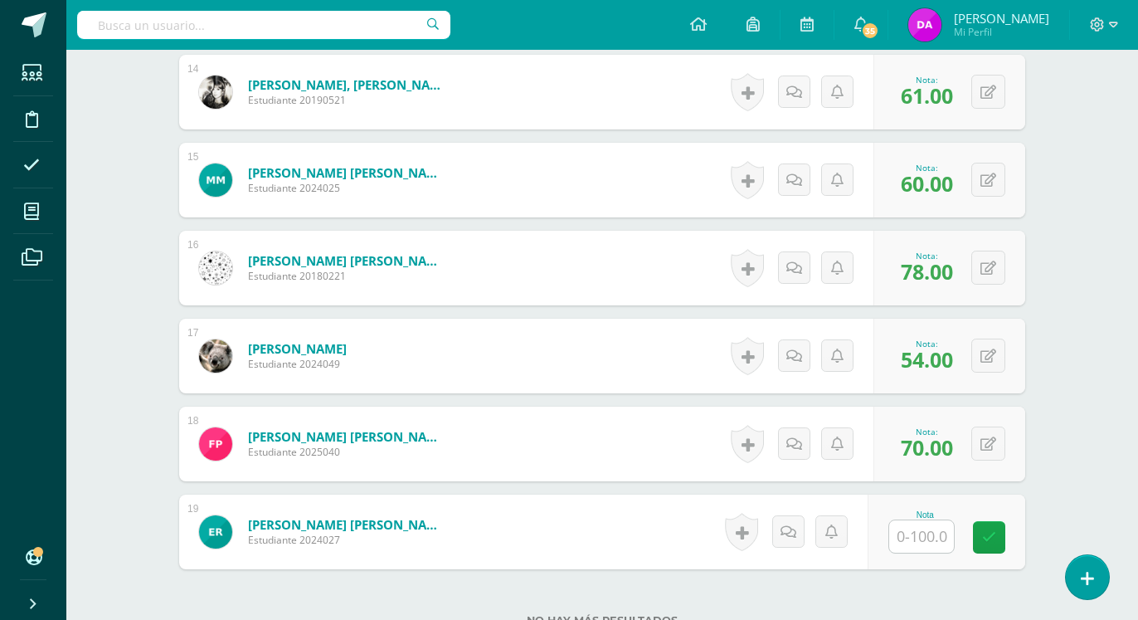
scroll to position [1694, 0]
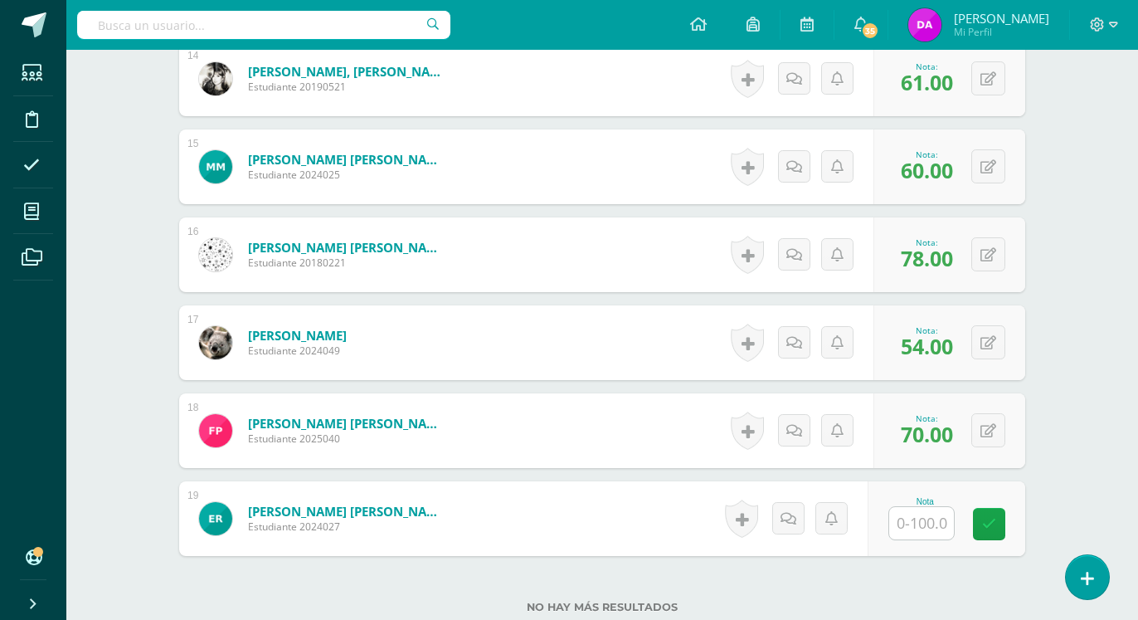
click at [930, 507] on input "text" at bounding box center [921, 523] width 65 height 32
type input "42"
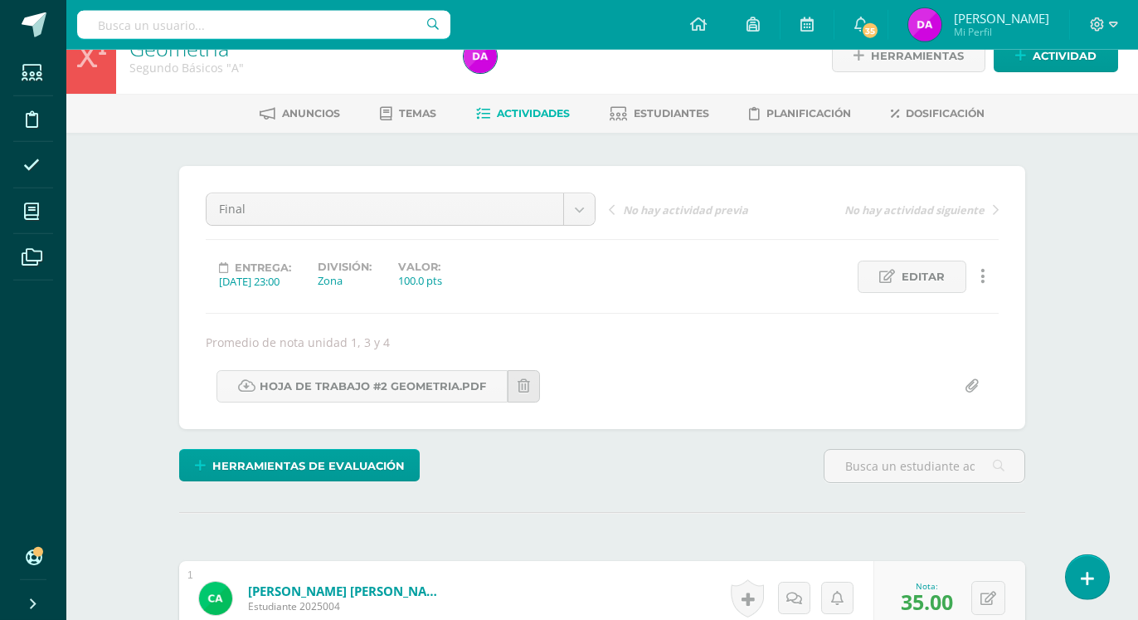
scroll to position [0, 0]
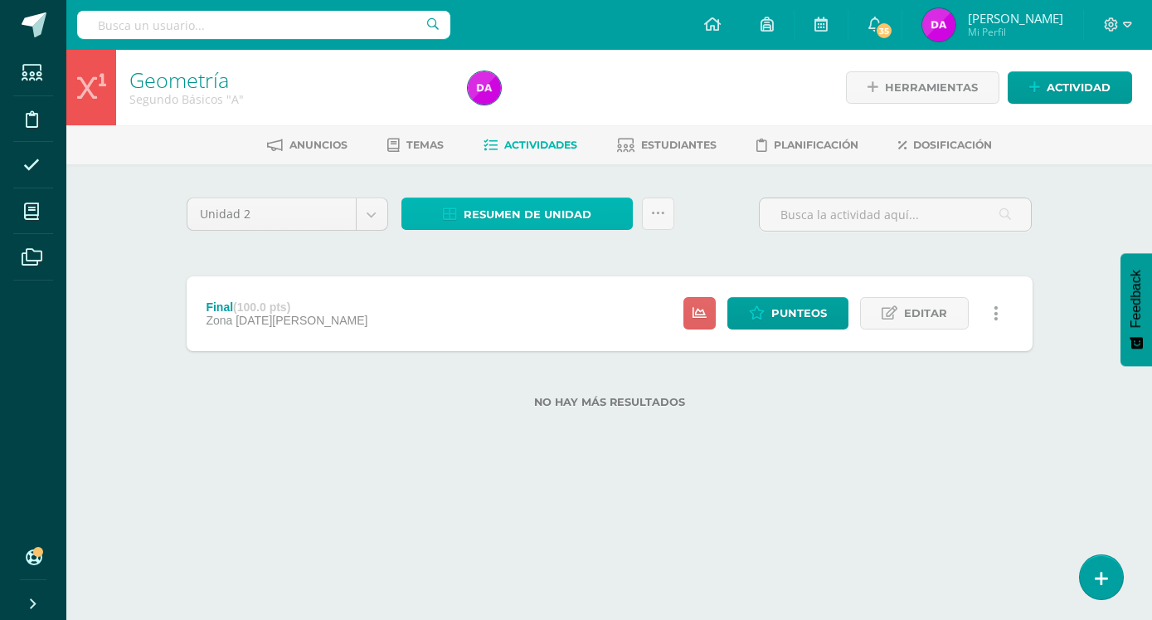
click at [562, 216] on span "Resumen de unidad" at bounding box center [528, 214] width 128 height 31
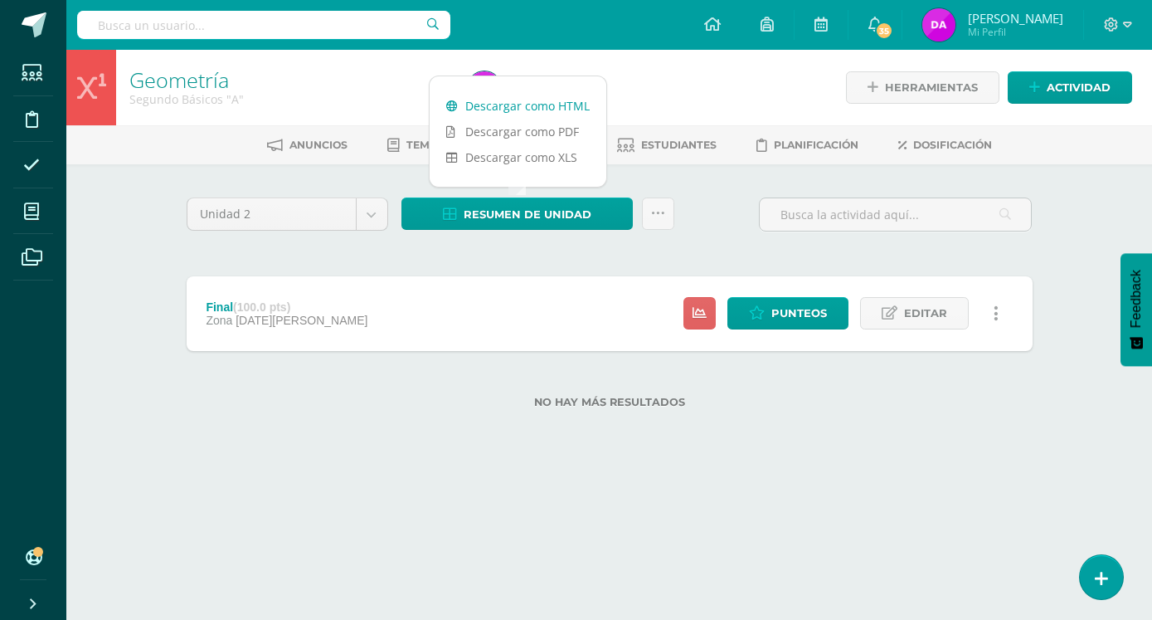
click at [533, 107] on link "Descargar como HTML" at bounding box center [518, 106] width 177 height 26
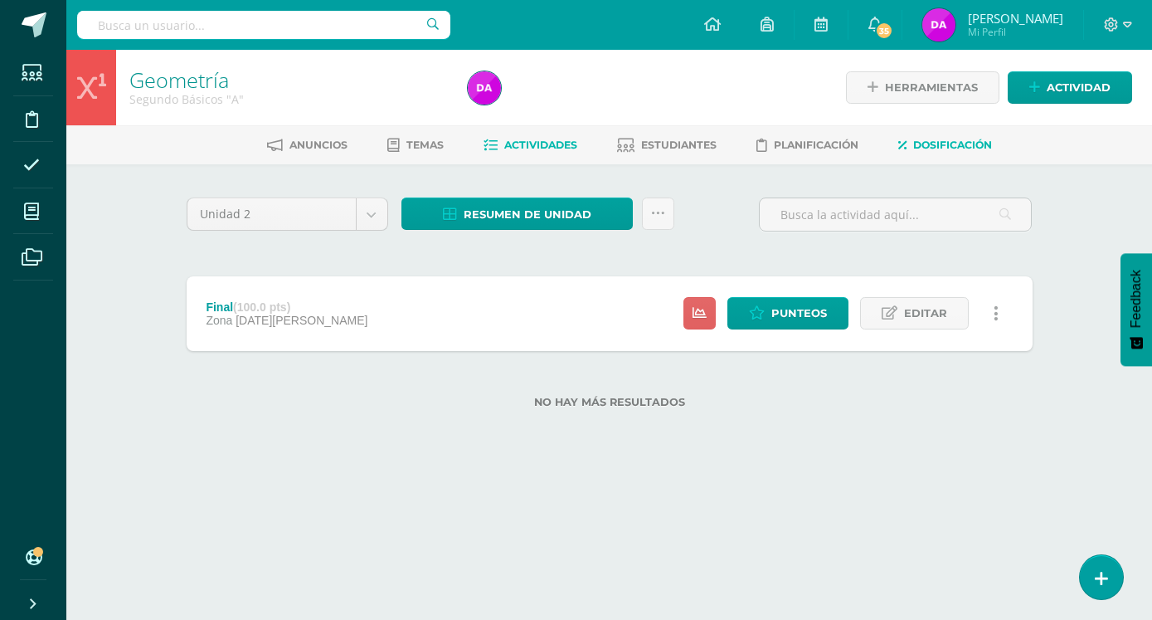
click at [950, 143] on span "Dosificación" at bounding box center [952, 145] width 79 height 12
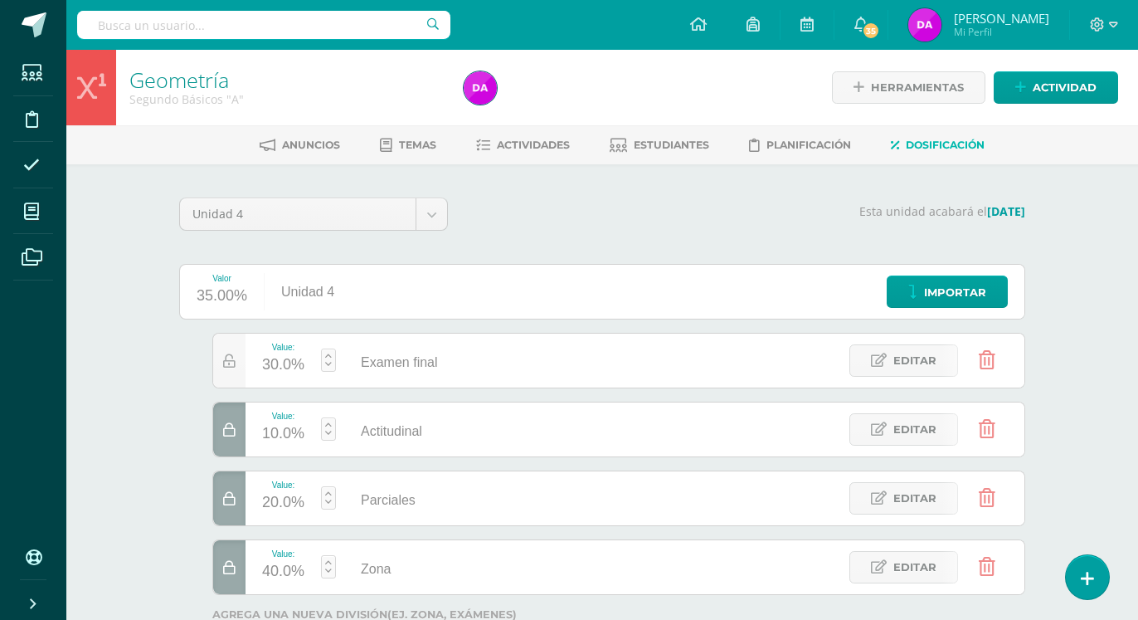
scroll to position [124, 0]
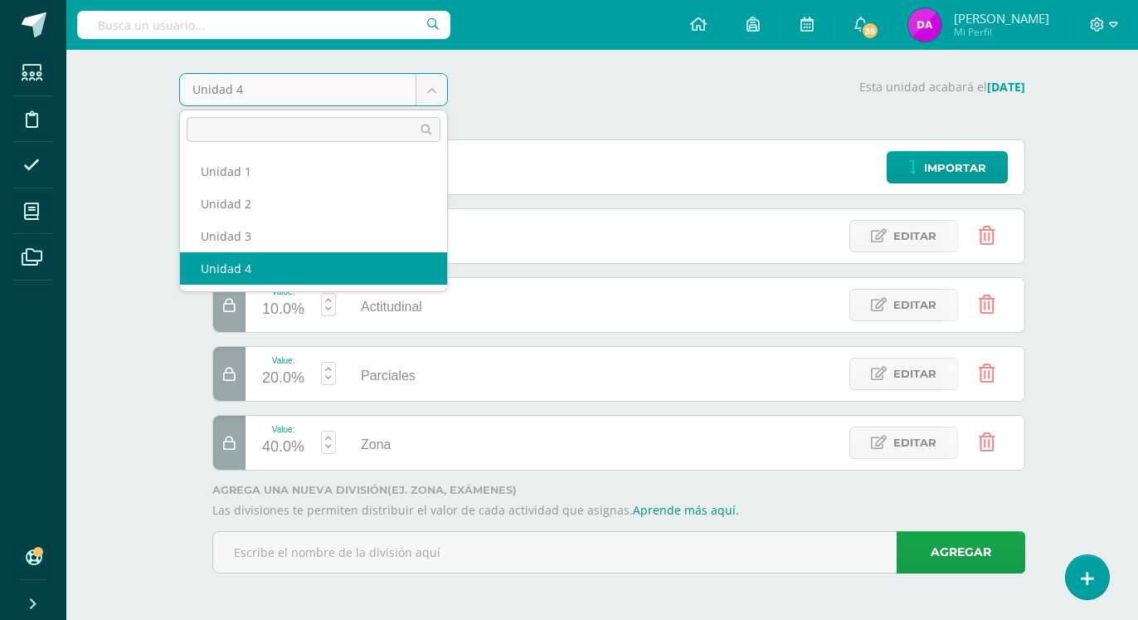
click at [428, 90] on body "Estudiantes Disciplina Asistencia Mis cursos Archivos Soporte Ayuda Reportar un…" at bounding box center [569, 248] width 1138 height 744
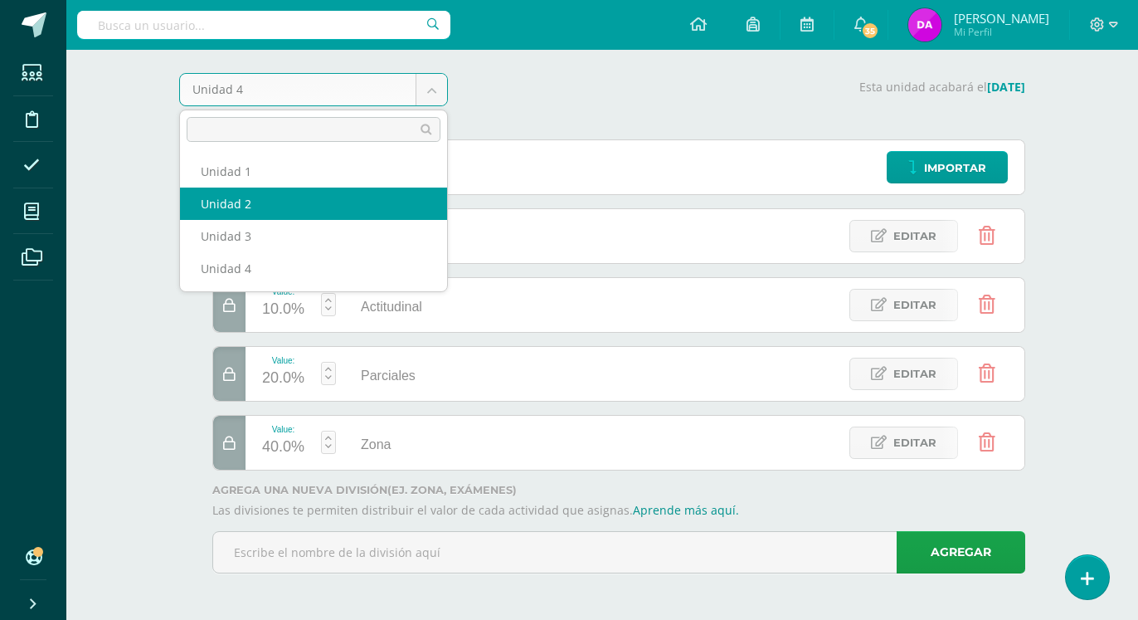
select select "Unidad 2"
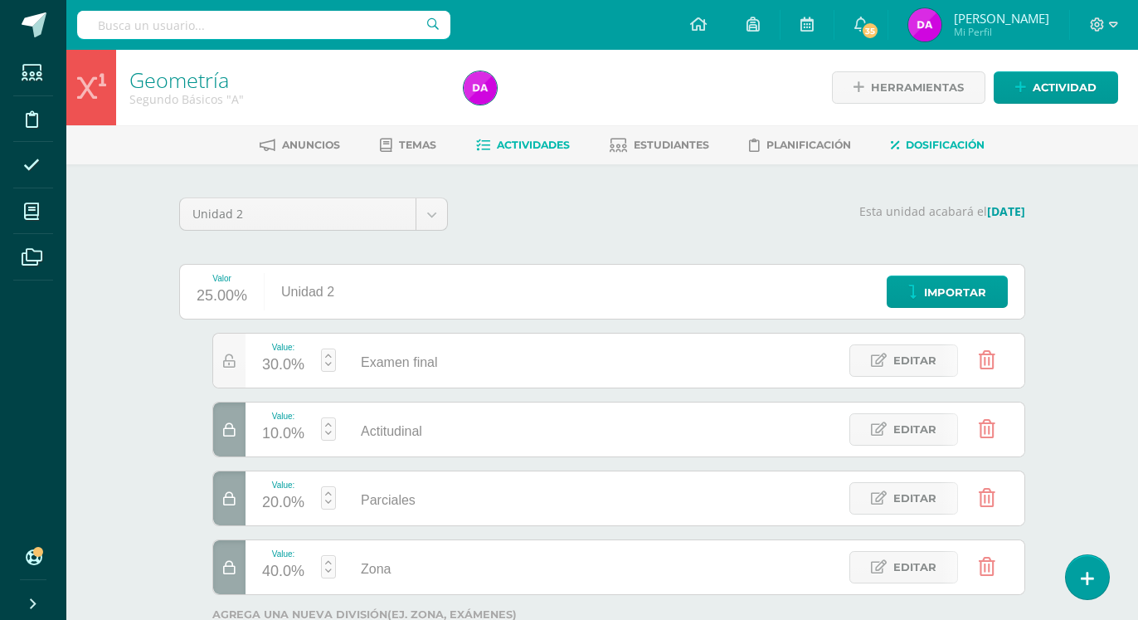
click at [537, 142] on span "Actividades" at bounding box center [533, 145] width 73 height 12
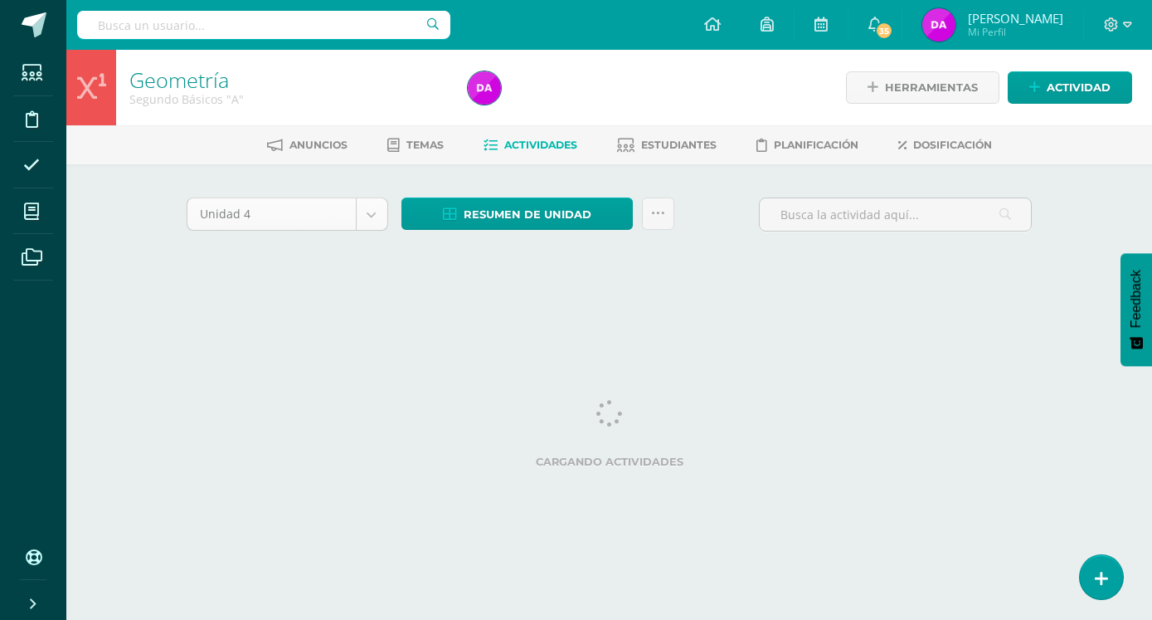
click at [370, 214] on body "Estudiantes Disciplina Asistencia Mis cursos Archivos Soporte Ayuda Reportar un…" at bounding box center [576, 154] width 1152 height 309
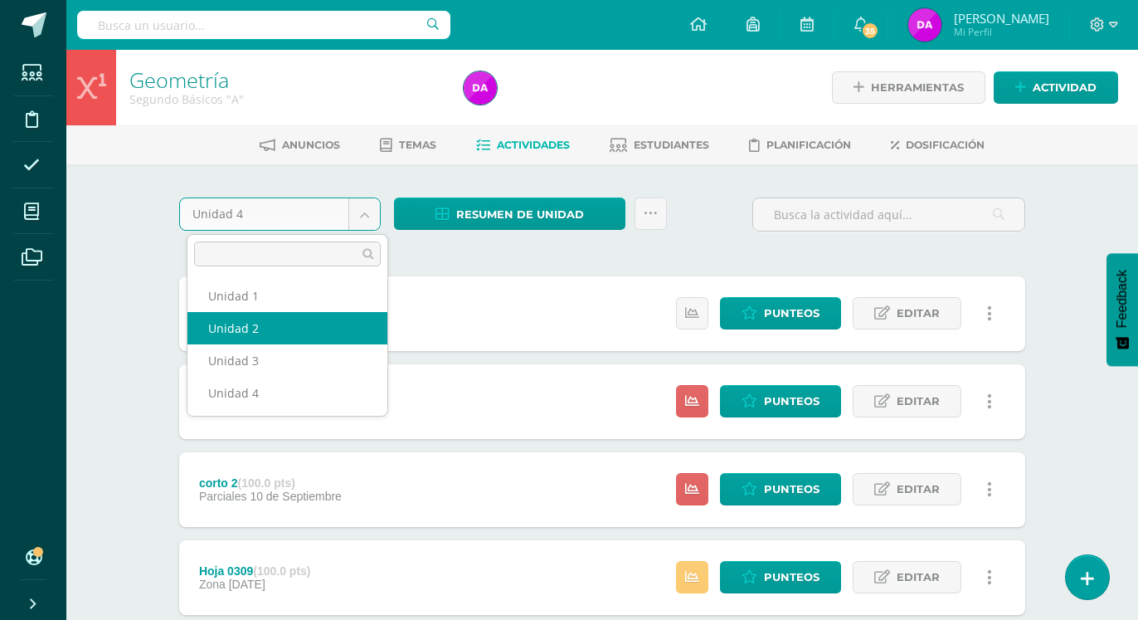
select select "Unidad 2"
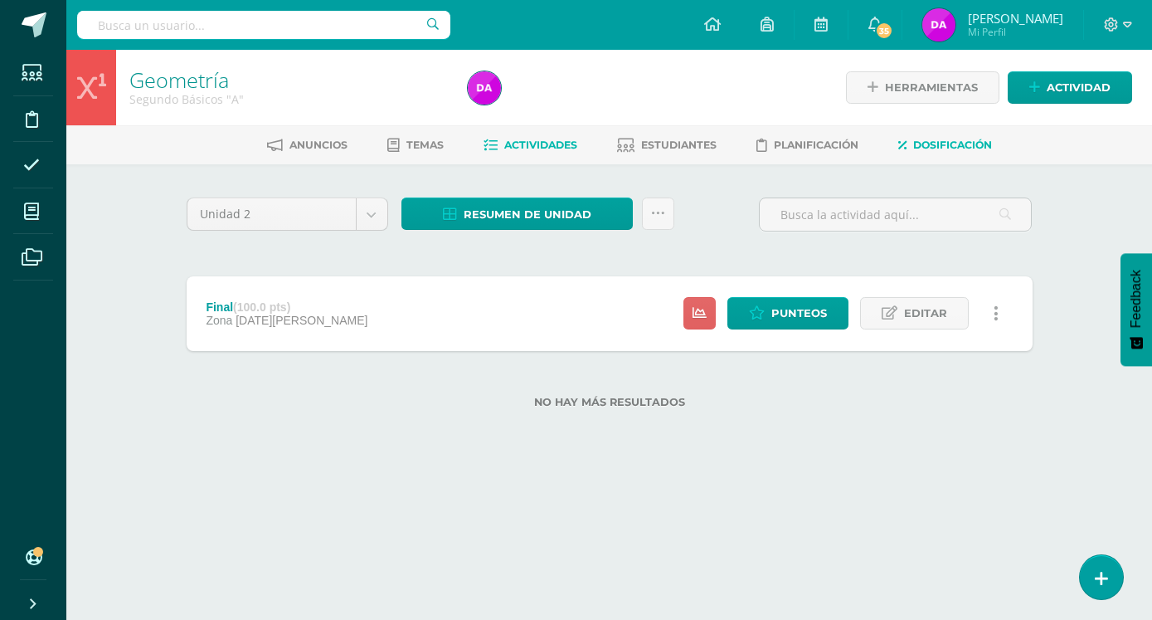
click at [966, 139] on span "Dosificación" at bounding box center [952, 145] width 79 height 12
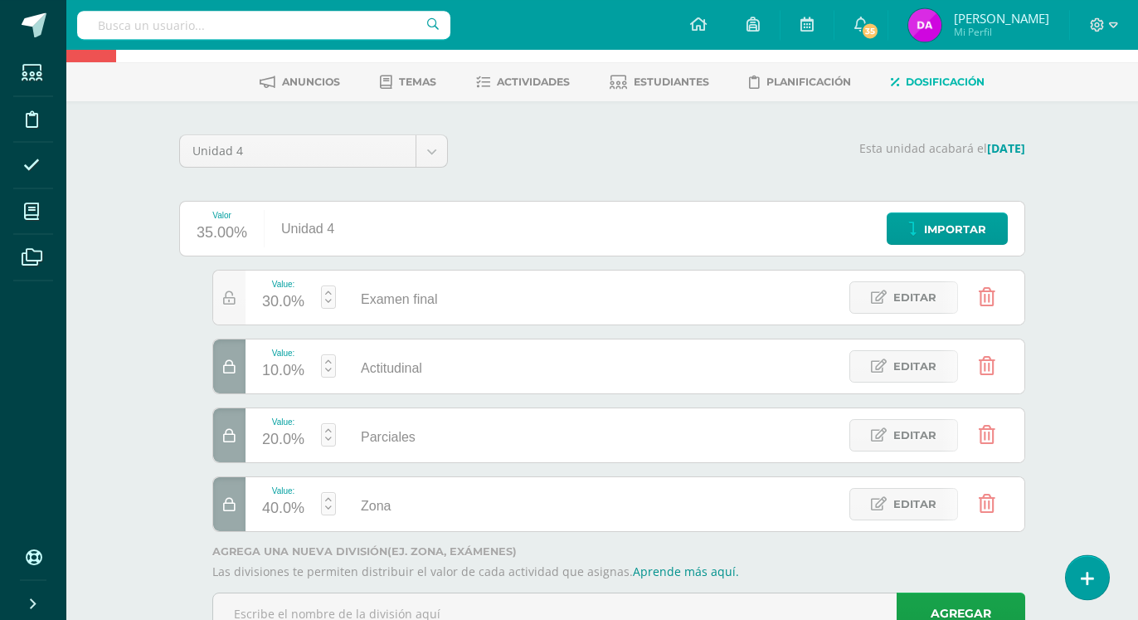
scroll to position [124, 0]
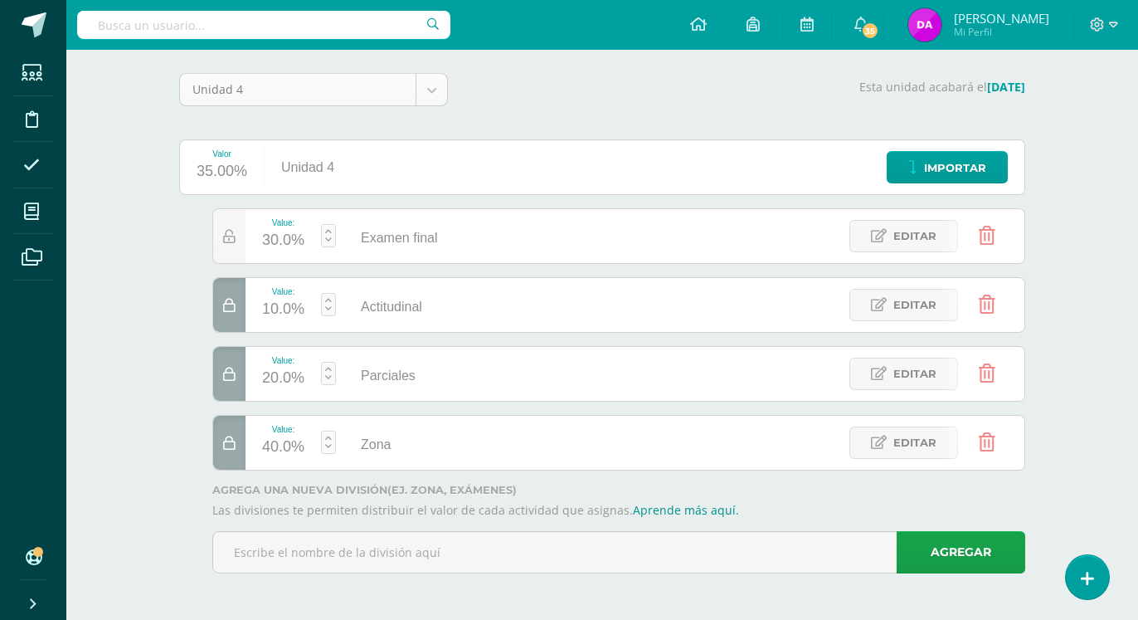
click at [428, 88] on body "Estudiantes Disciplina Asistencia Mis cursos Archivos Soporte Ayuda Reportar un…" at bounding box center [569, 248] width 1138 height 744
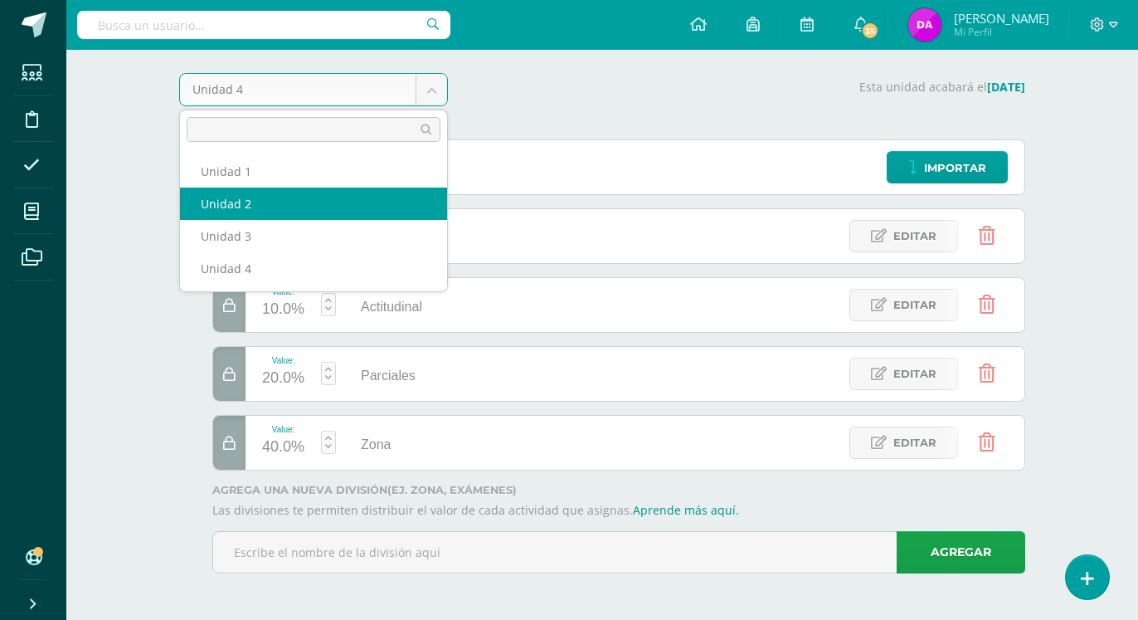
select select "Unidad 2"
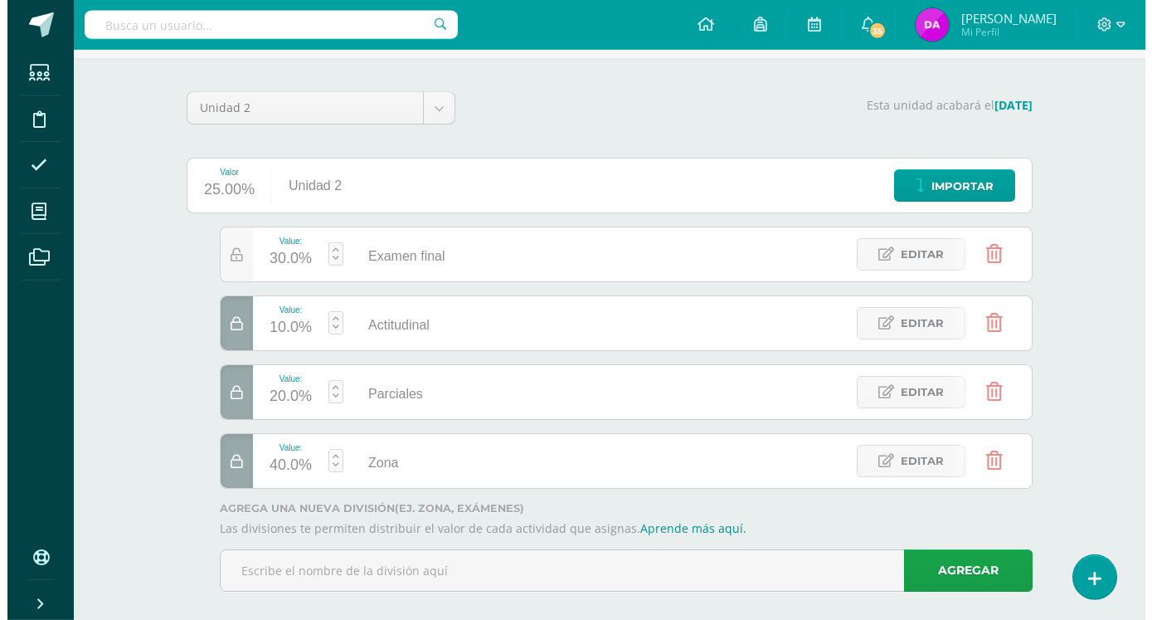
scroll to position [124, 0]
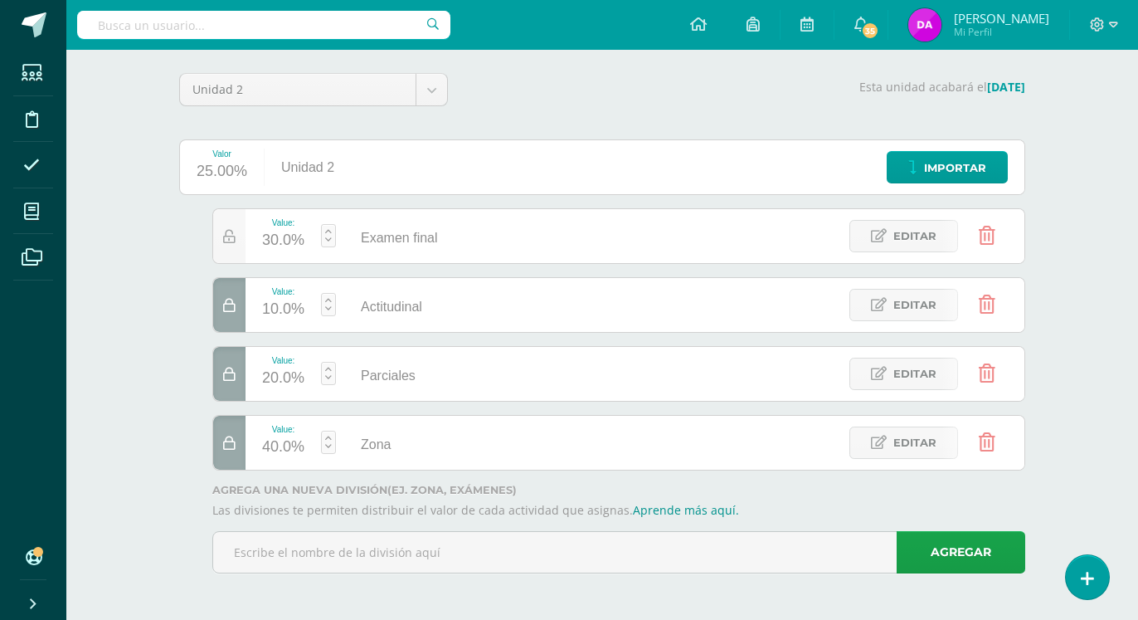
click at [988, 372] on icon at bounding box center [987, 373] width 17 height 18
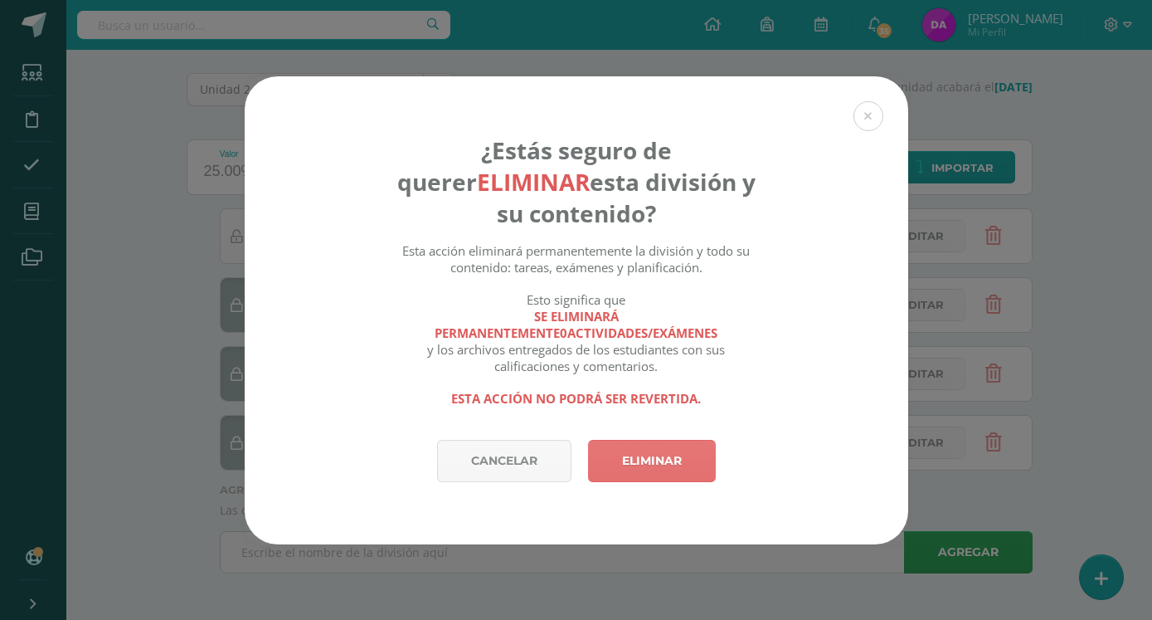
click at [665, 440] on link "Eliminar" at bounding box center [652, 461] width 128 height 42
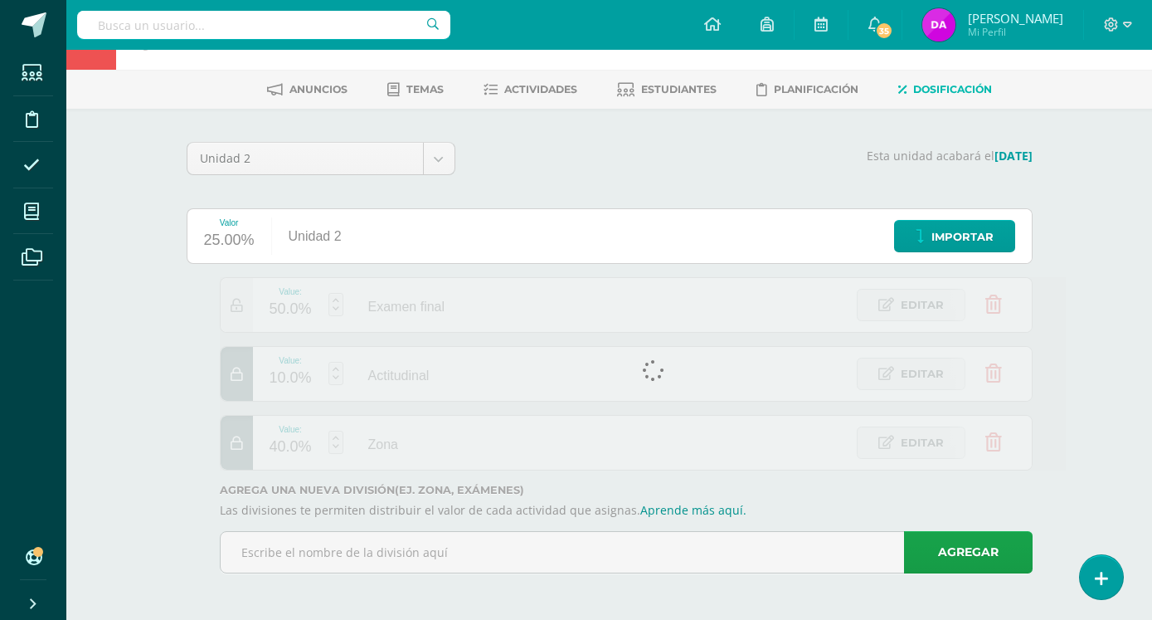
scroll to position [56, 0]
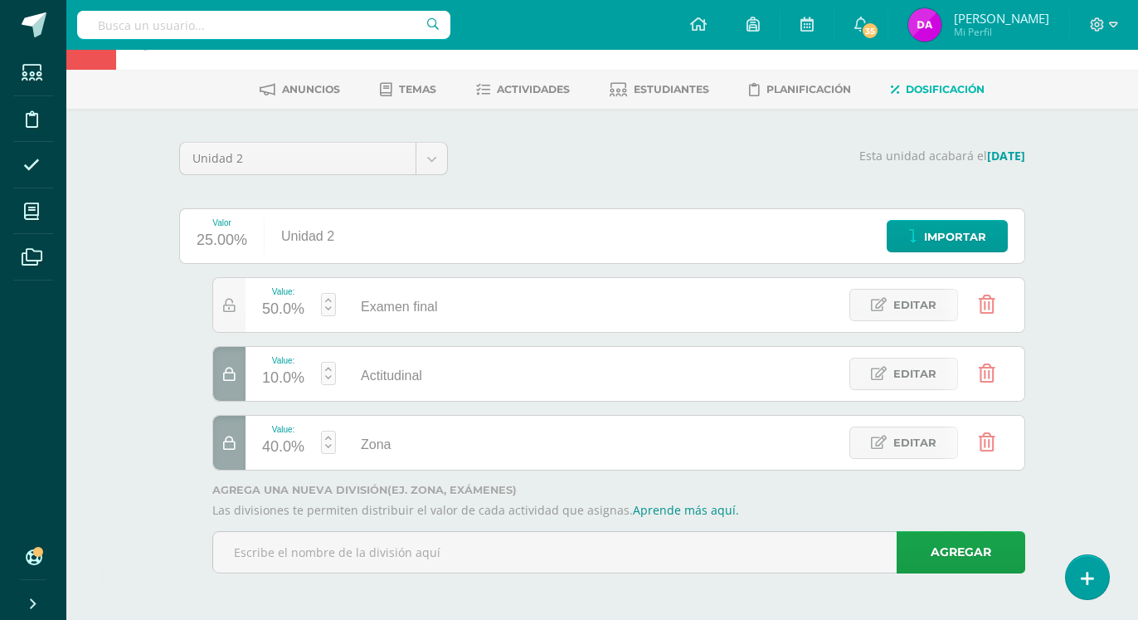
click at [981, 370] on icon at bounding box center [987, 373] width 17 height 18
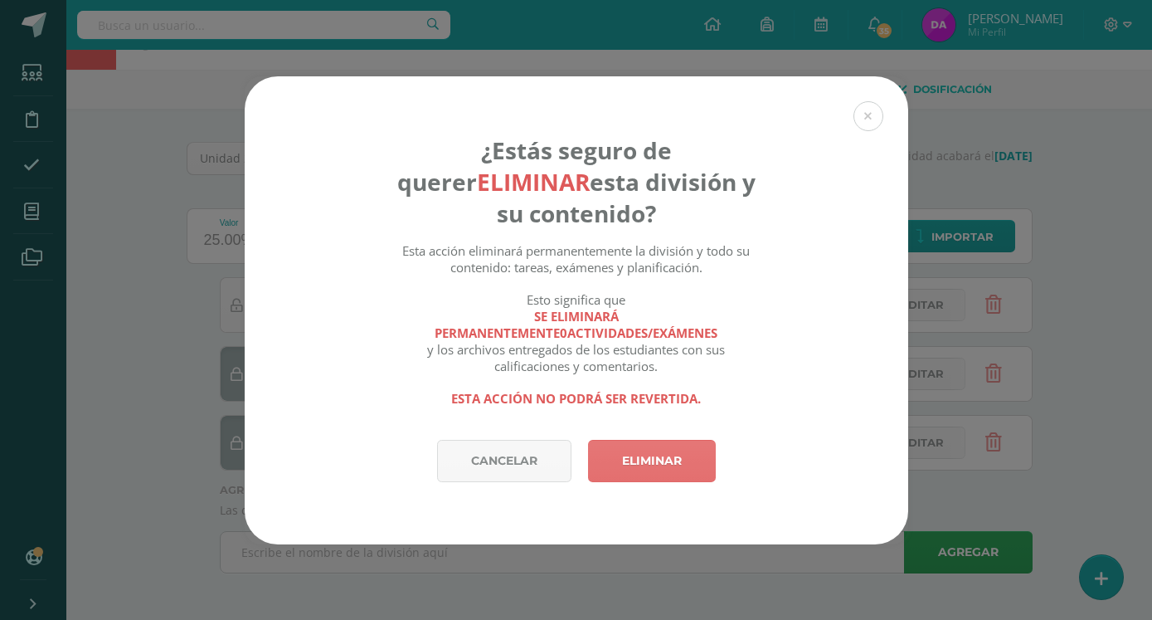
click at [650, 446] on link "Eliminar" at bounding box center [652, 461] width 128 height 42
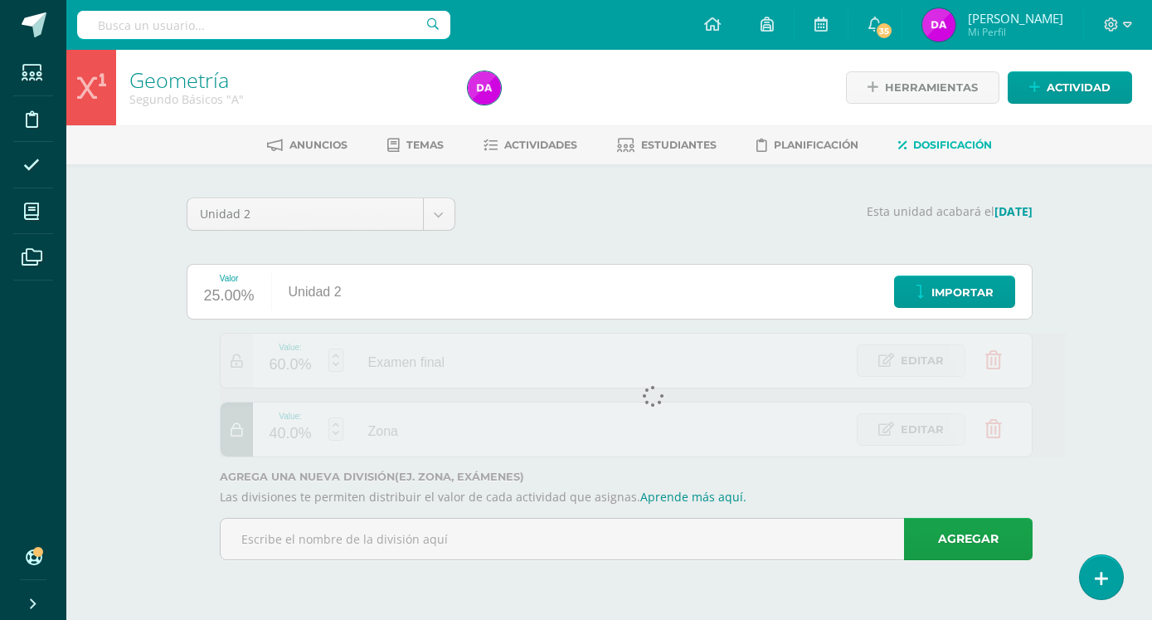
scroll to position [0, 0]
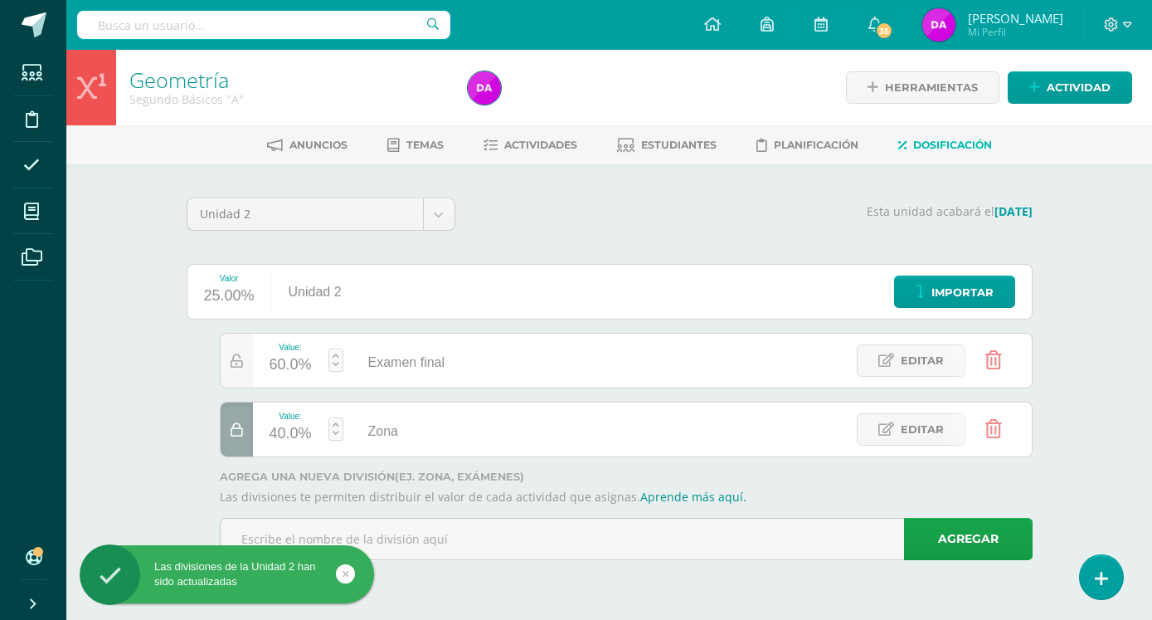
click at [998, 359] on icon at bounding box center [994, 360] width 17 height 18
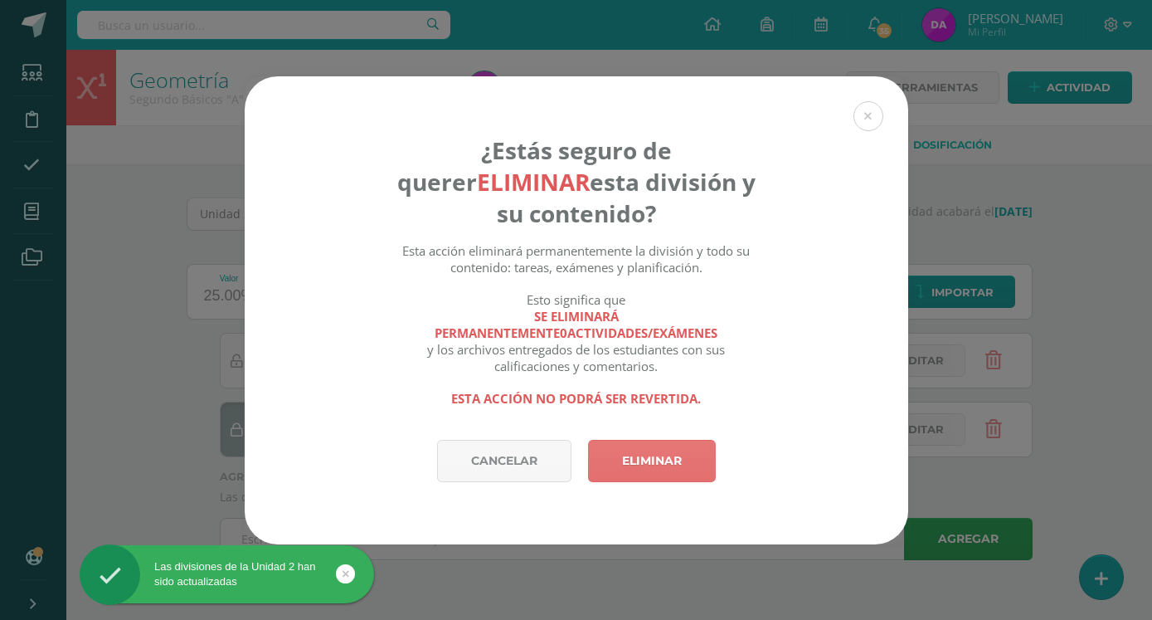
click at [660, 443] on link "Eliminar" at bounding box center [652, 461] width 128 height 42
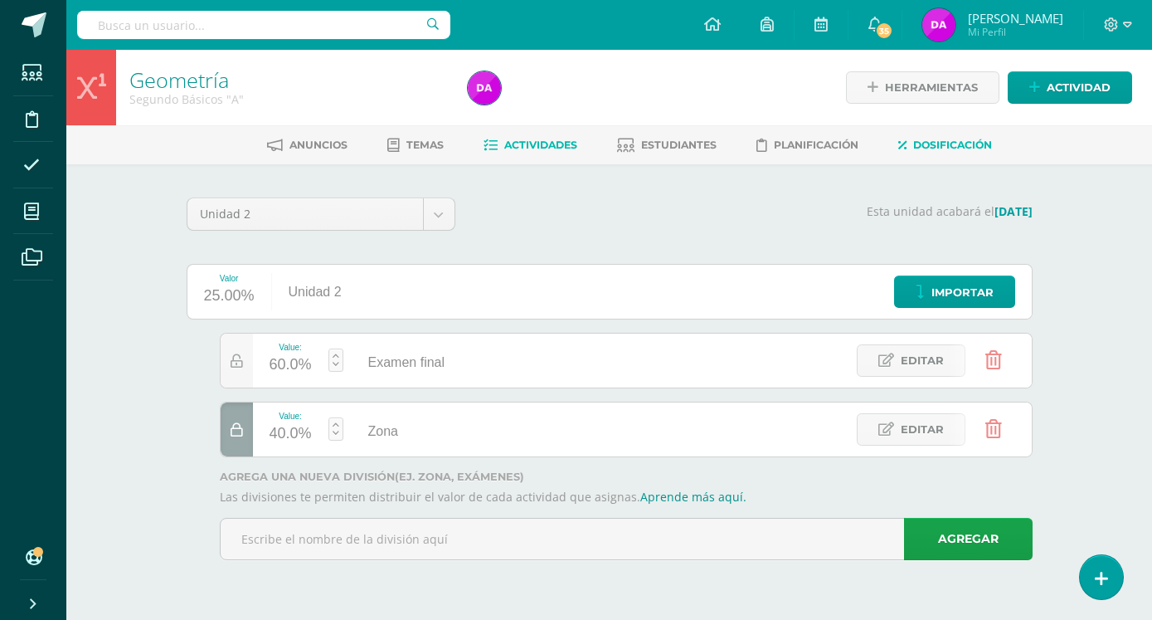
click at [523, 143] on span "Actividades" at bounding box center [540, 145] width 73 height 12
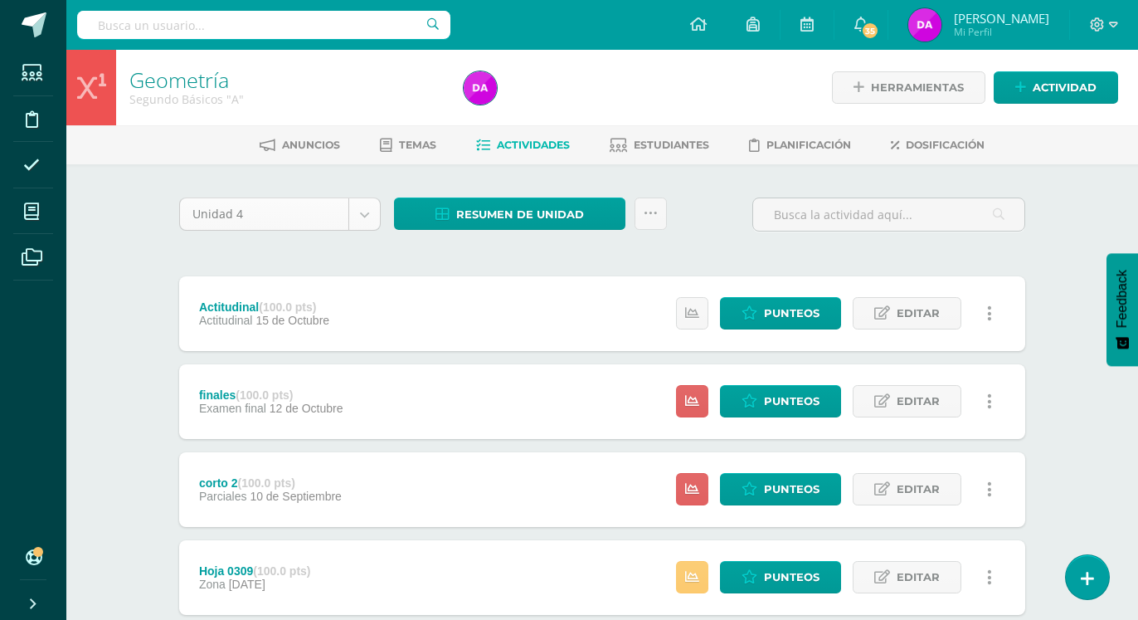
click at [364, 209] on body "Estudiantes Disciplina Asistencia Mis cursos Archivos Soporte Ayuda Reportar un…" at bounding box center [569, 450] width 1138 height 901
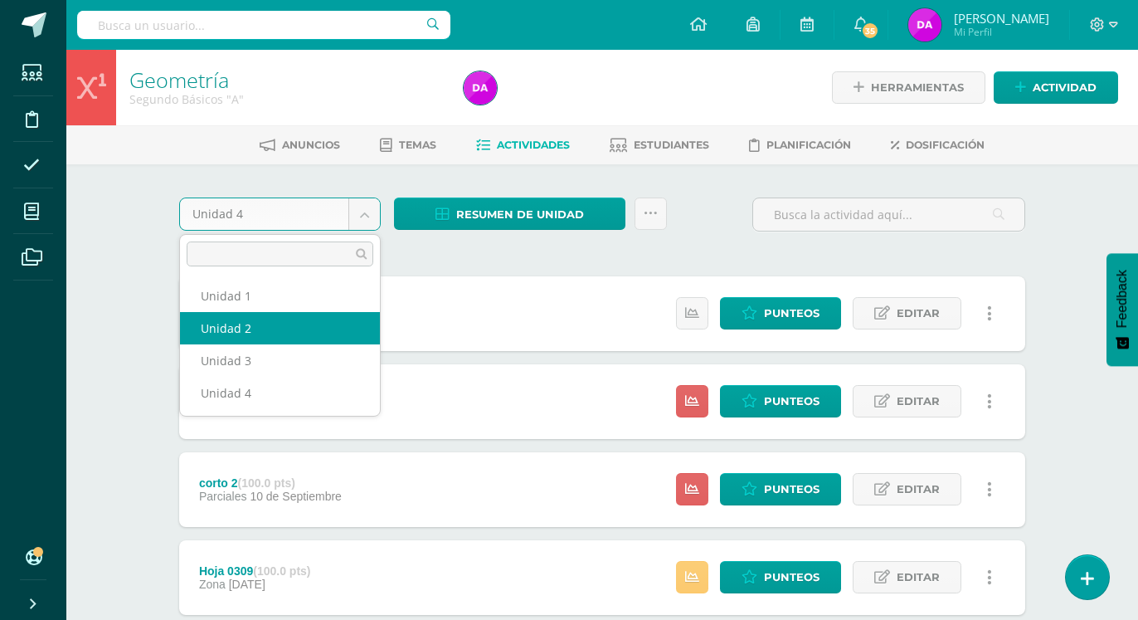
select select "Unidad 2"
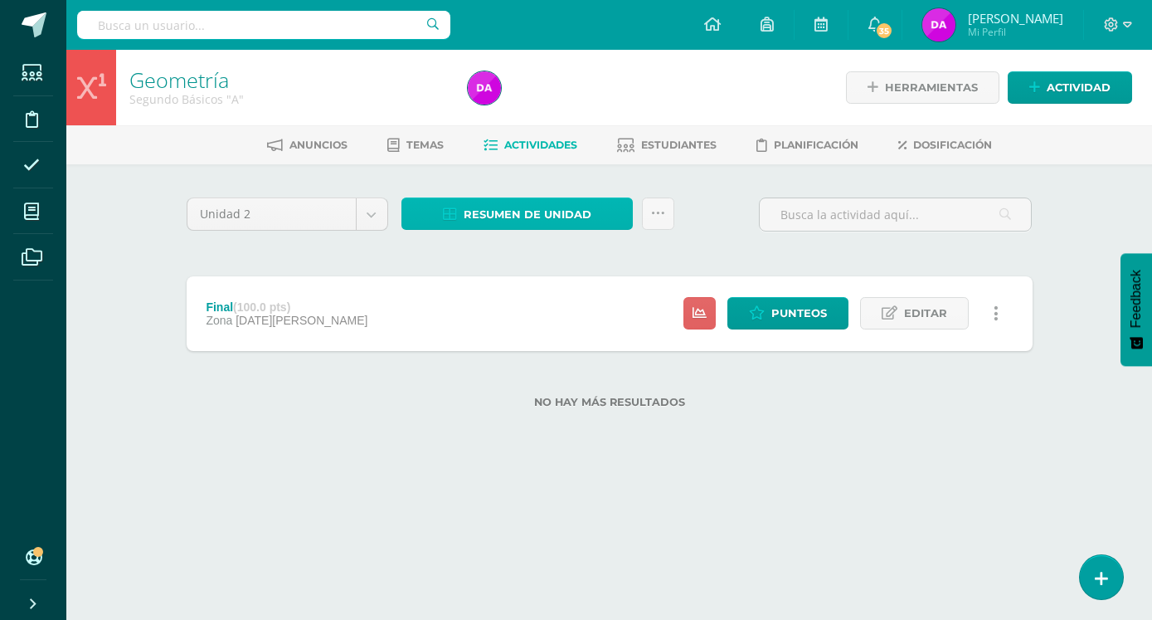
click at [539, 214] on span "Resumen de unidad" at bounding box center [528, 214] width 128 height 31
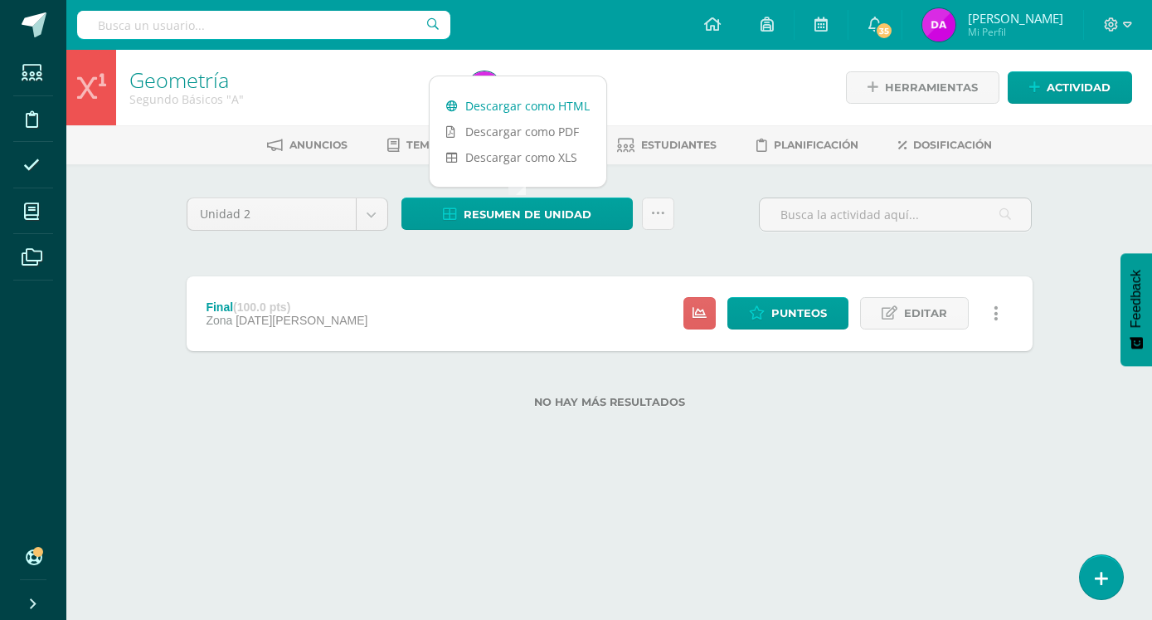
click at [548, 104] on link "Descargar como HTML" at bounding box center [518, 106] width 177 height 26
click at [953, 148] on span "Dosificación" at bounding box center [952, 145] width 79 height 12
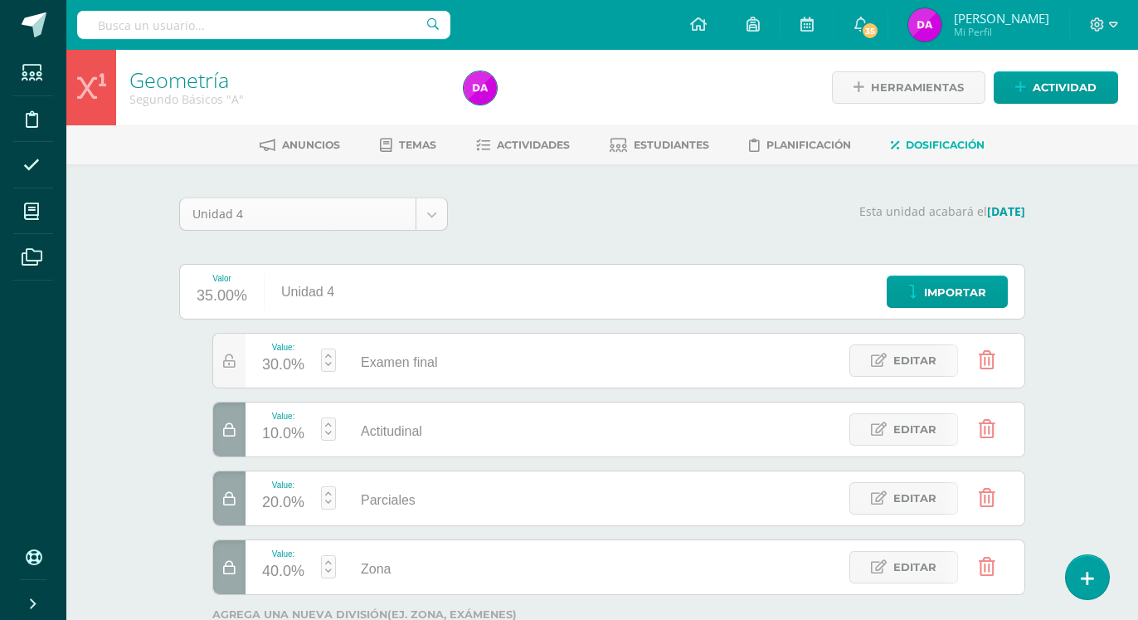
click at [430, 207] on body "Estudiantes Disciplina Asistencia Mis cursos Archivos Soporte Ayuda Reportar un…" at bounding box center [569, 372] width 1138 height 744
select select "Unidad 2"
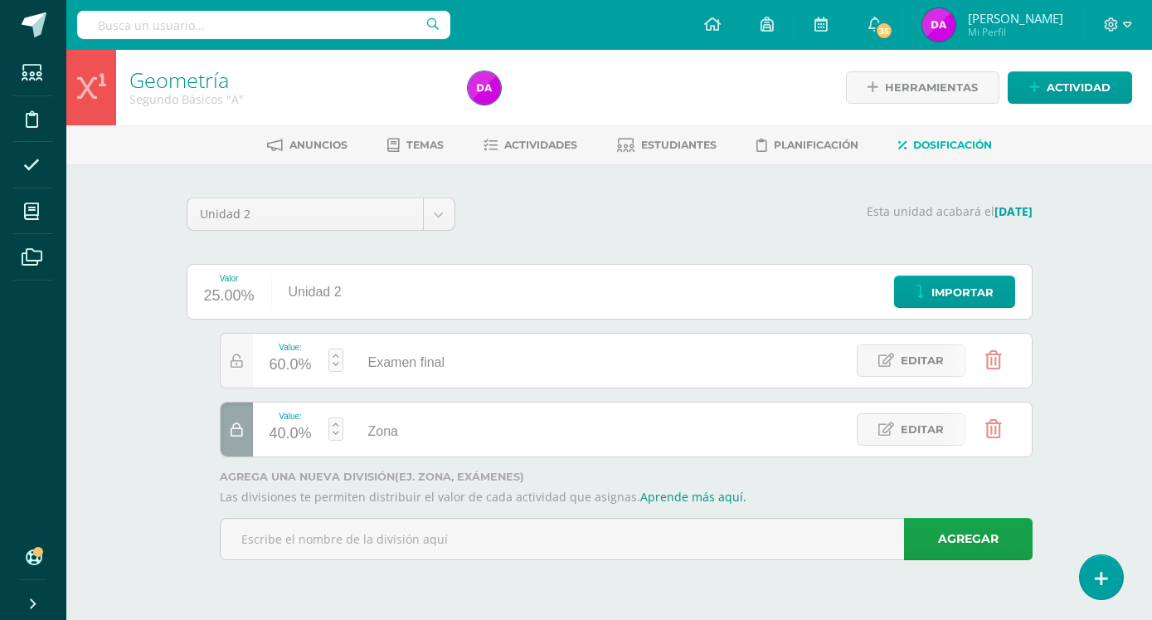
click at [994, 358] on icon at bounding box center [994, 360] width 17 height 18
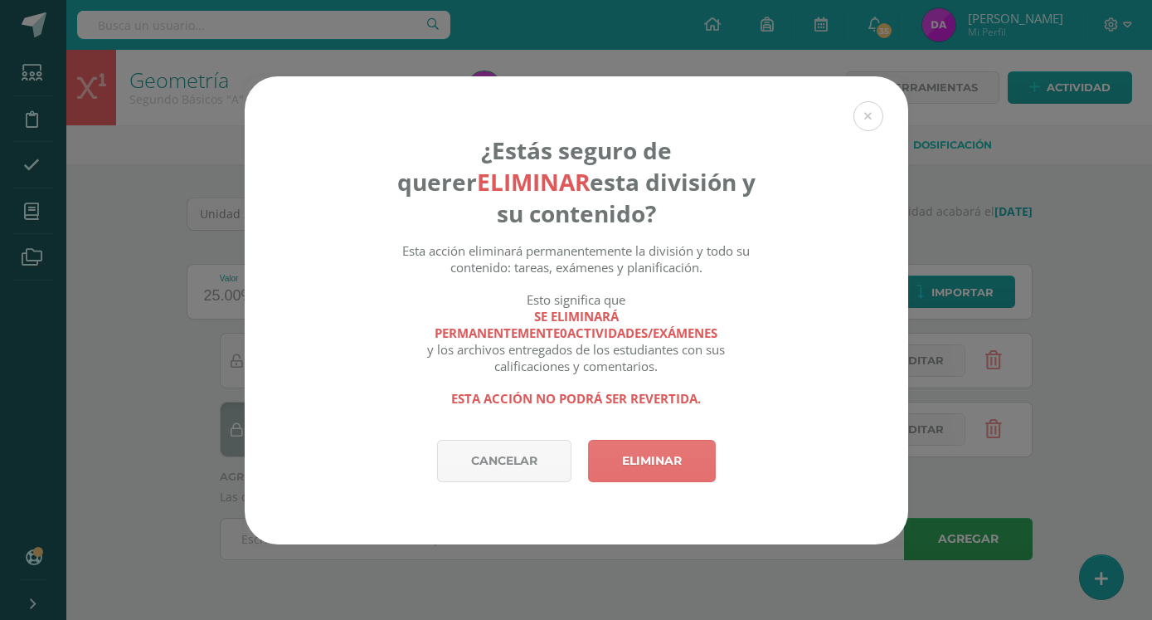
click at [669, 443] on link "Eliminar" at bounding box center [652, 461] width 128 height 42
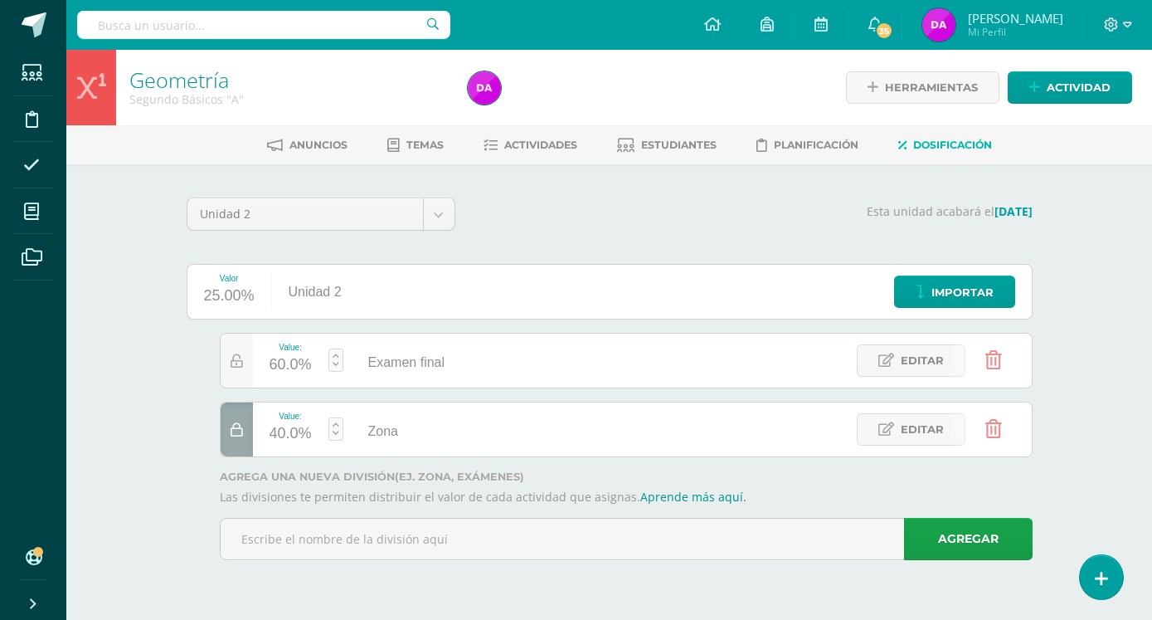
click at [994, 357] on icon at bounding box center [994, 360] width 17 height 18
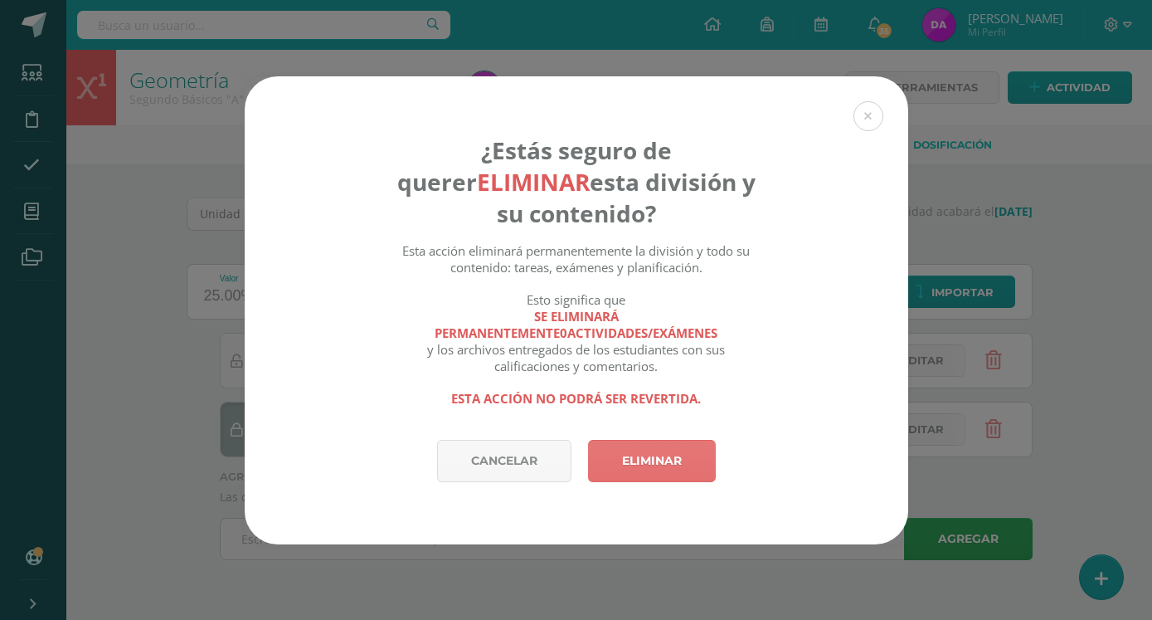
click at [669, 443] on link "Eliminar" at bounding box center [652, 461] width 128 height 42
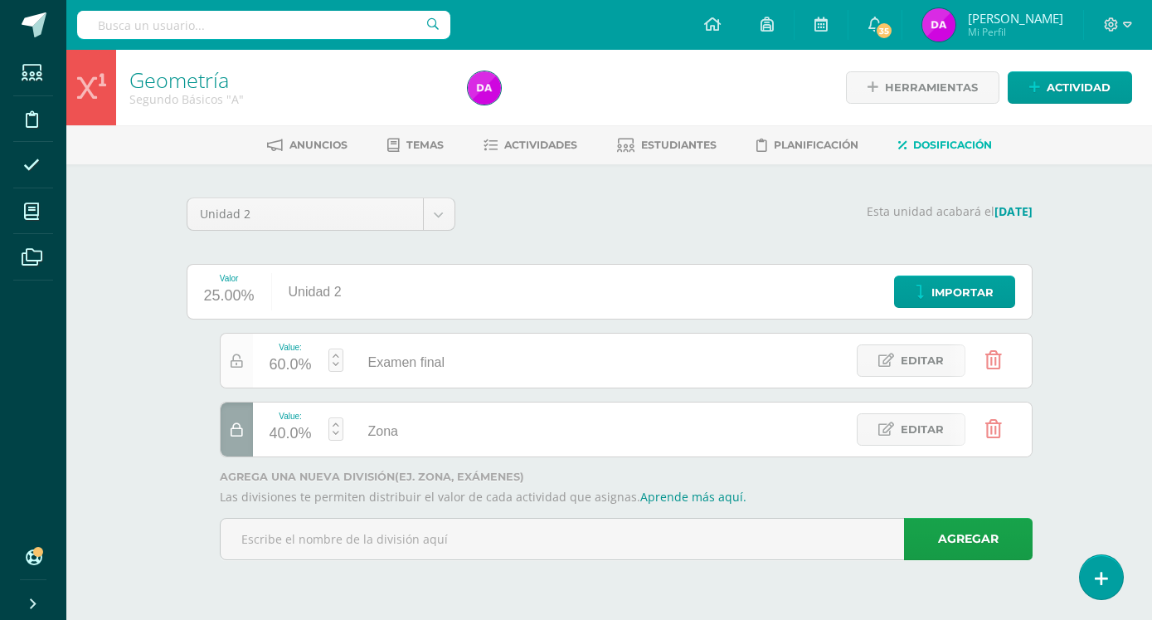
click at [241, 361] on icon at bounding box center [237, 361] width 12 height 14
click at [236, 430] on icon at bounding box center [237, 430] width 12 height 14
click at [992, 357] on icon at bounding box center [994, 360] width 17 height 18
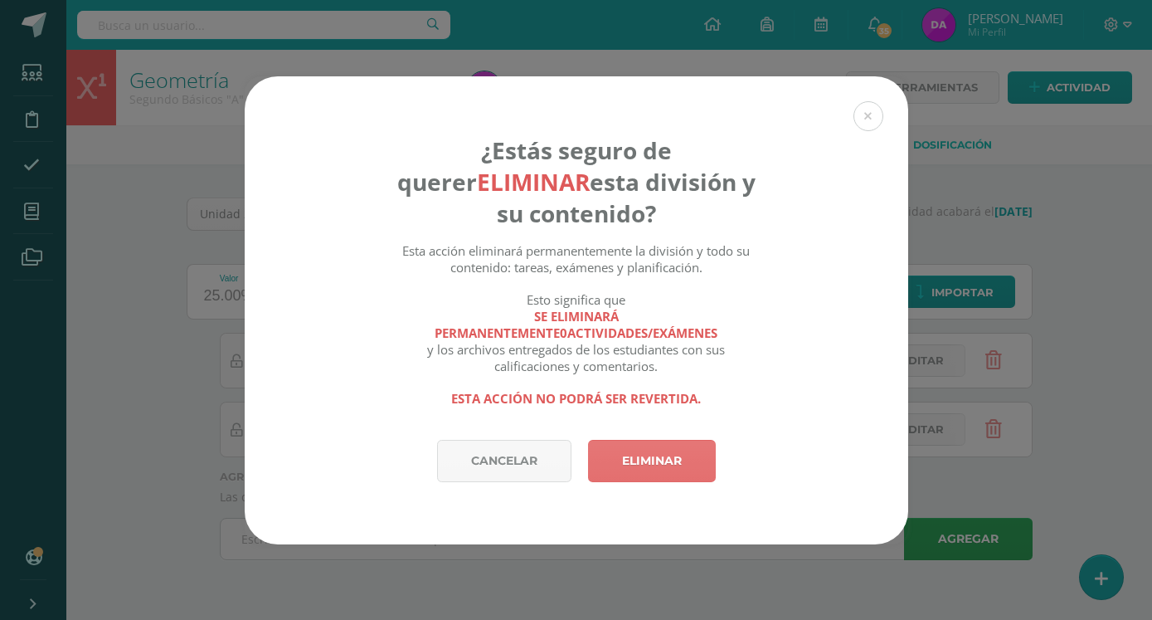
click at [647, 450] on link "Eliminar" at bounding box center [652, 461] width 128 height 42
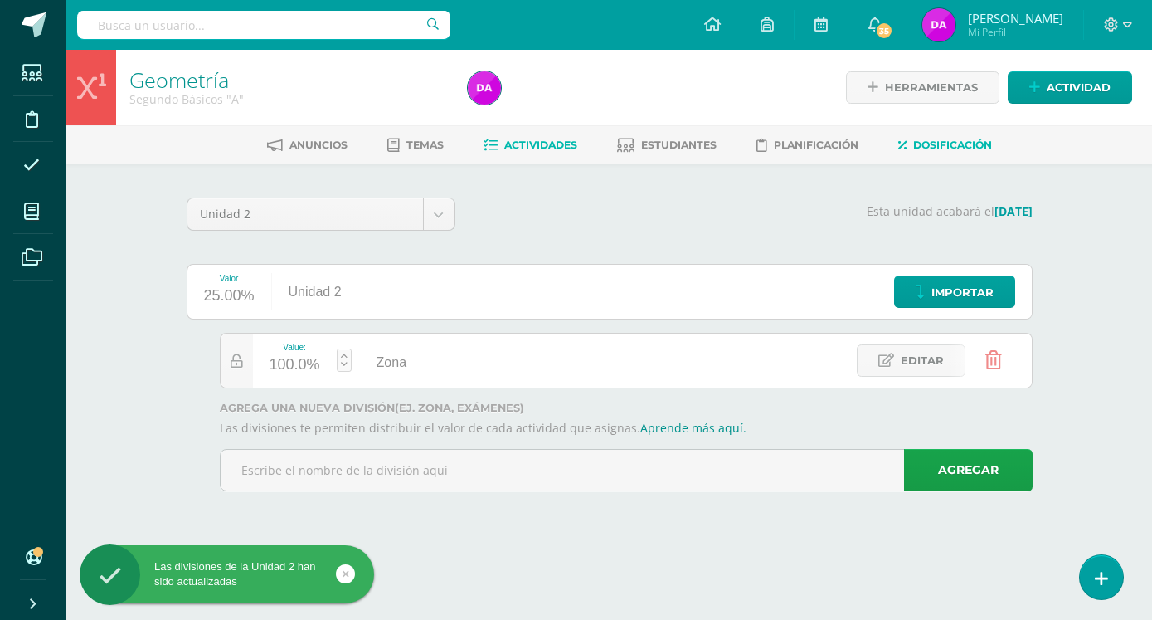
click at [548, 140] on span "Actividades" at bounding box center [540, 145] width 73 height 12
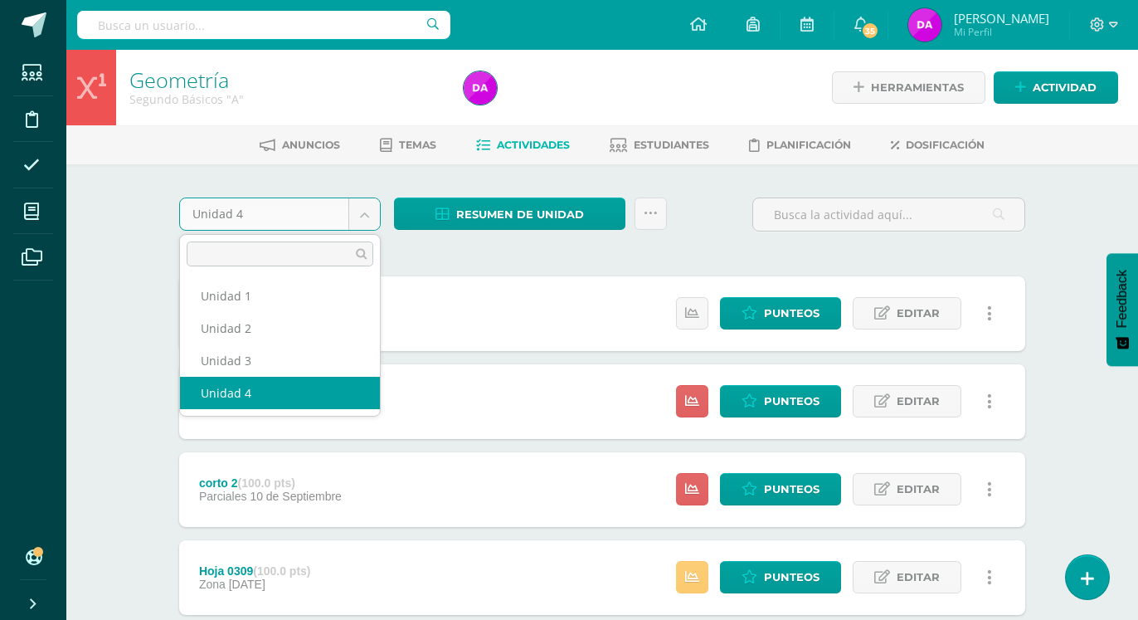
click at [364, 210] on body "Estudiantes Disciplina Asistencia Mis cursos Archivos Soporte Ayuda Reportar un…" at bounding box center [569, 450] width 1138 height 901
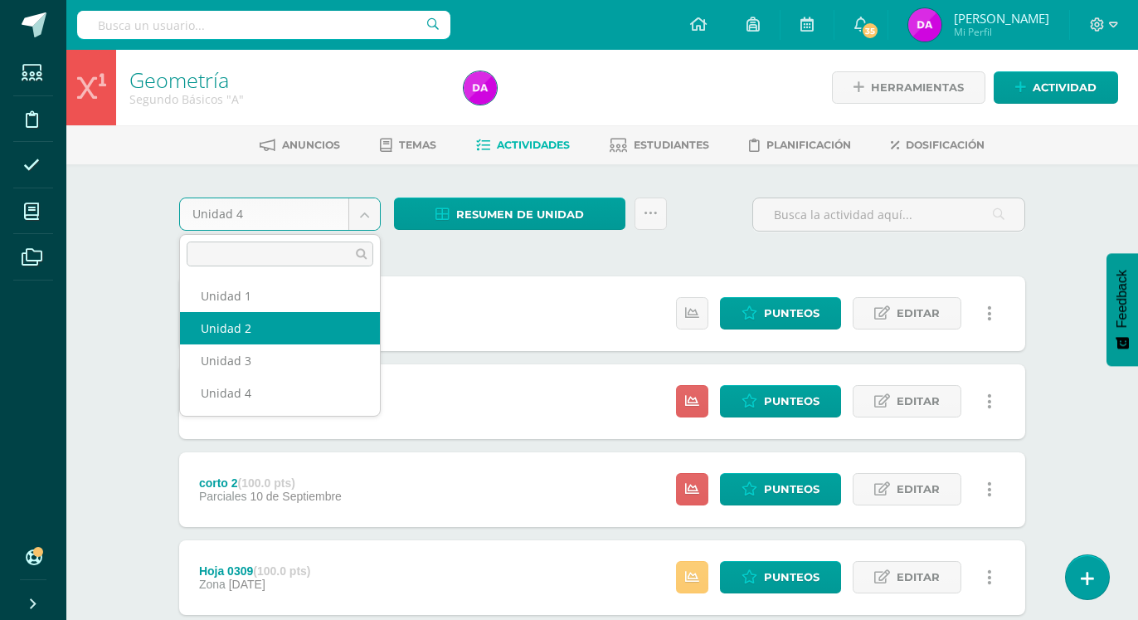
select select "Unidad 2"
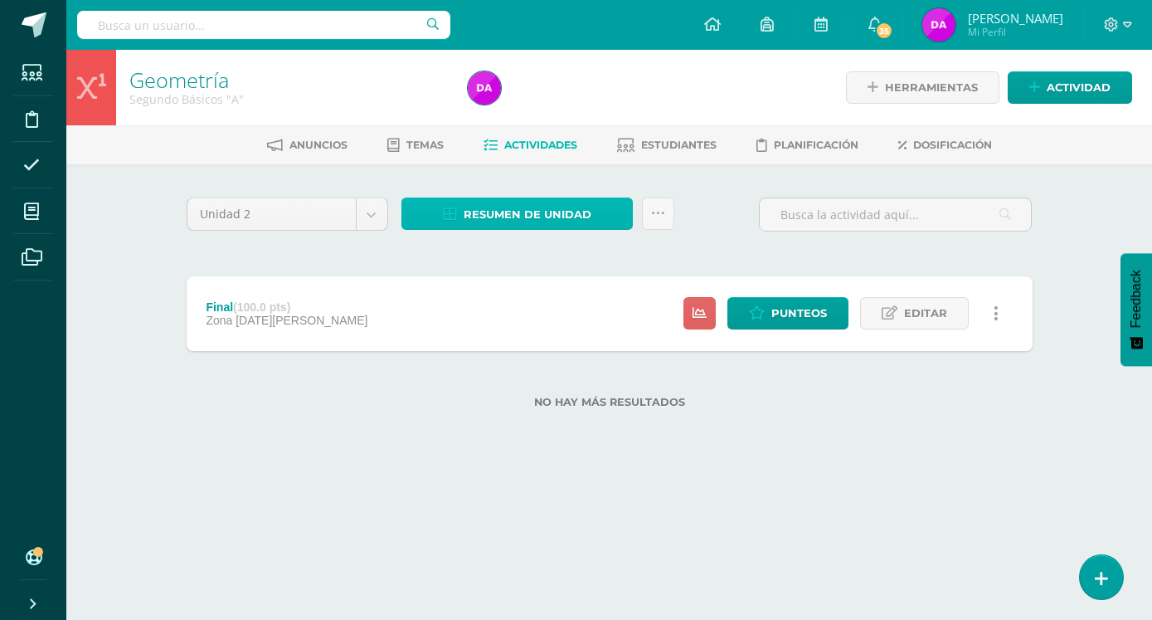
click at [542, 209] on span "Resumen de unidad" at bounding box center [528, 214] width 128 height 31
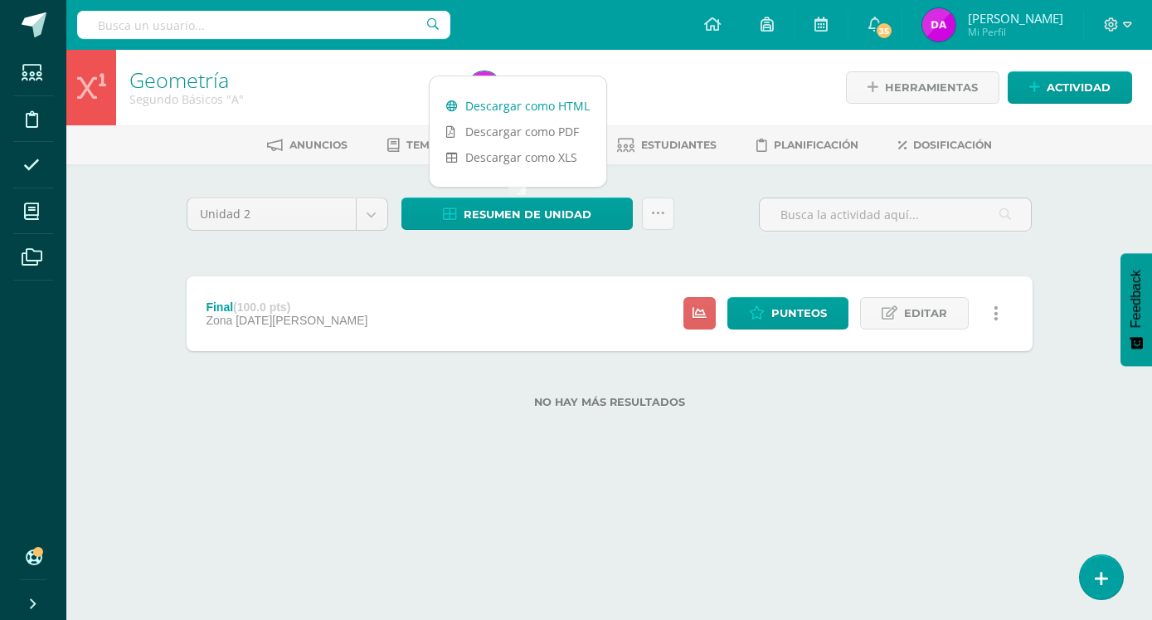
click at [553, 105] on link "Descargar como HTML" at bounding box center [518, 106] width 177 height 26
